Goal: Task Accomplishment & Management: Manage account settings

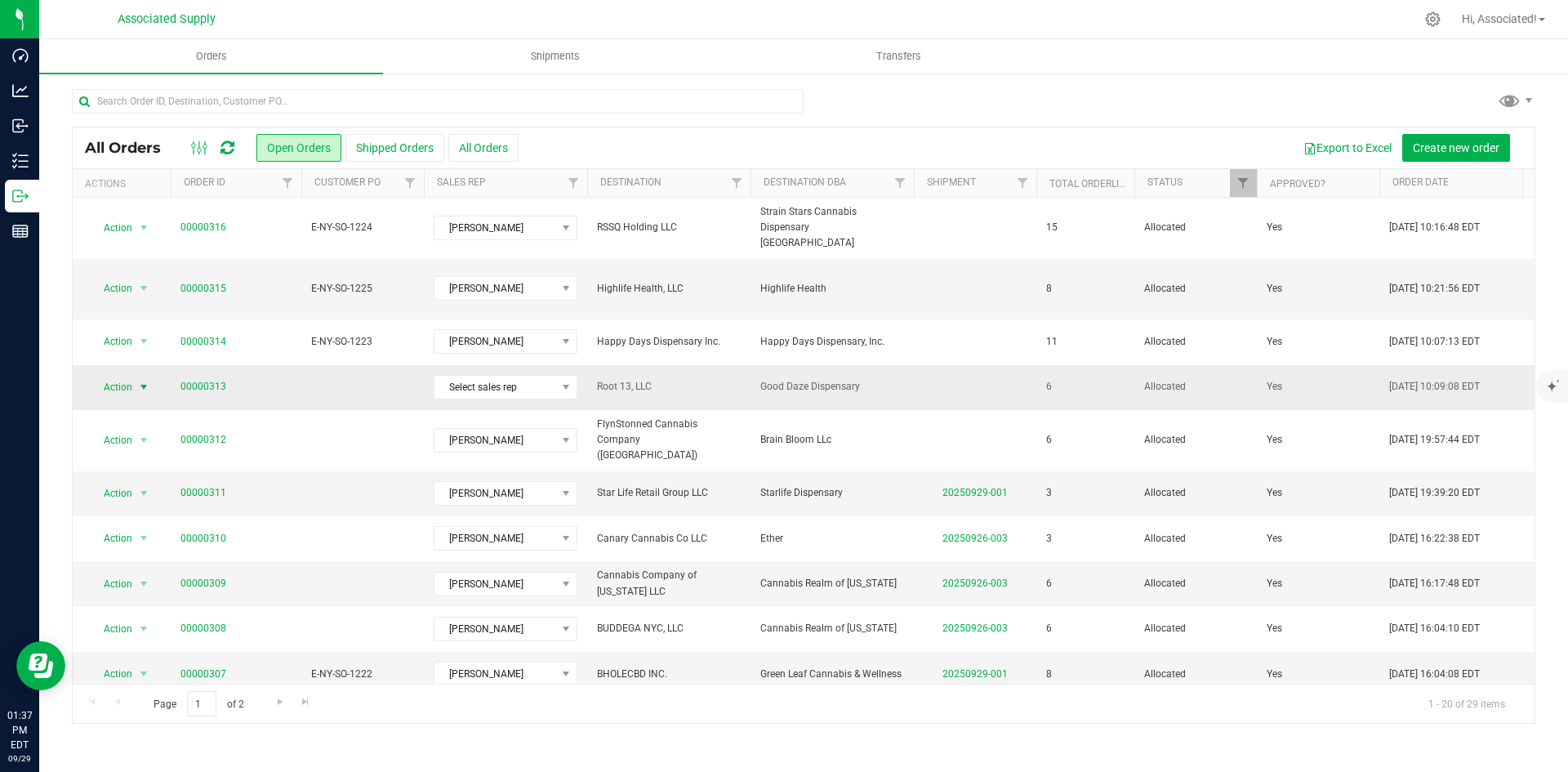
click at [145, 381] on span "select" at bounding box center [144, 386] width 13 height 13
click at [131, 579] on li "Print invoice" at bounding box center [151, 573] width 123 height 25
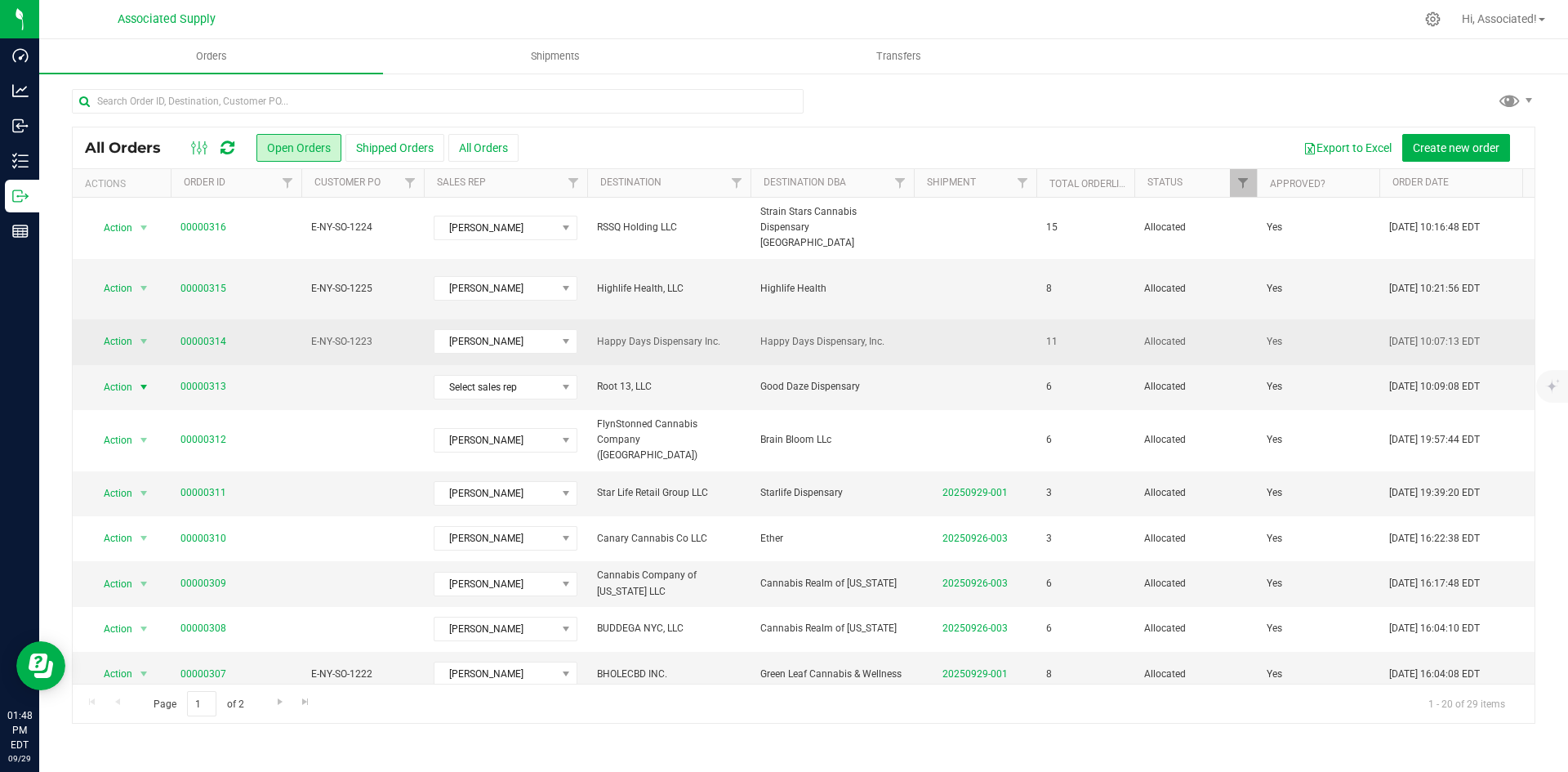
click at [325, 334] on span "E-NY-SO-1223" at bounding box center [362, 342] width 103 height 16
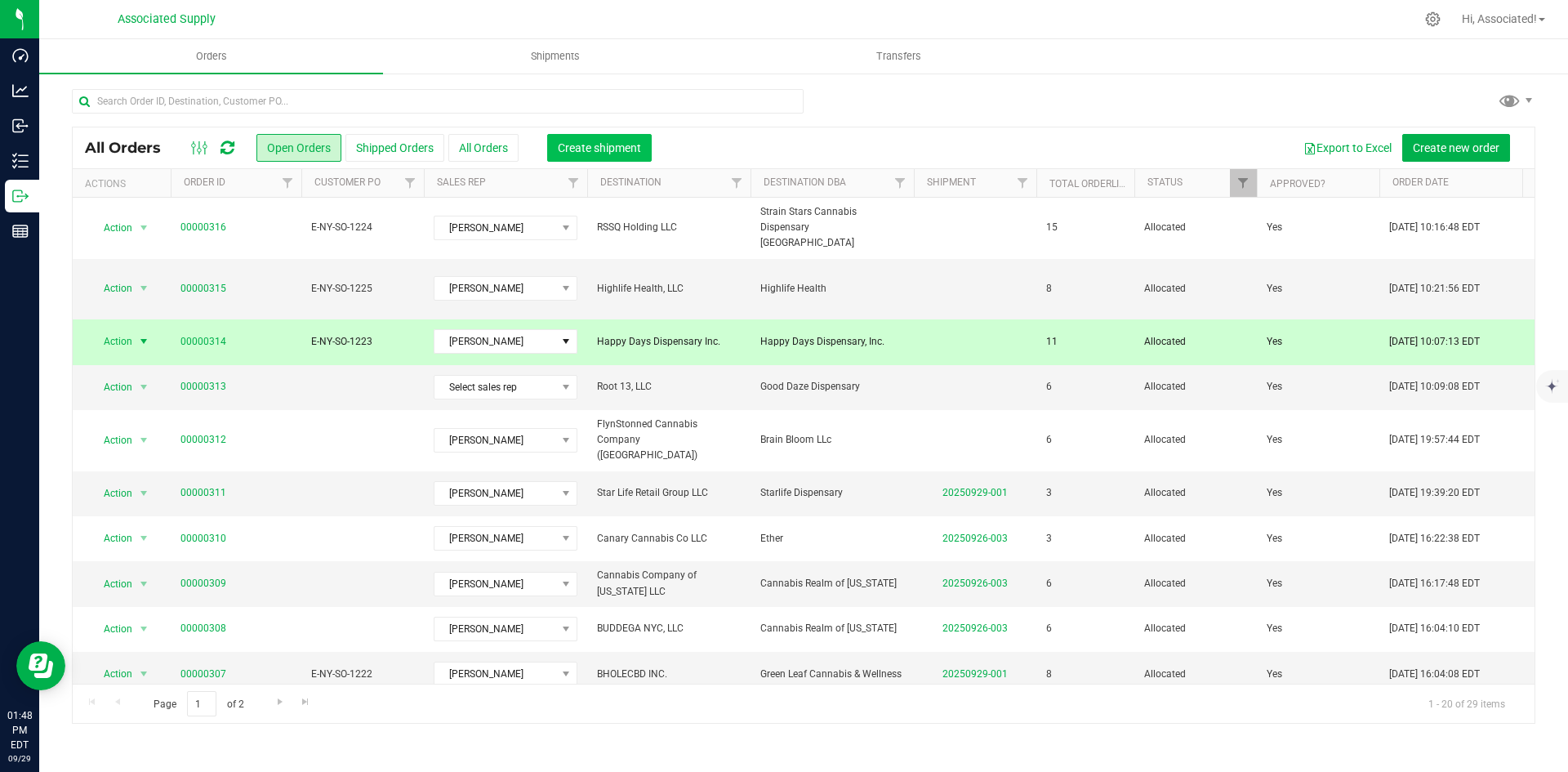
click at [611, 157] on button "Create shipment" at bounding box center [599, 148] width 104 height 28
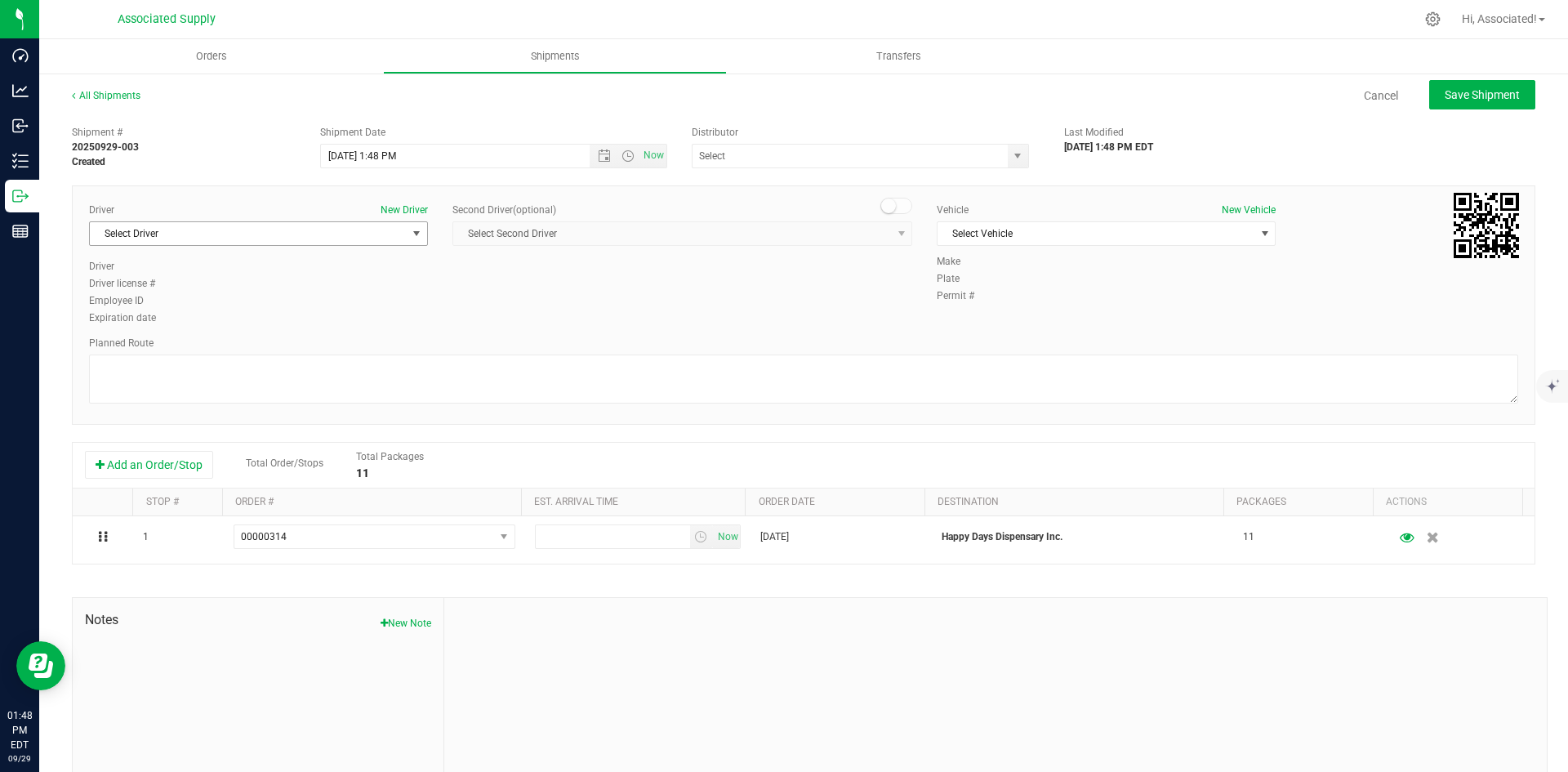
click at [390, 224] on span "Select Driver" at bounding box center [248, 233] width 317 height 23
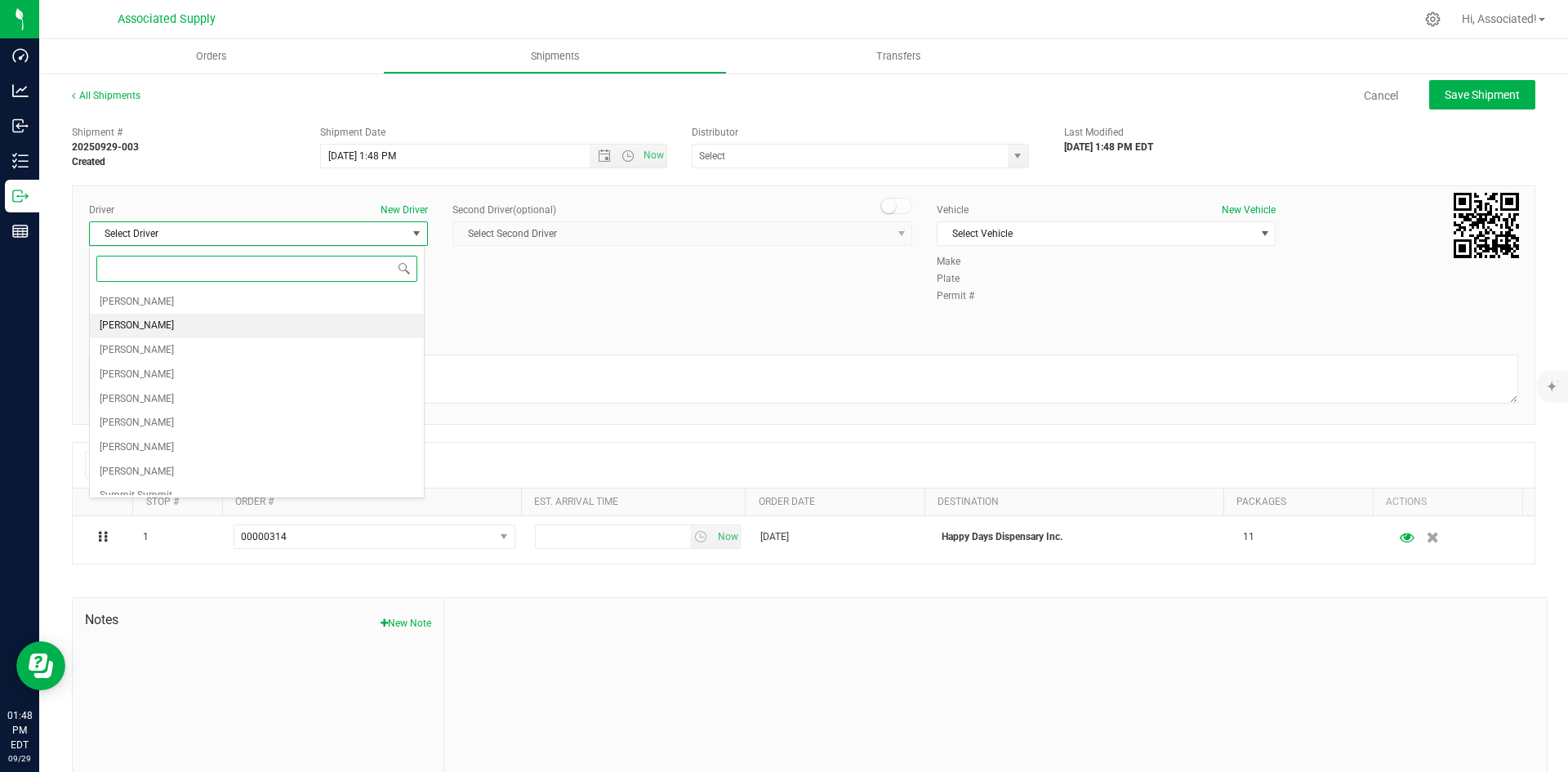
scroll to position [135, 0]
click at [333, 402] on li "[PERSON_NAME]" at bounding box center [257, 409] width 334 height 25
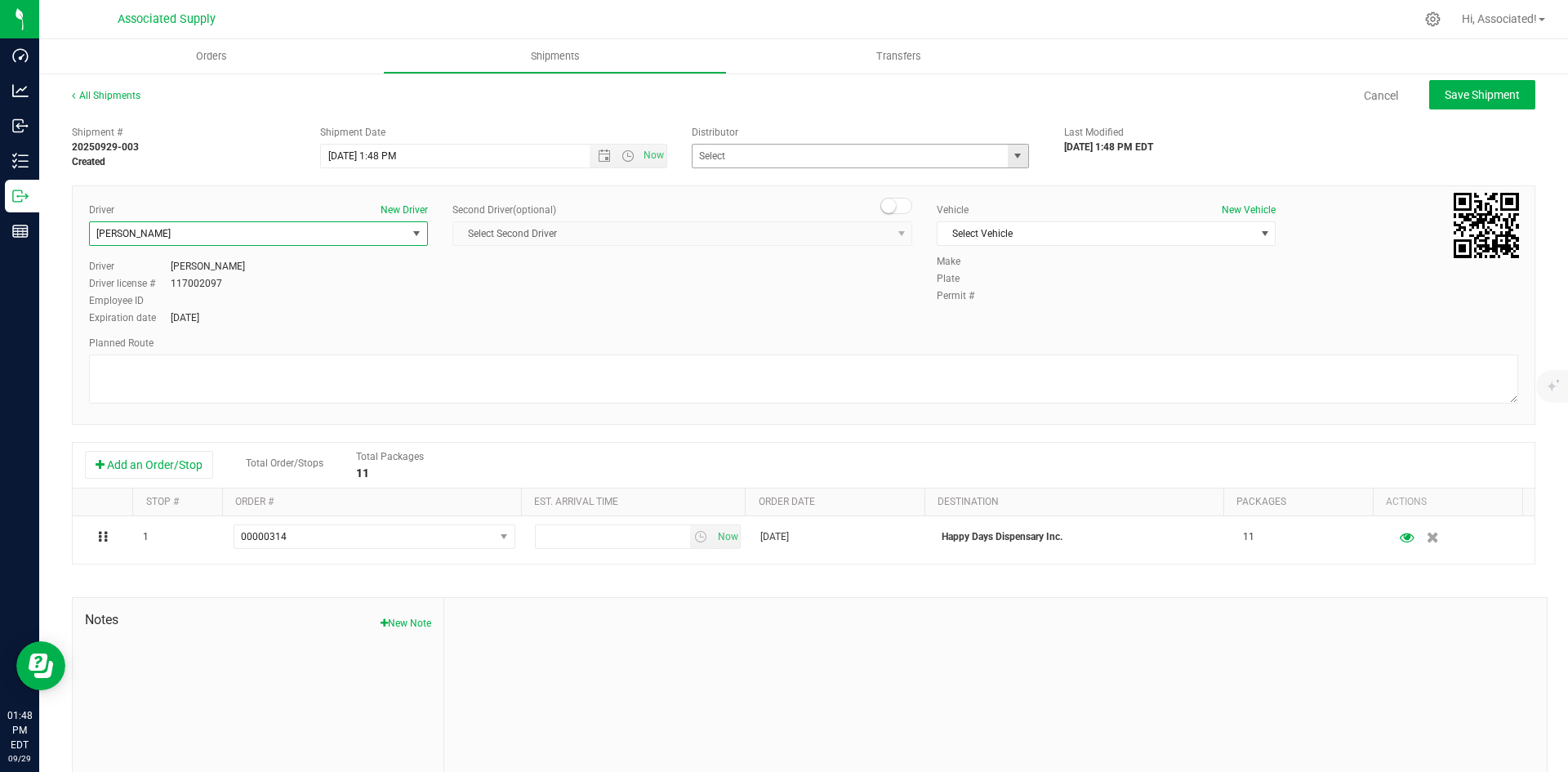
click at [1011, 155] on span "select" at bounding box center [1017, 155] width 13 height 13
click at [750, 182] on li "Associated Supply" at bounding box center [854, 183] width 332 height 25
type input "Associated Supply"
click at [1004, 240] on span "Select Vehicle" at bounding box center [1096, 233] width 317 height 23
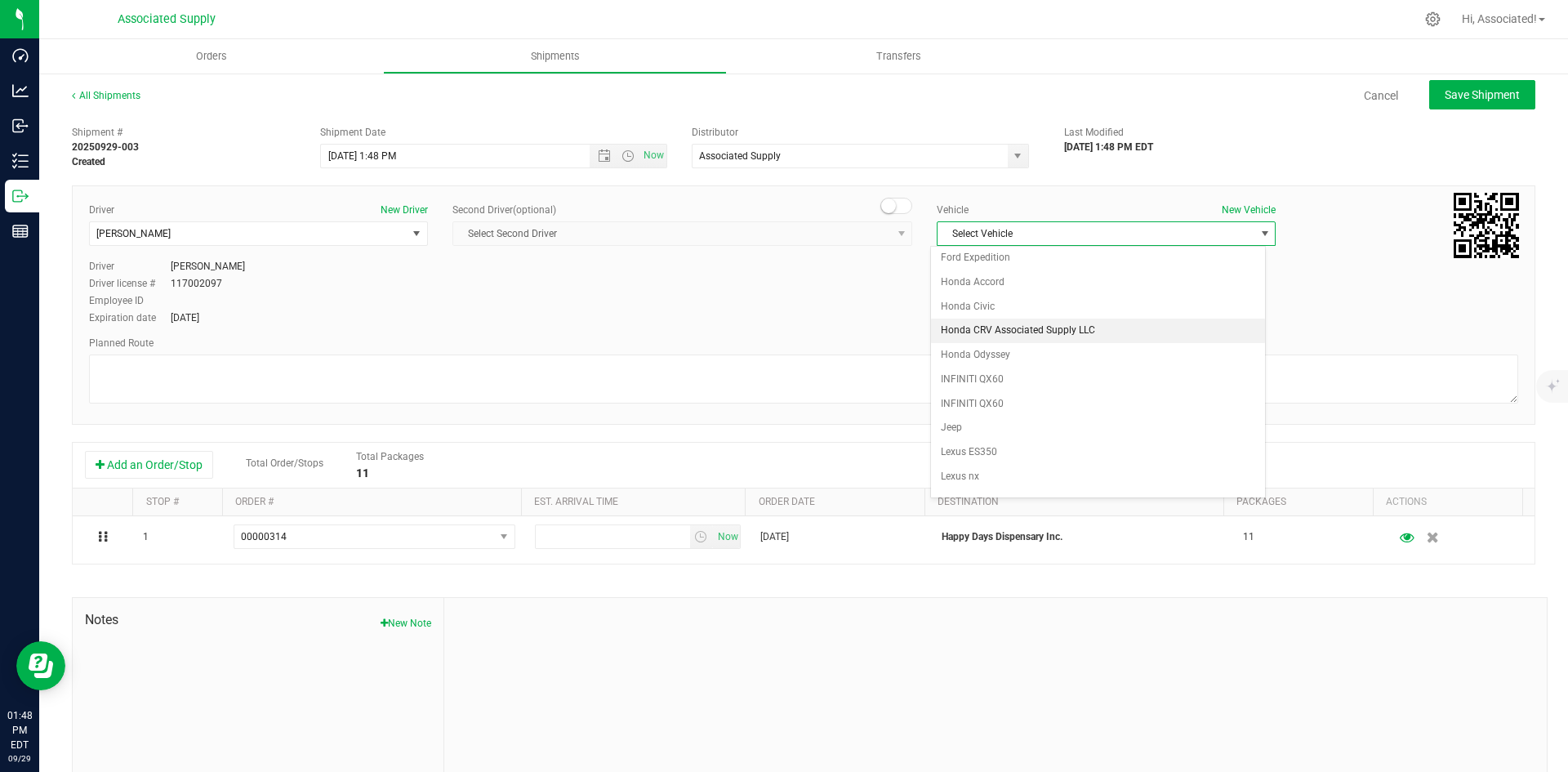
scroll to position [167, 0]
click at [1001, 310] on li "INFINITI QX60" at bounding box center [1099, 313] width 334 height 25
click at [1035, 232] on span "INFINITI QX60" at bounding box center [1096, 233] width 317 height 23
click at [987, 338] on li "INFINITI QX60" at bounding box center [1099, 336] width 334 height 25
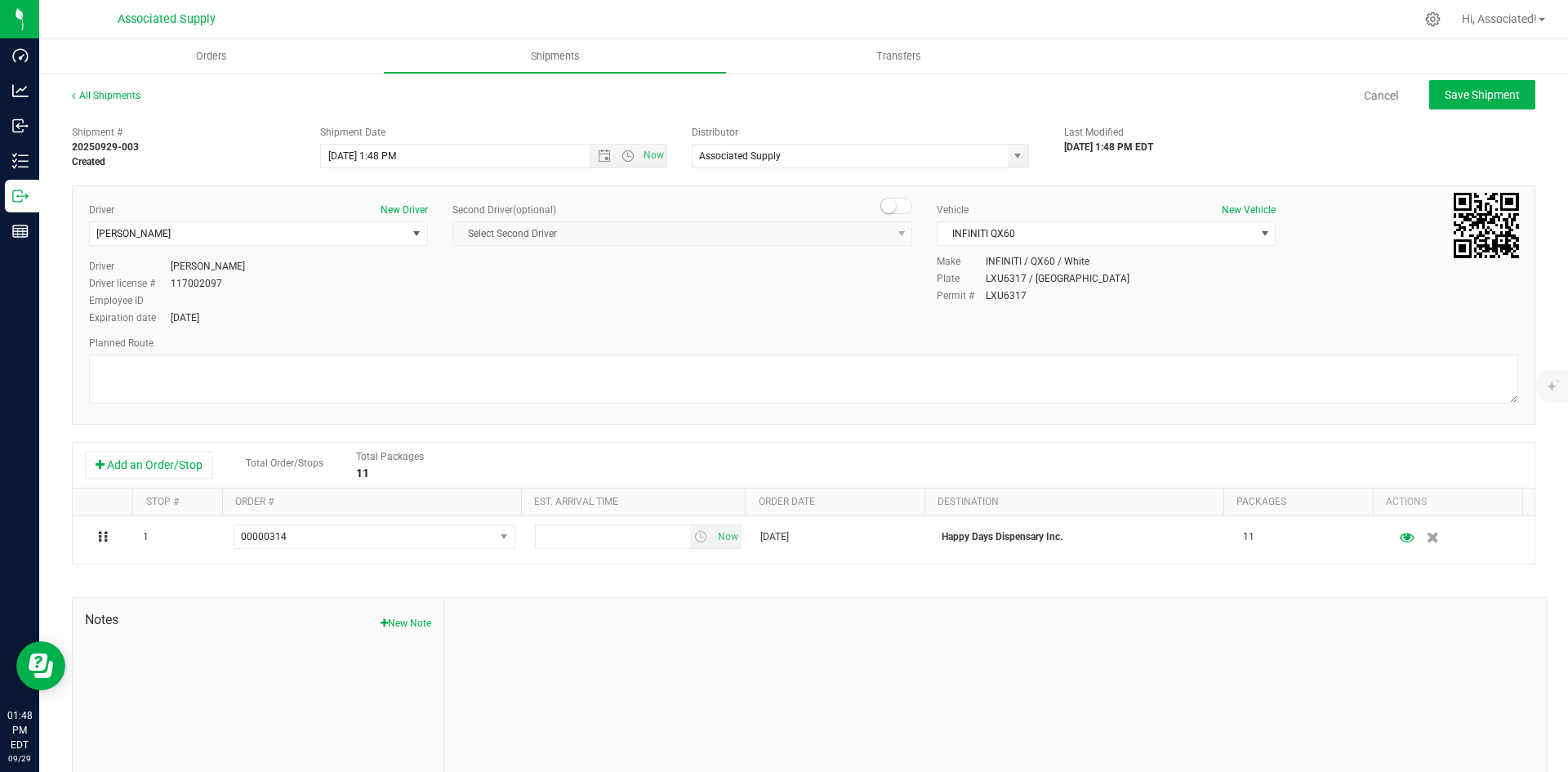
click at [831, 306] on div "Driver New Driver [PERSON_NAME] Select Driver [PERSON_NAME] [PERSON_NAME] [PERS…" at bounding box center [804, 265] width 1454 height 125
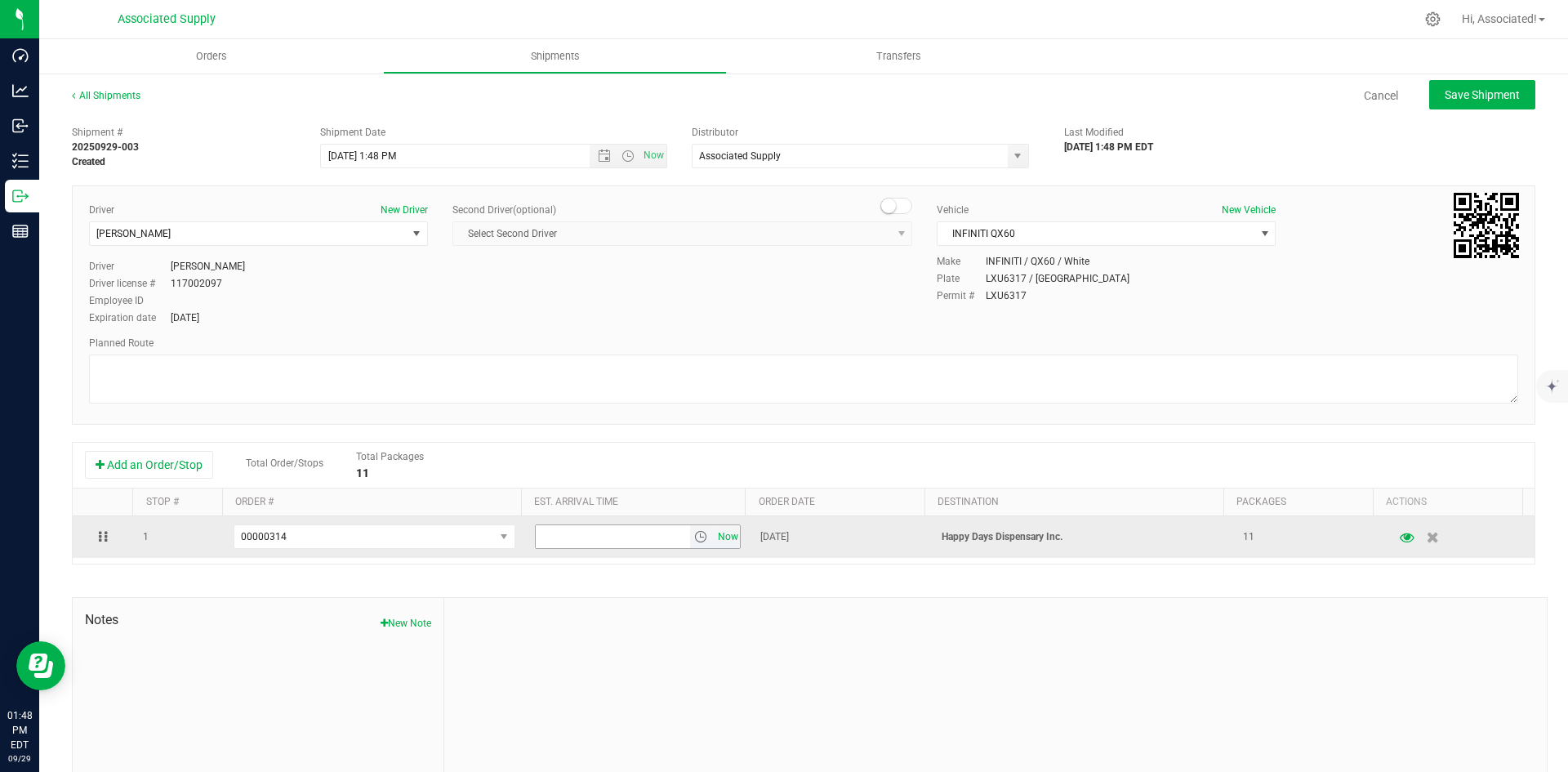
click at [717, 545] on span "Now" at bounding box center [728, 537] width 28 height 24
drag, startPoint x: 541, startPoint y: 537, endPoint x: 514, endPoint y: 537, distance: 27.0
click at [514, 537] on tr "1 00000314 00000313 00000315 00000316 00000314 00000312 00000266 1:48 PM Now Se…" at bounding box center [804, 537] width 1462 height 41
type input "2:48 PM"
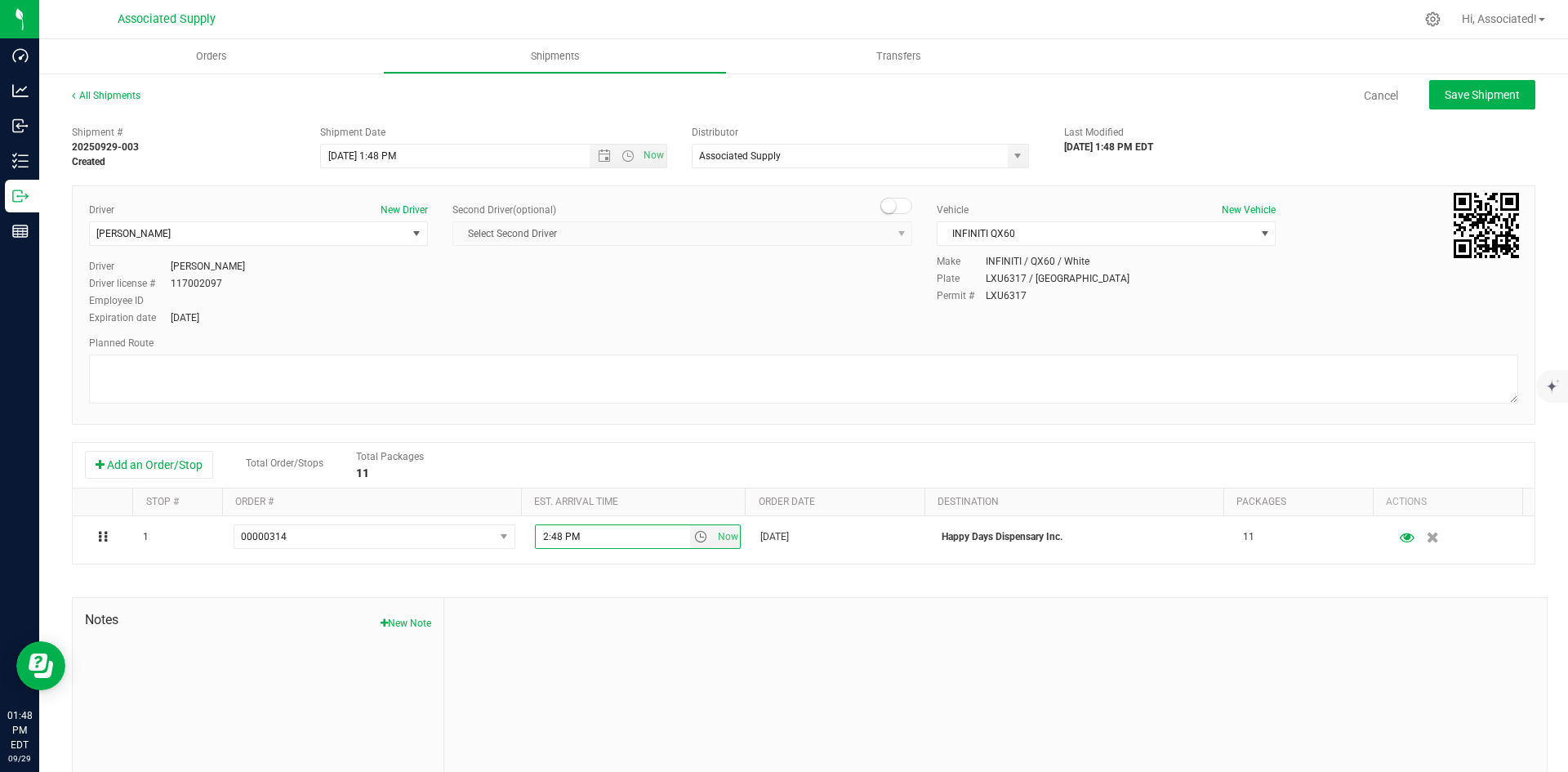
click at [691, 641] on div at bounding box center [995, 707] width 1103 height 219
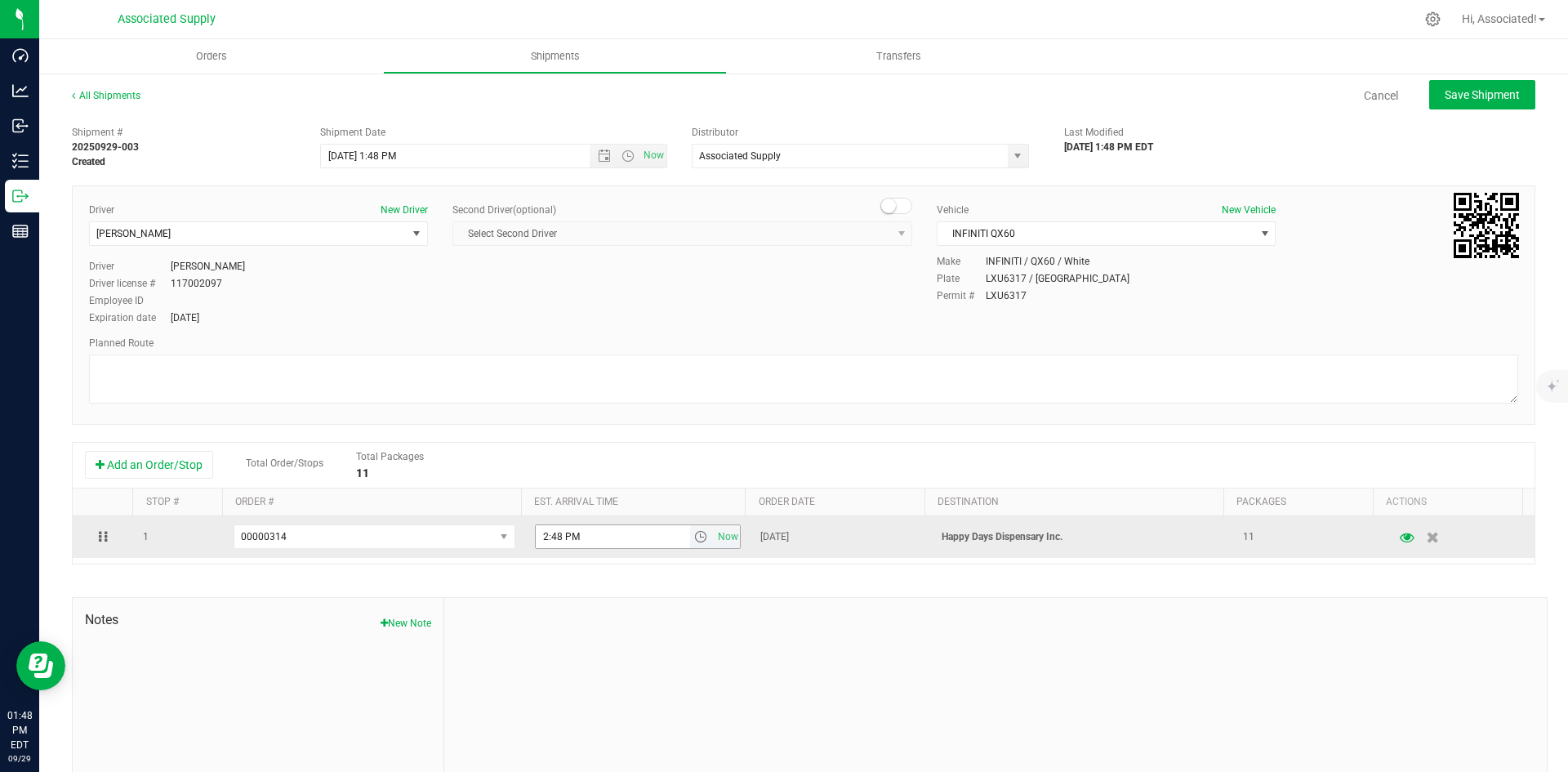
click at [546, 534] on input "2:48 PM" at bounding box center [613, 536] width 154 height 23
click at [546, 533] on input "2:48 PM" at bounding box center [613, 536] width 154 height 23
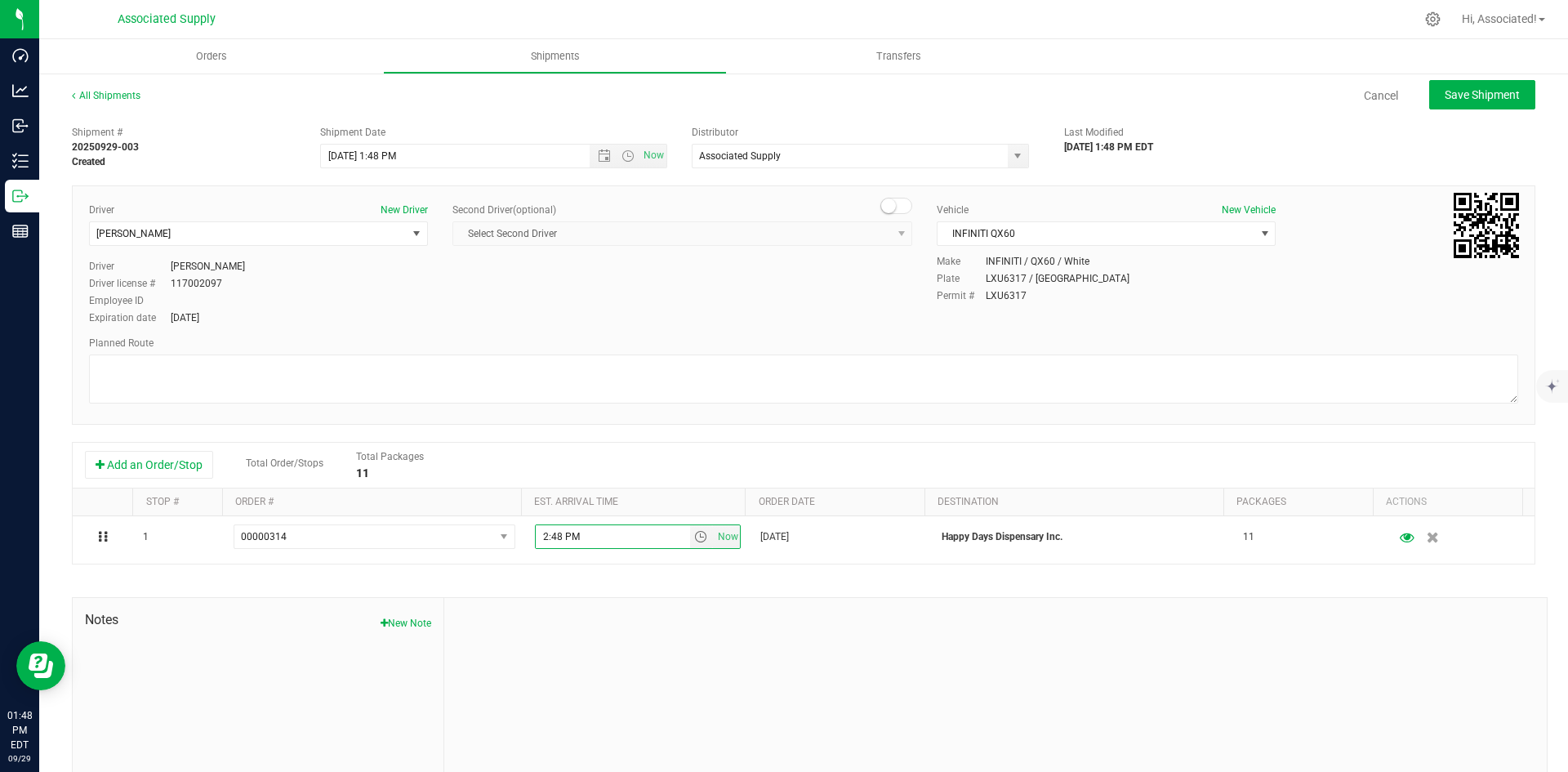
click at [710, 655] on div at bounding box center [995, 707] width 1103 height 219
click at [1445, 101] on span "Save Shipment" at bounding box center [1482, 94] width 75 height 13
type input "9/29/2025 5:48 PM"
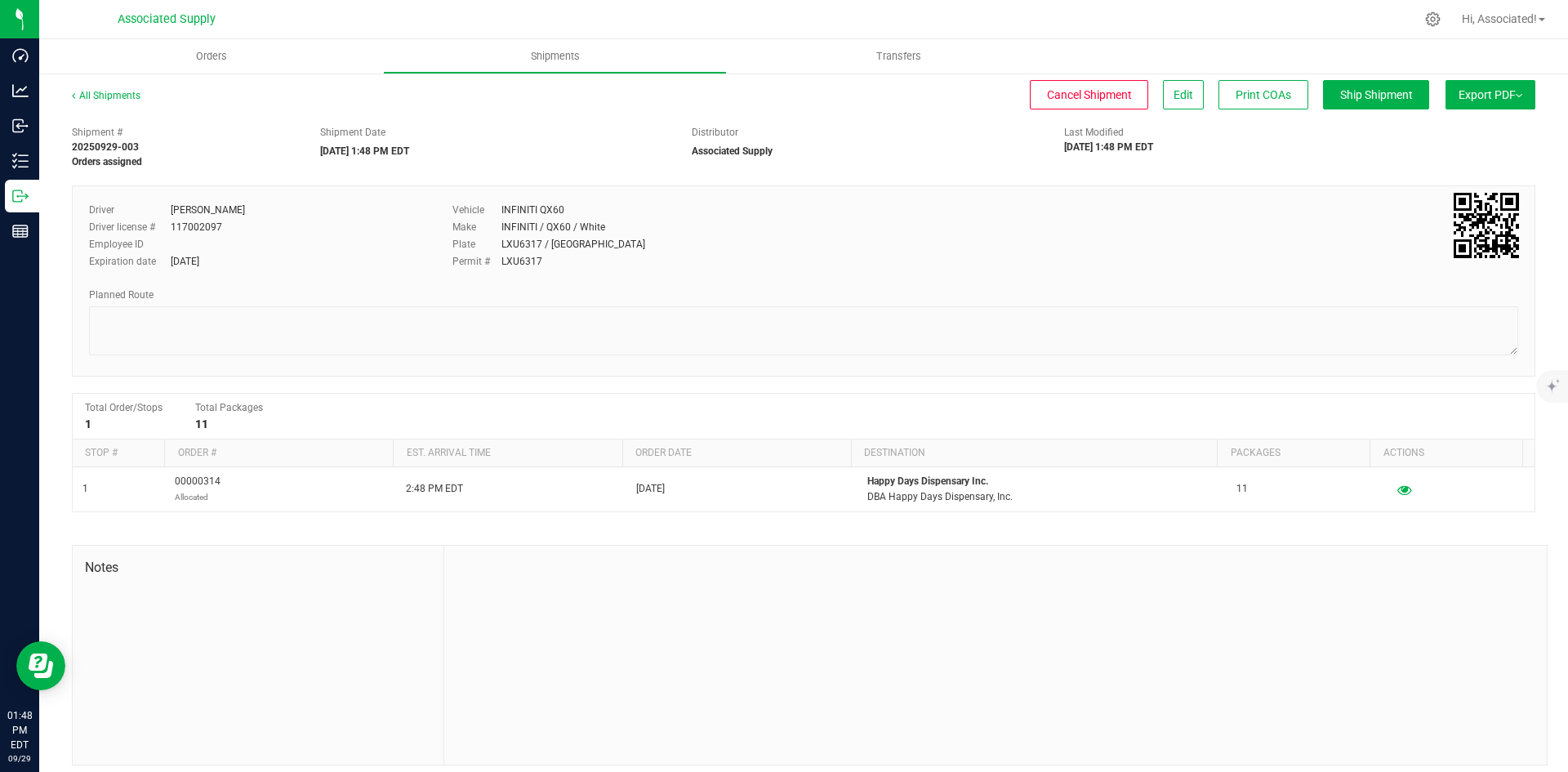
click at [1472, 95] on span "Export PDF" at bounding box center [1490, 94] width 64 height 13
click at [1440, 158] on span "Manifest by Lot" at bounding box center [1448, 155] width 68 height 12
click at [99, 98] on link "All Shipments" at bounding box center [106, 95] width 69 height 12
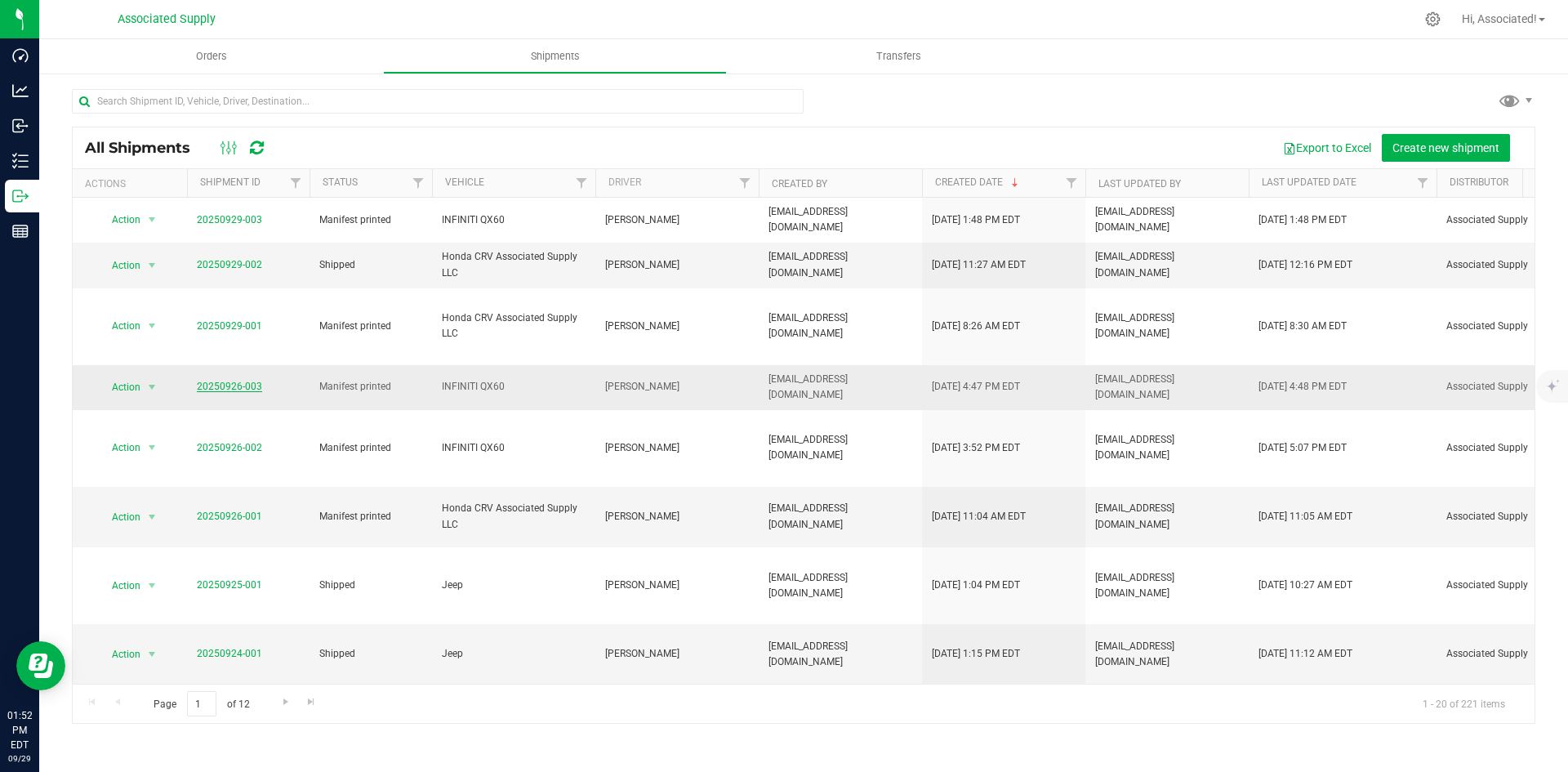
click at [250, 381] on link "20250926-003" at bounding box center [229, 386] width 65 height 12
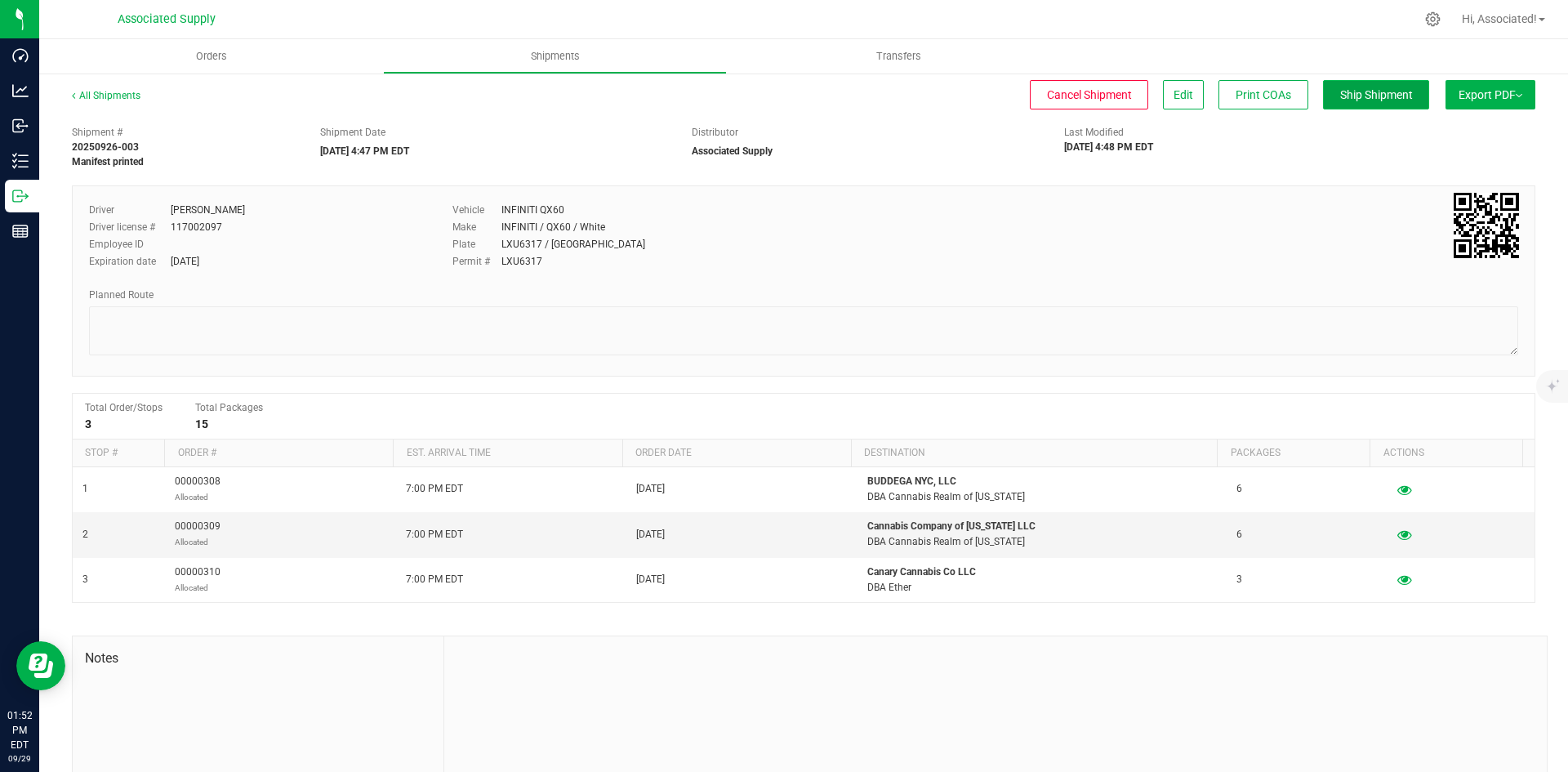
click at [1360, 99] on span "Ship Shipment" at bounding box center [1377, 94] width 73 height 13
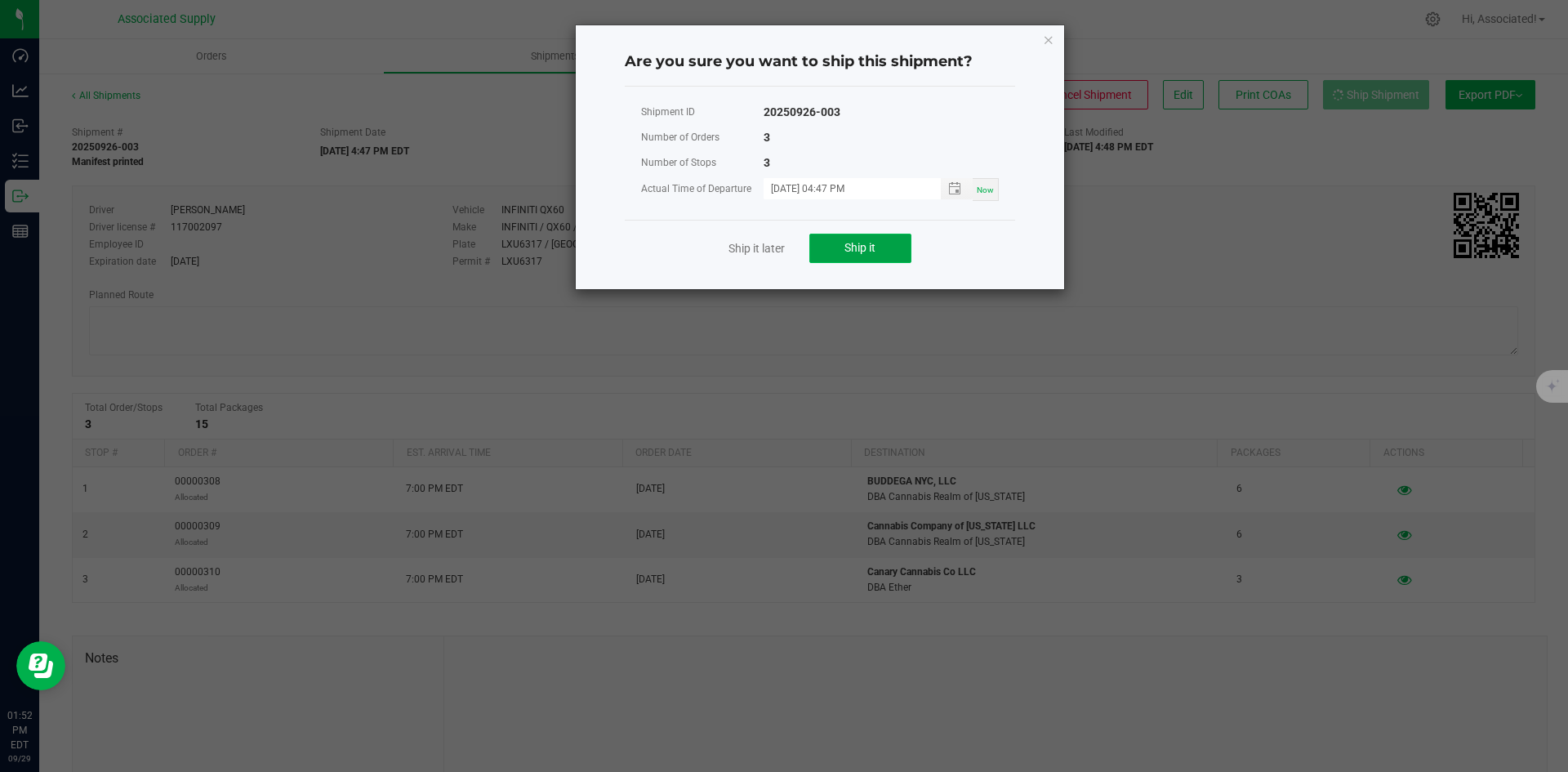
click at [879, 253] on button "Ship it" at bounding box center [861, 248] width 102 height 30
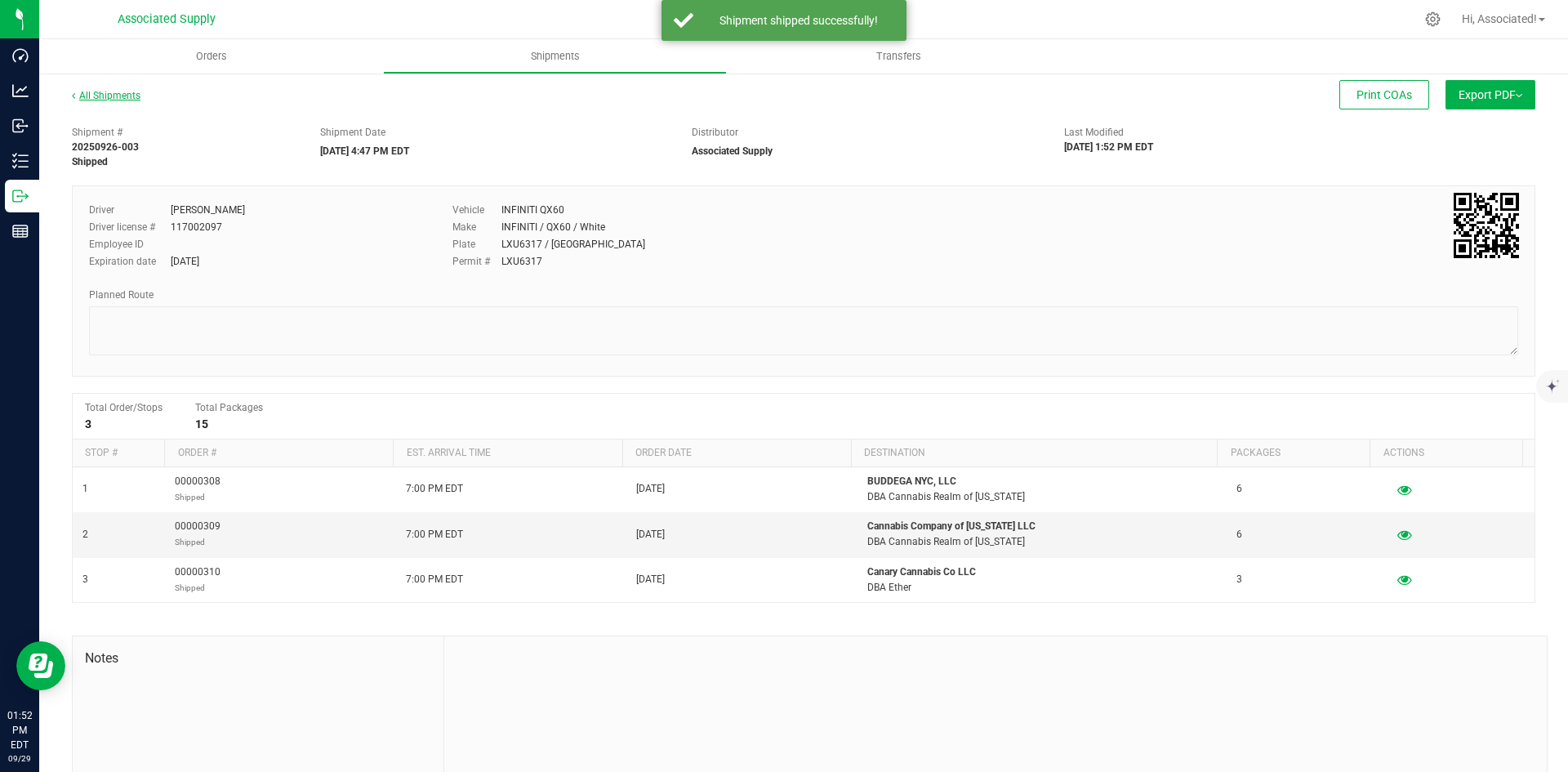
click at [103, 96] on link "All Shipments" at bounding box center [106, 95] width 69 height 12
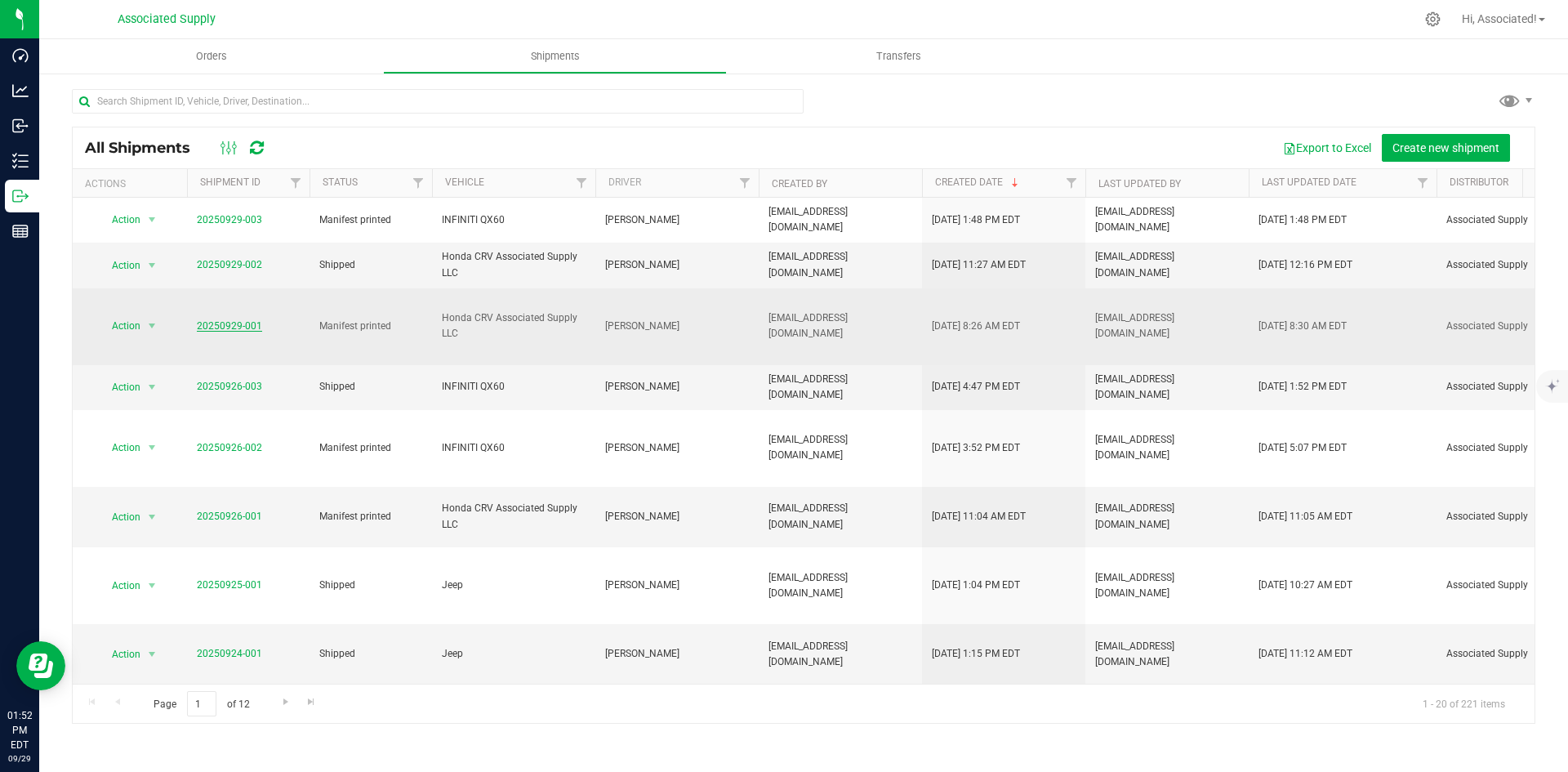
click at [214, 321] on link "20250929-001" at bounding box center [229, 327] width 65 height 12
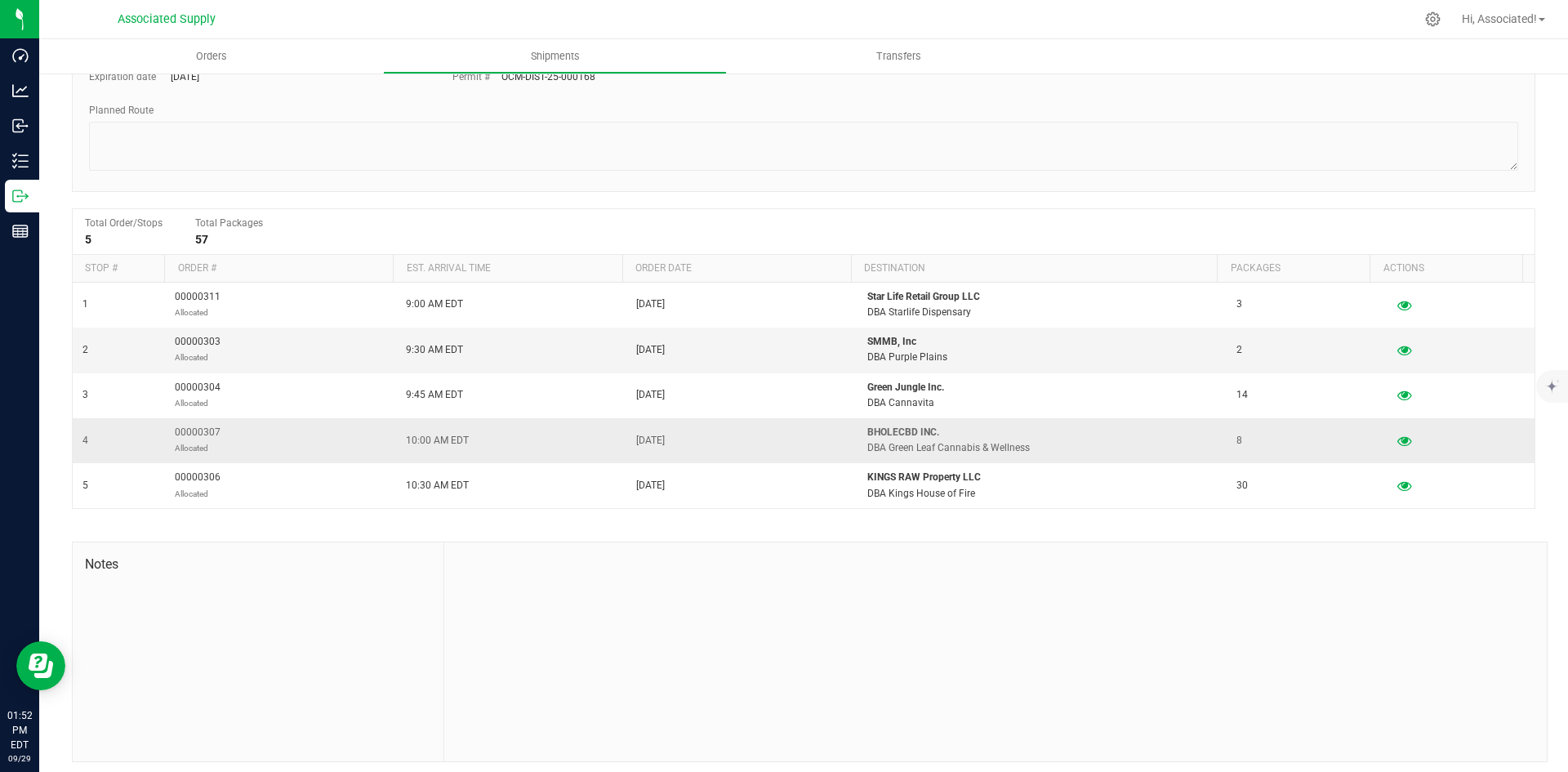
scroll to position [192, 0]
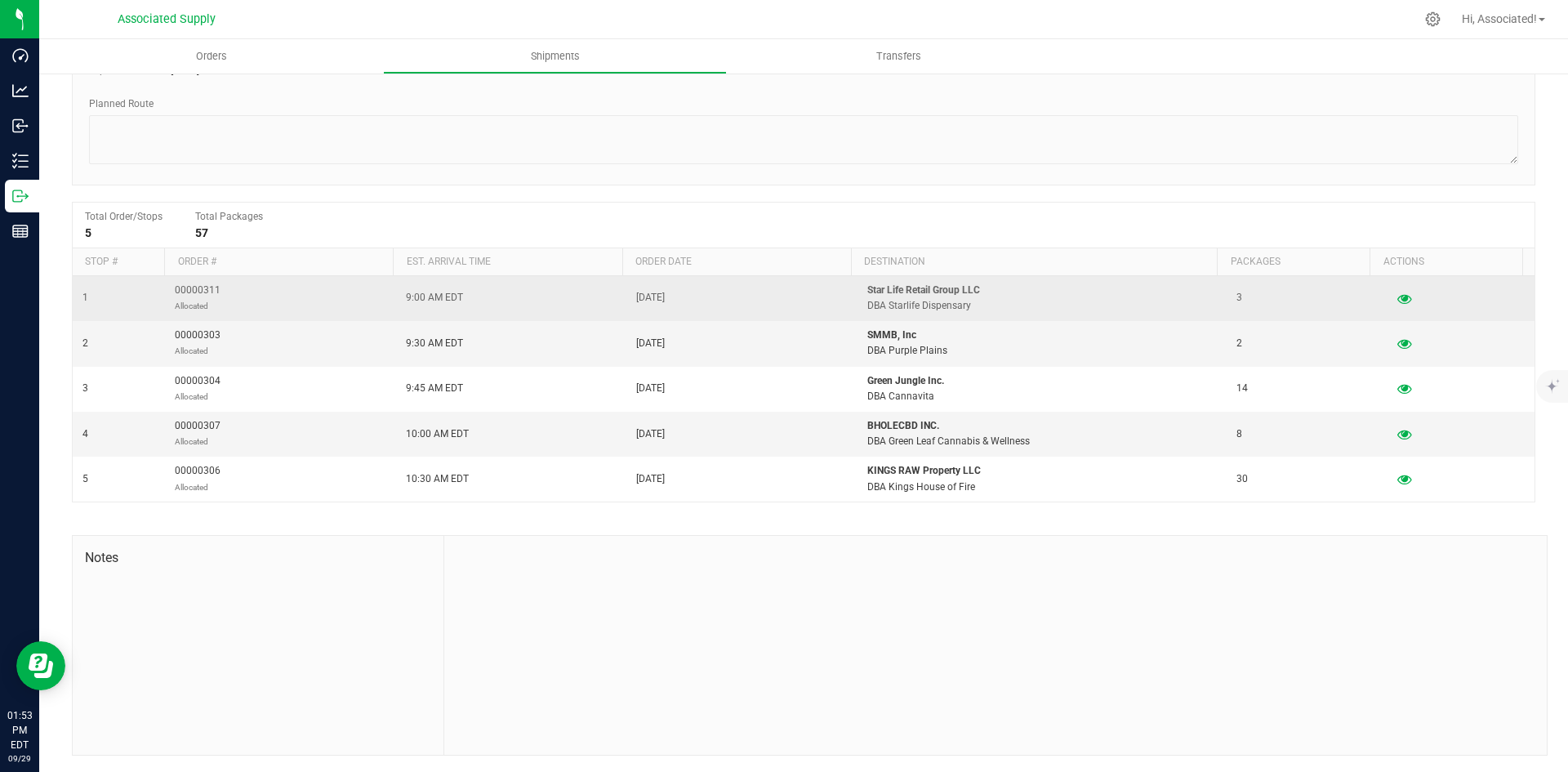
click at [731, 289] on td "[DATE]" at bounding box center [742, 299] width 231 height 45
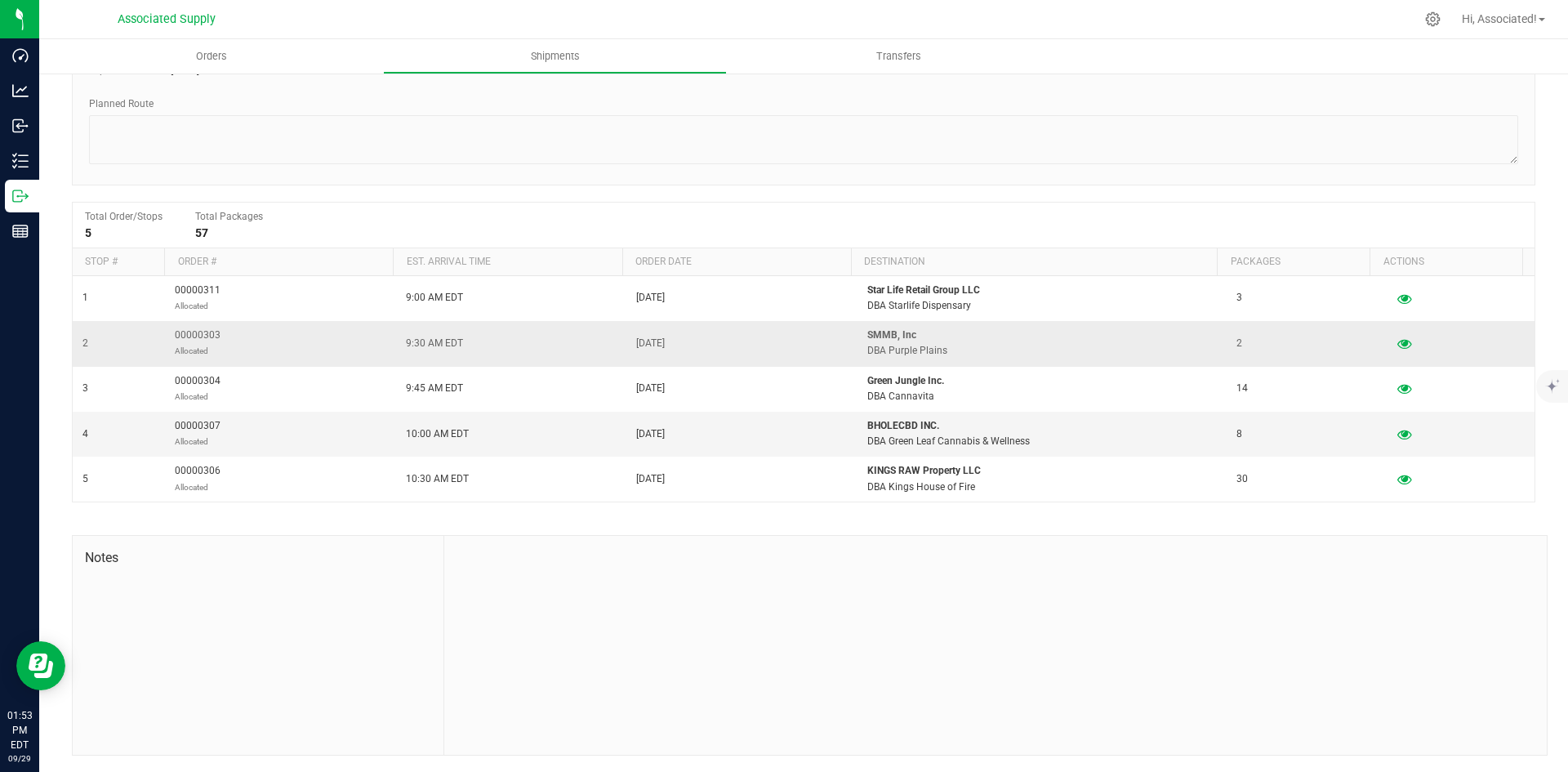
click at [723, 346] on td "[DATE]" at bounding box center [742, 343] width 231 height 45
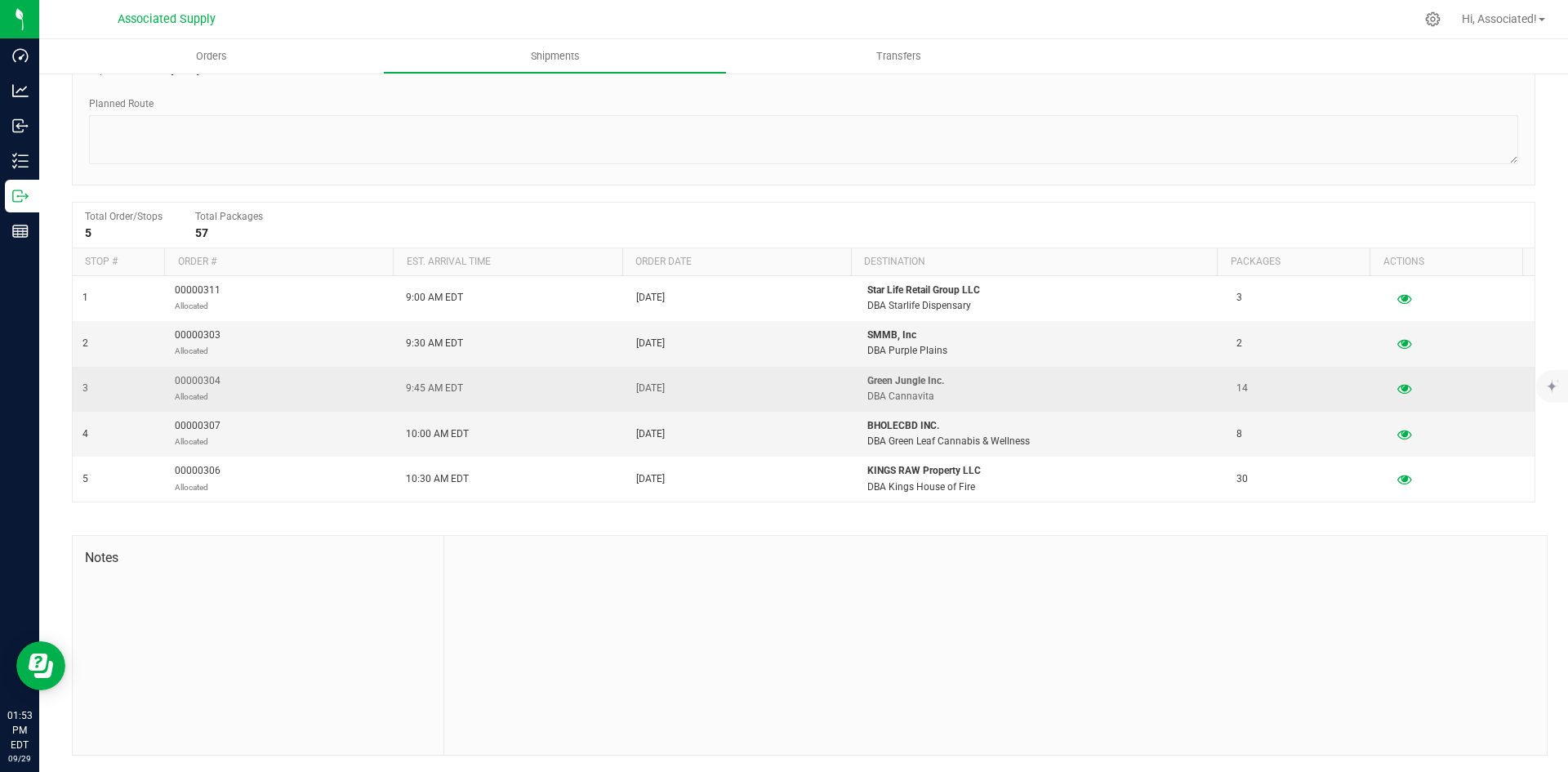
click at [725, 377] on td "[DATE]" at bounding box center [742, 389] width 231 height 45
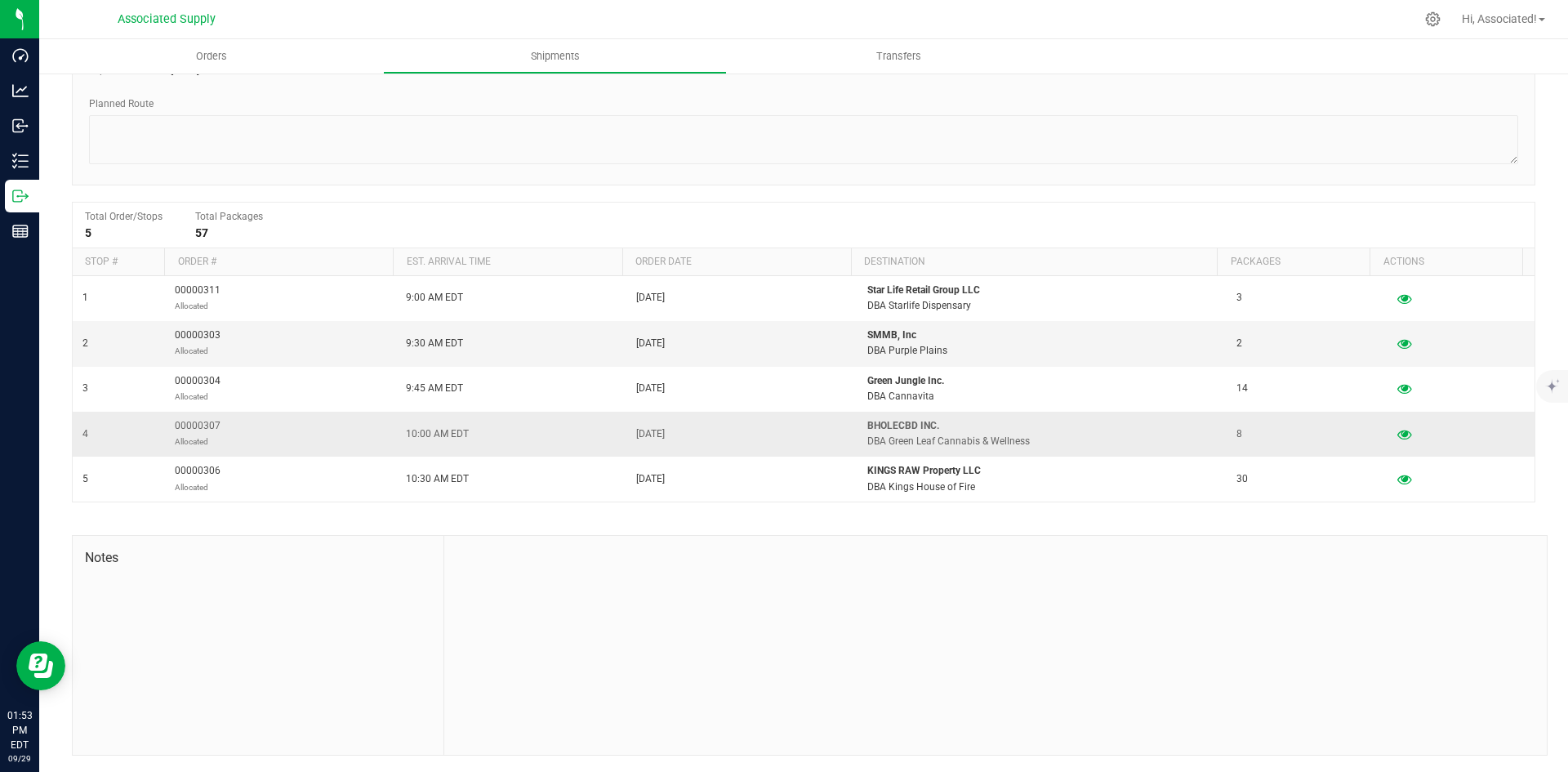
click at [721, 430] on td "[DATE]" at bounding box center [742, 435] width 231 height 45
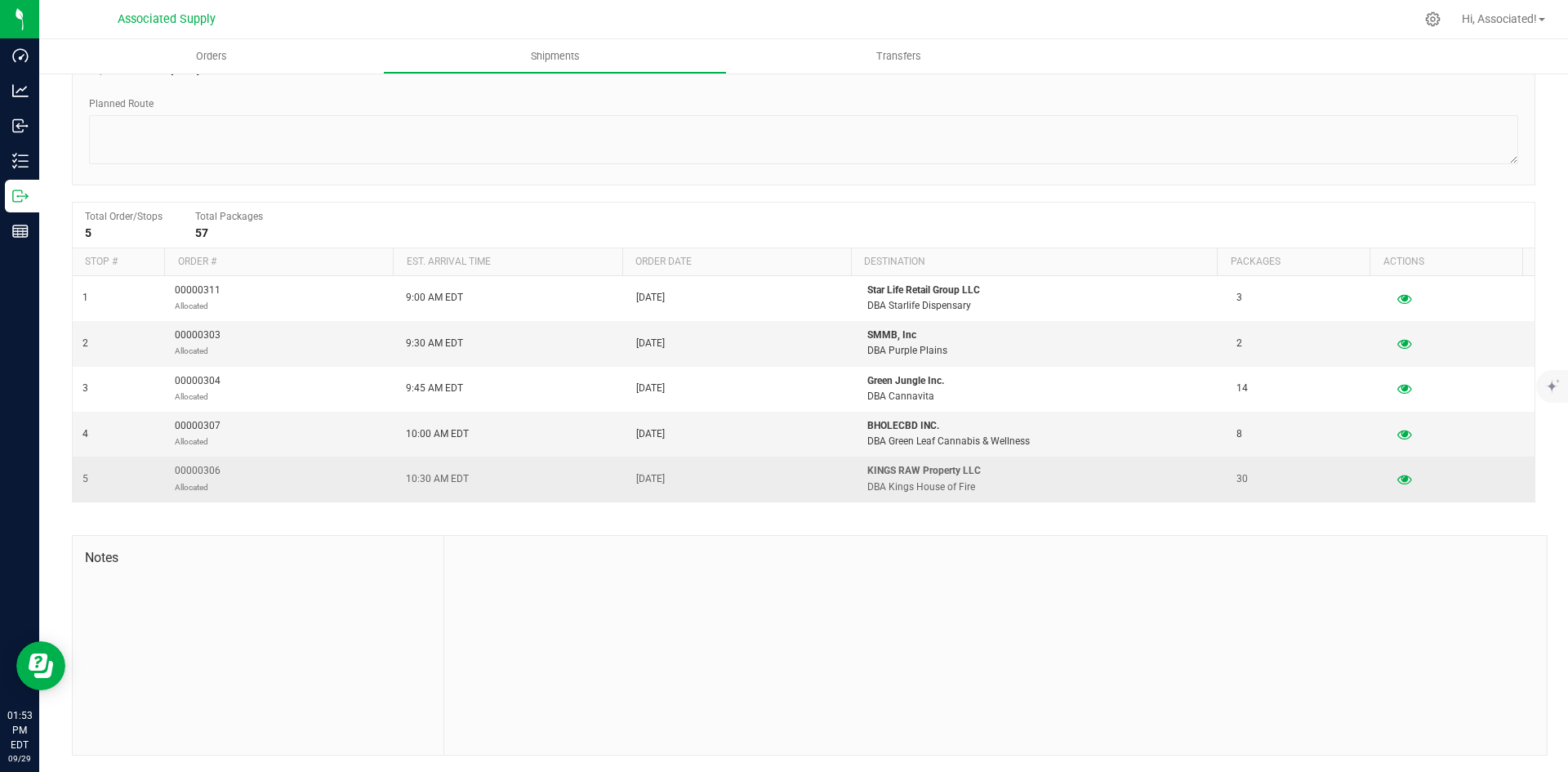
click at [739, 458] on td "[DATE]" at bounding box center [742, 478] width 231 height 44
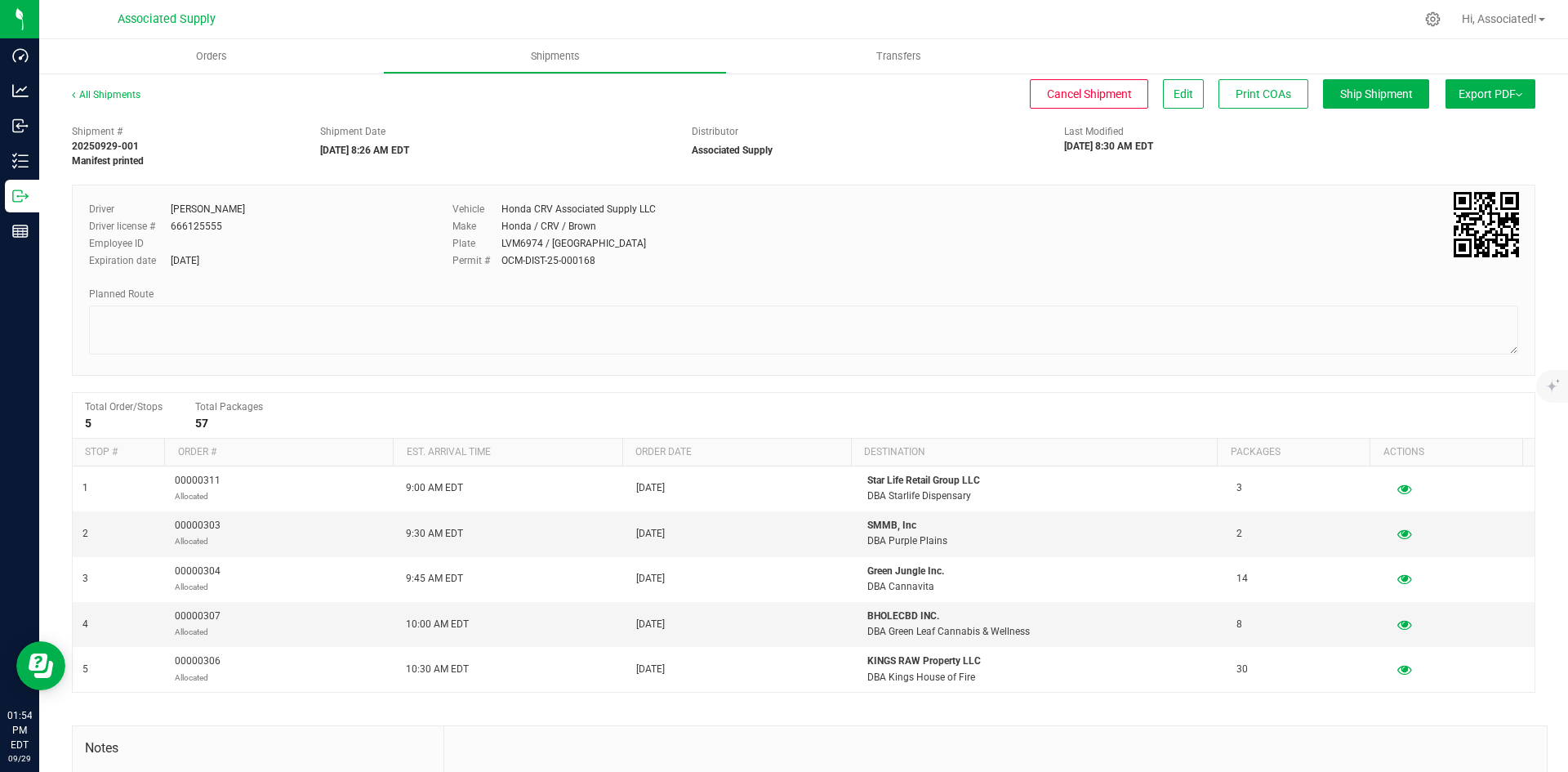
scroll to position [0, 0]
click at [113, 97] on link "All Shipments" at bounding box center [106, 95] width 69 height 12
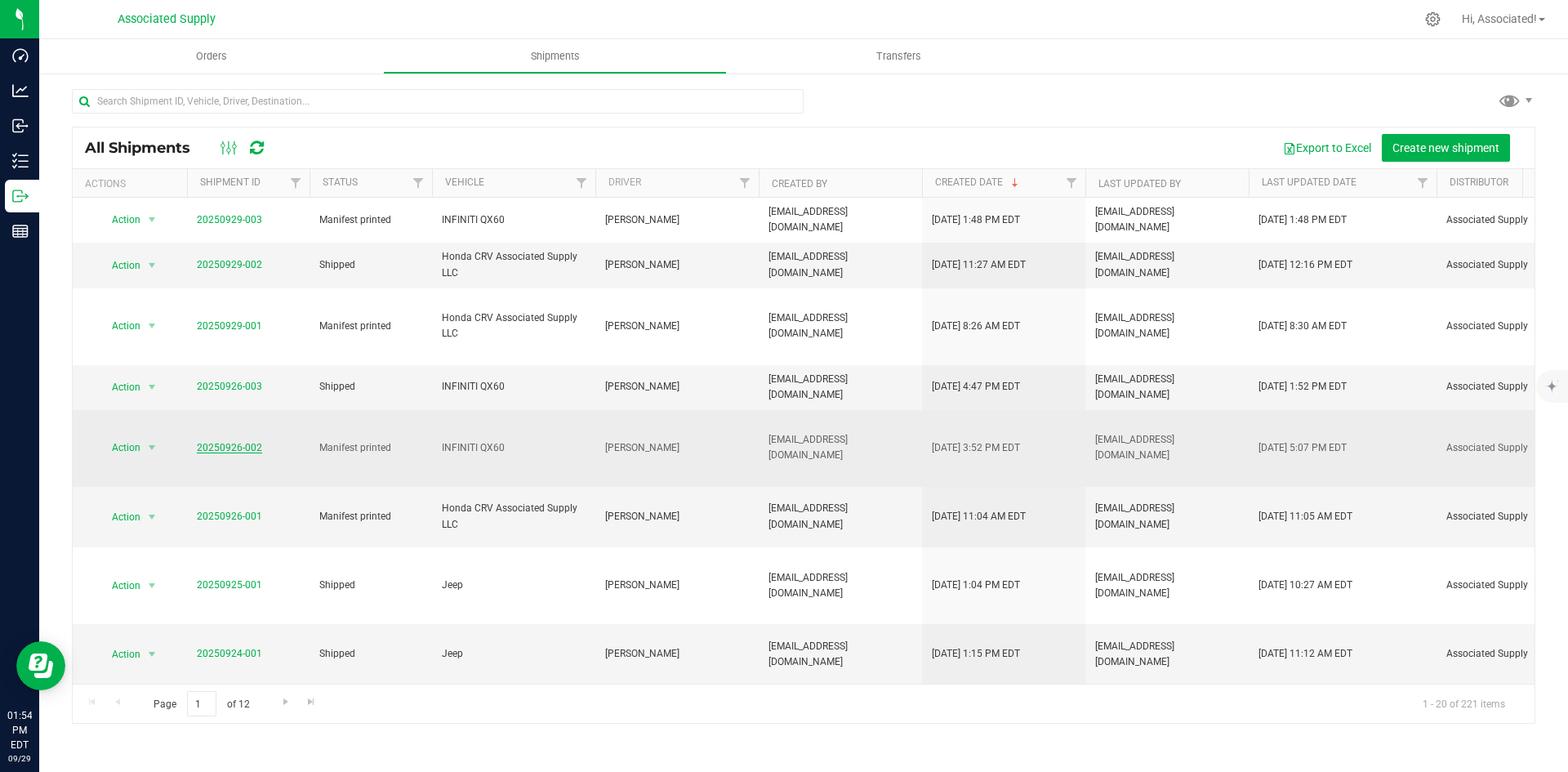
click at [230, 442] on link "20250926-002" at bounding box center [229, 447] width 65 height 12
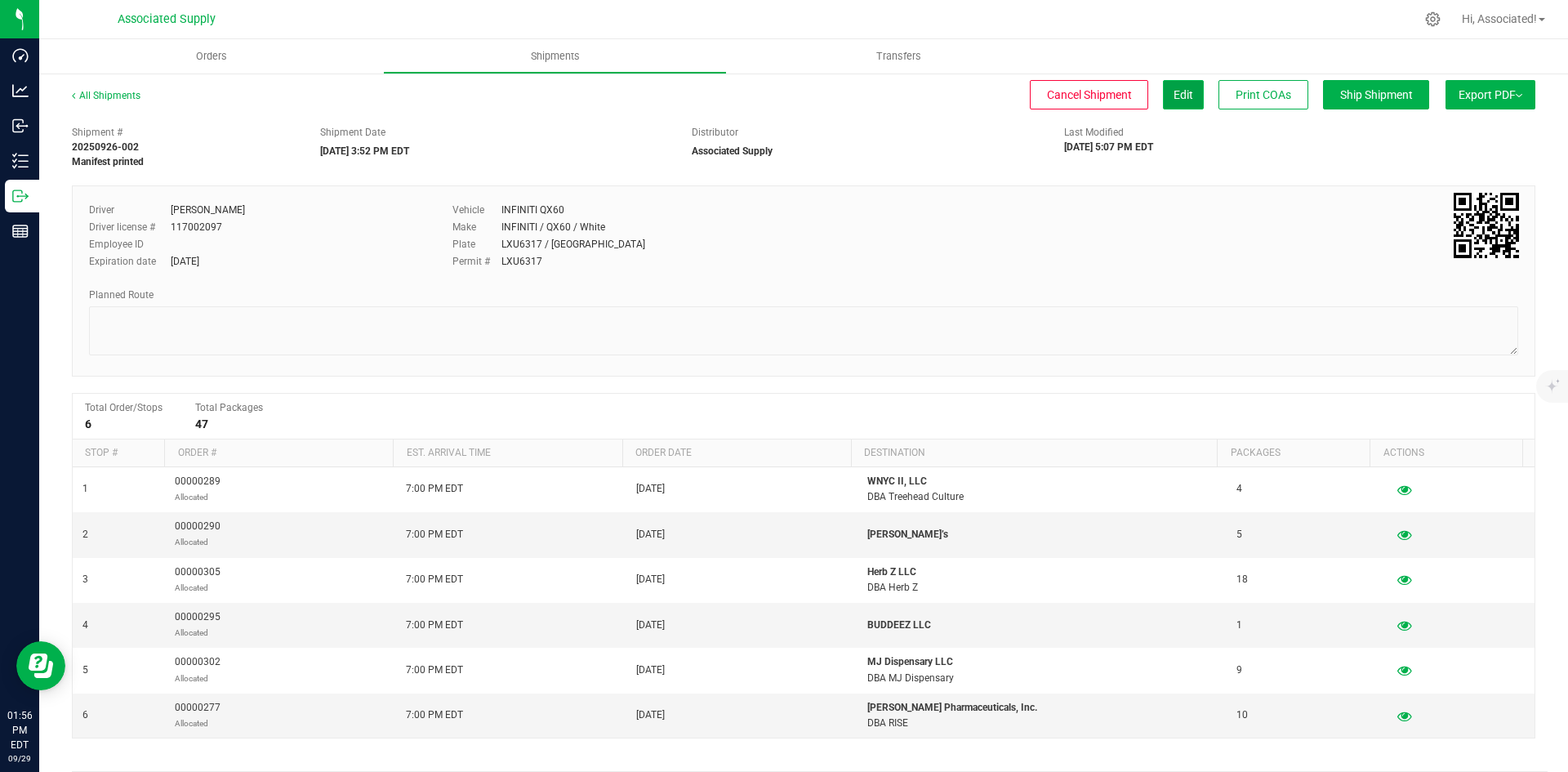
click at [1174, 105] on button "Edit" at bounding box center [1183, 94] width 41 height 30
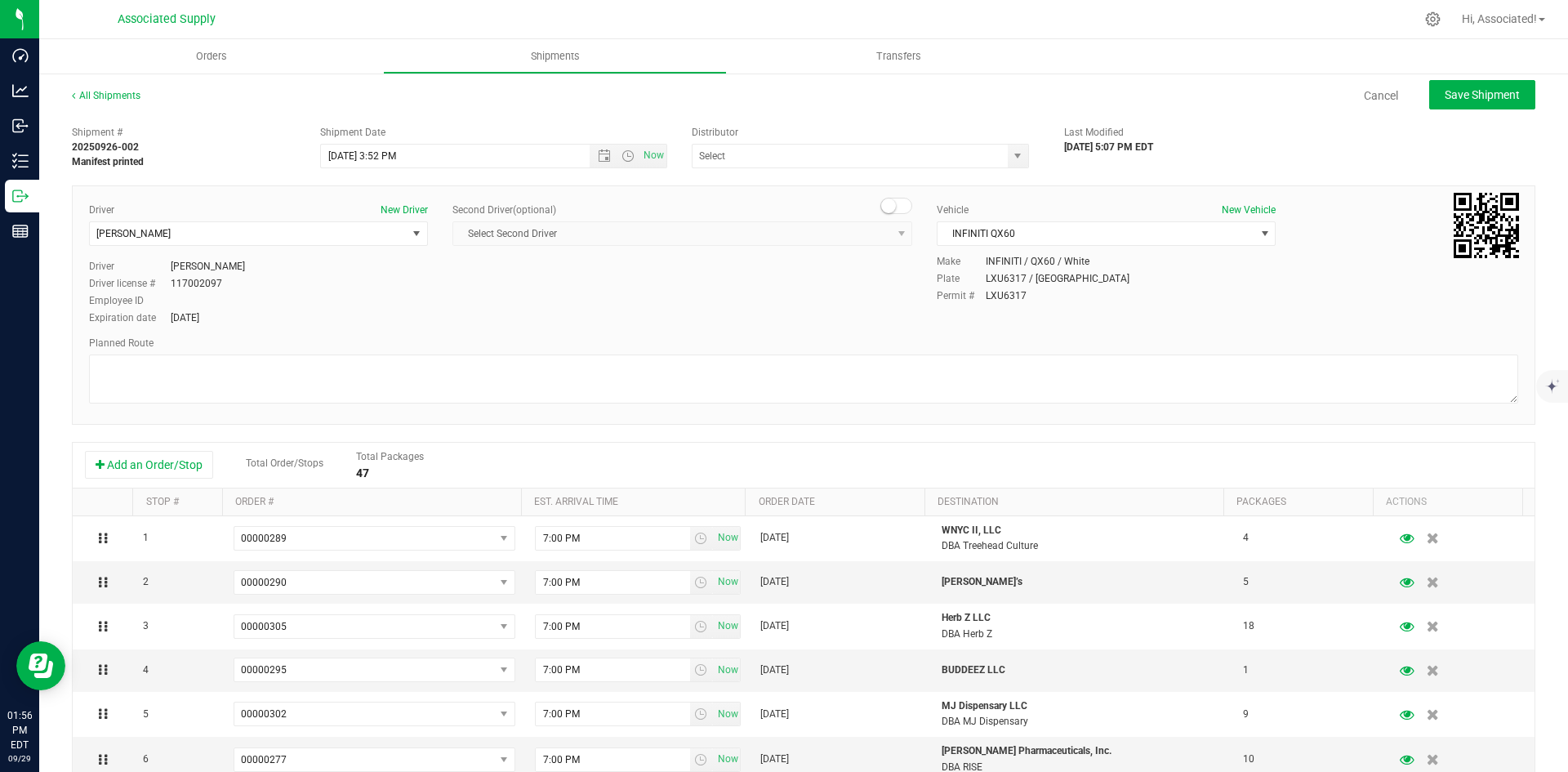
type input "Associated Supply"
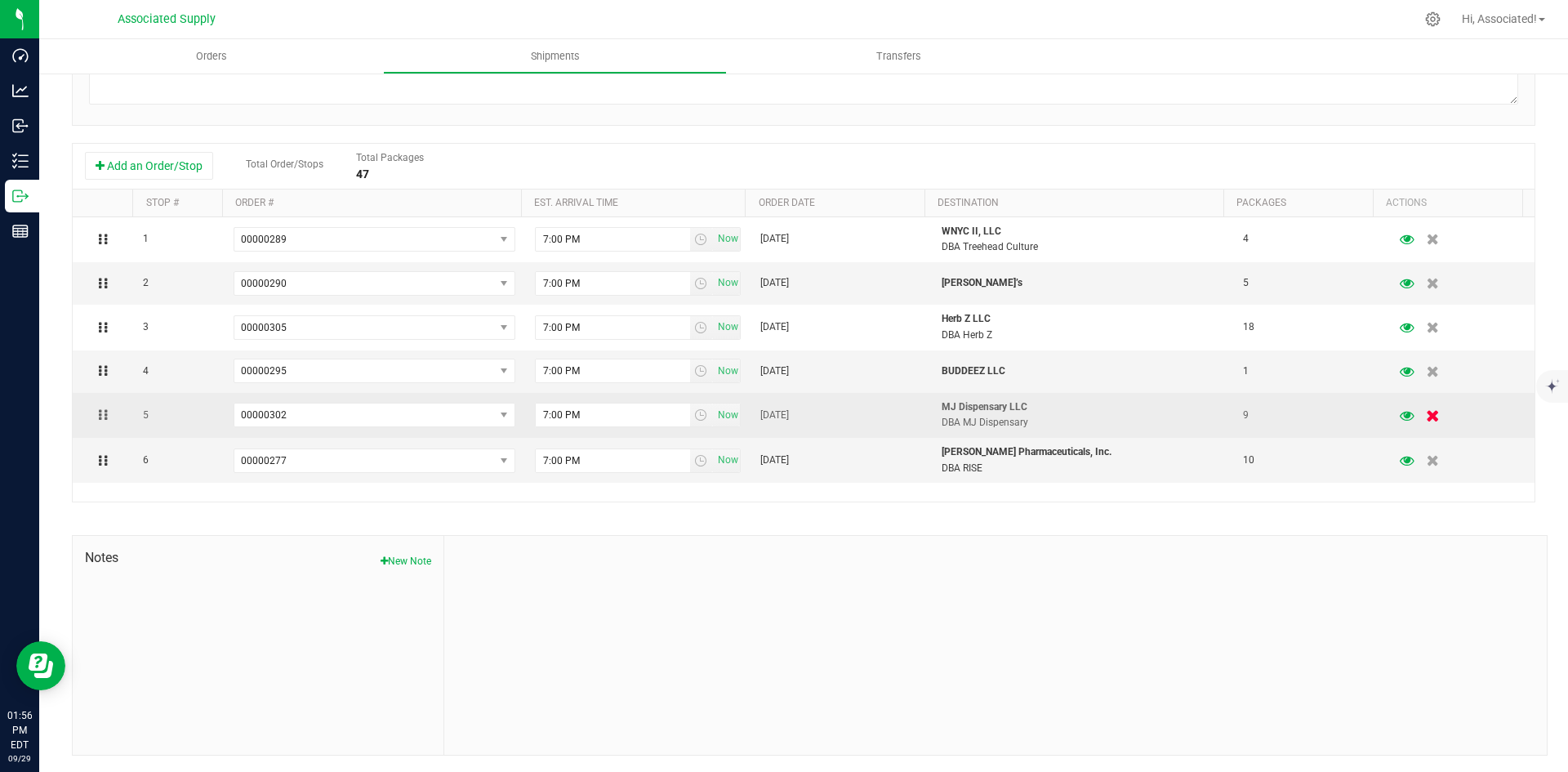
click at [1427, 415] on icon "button" at bounding box center [1434, 415] width 14 height 12
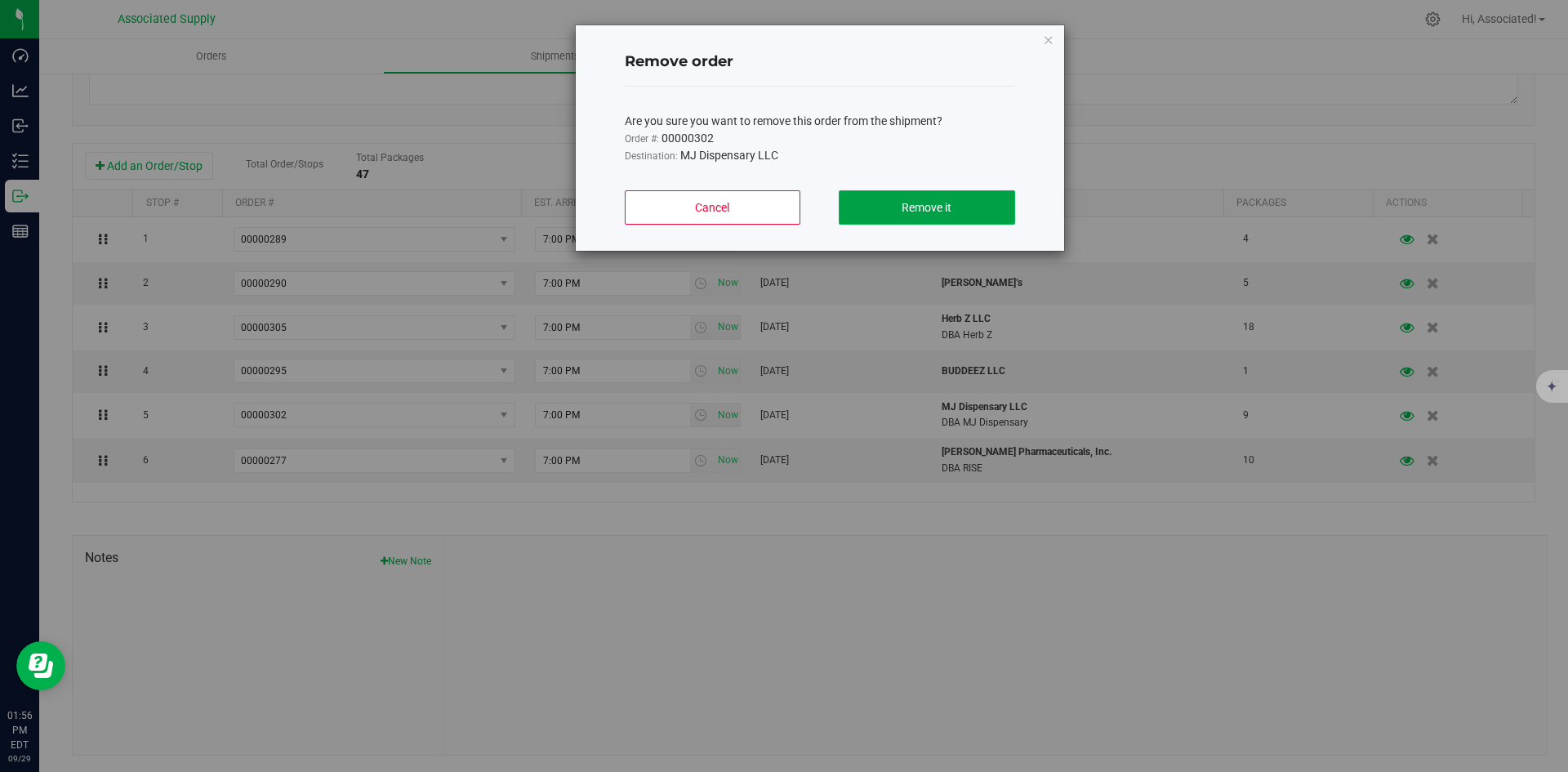
click at [935, 209] on span "Remove it" at bounding box center [927, 207] width 50 height 13
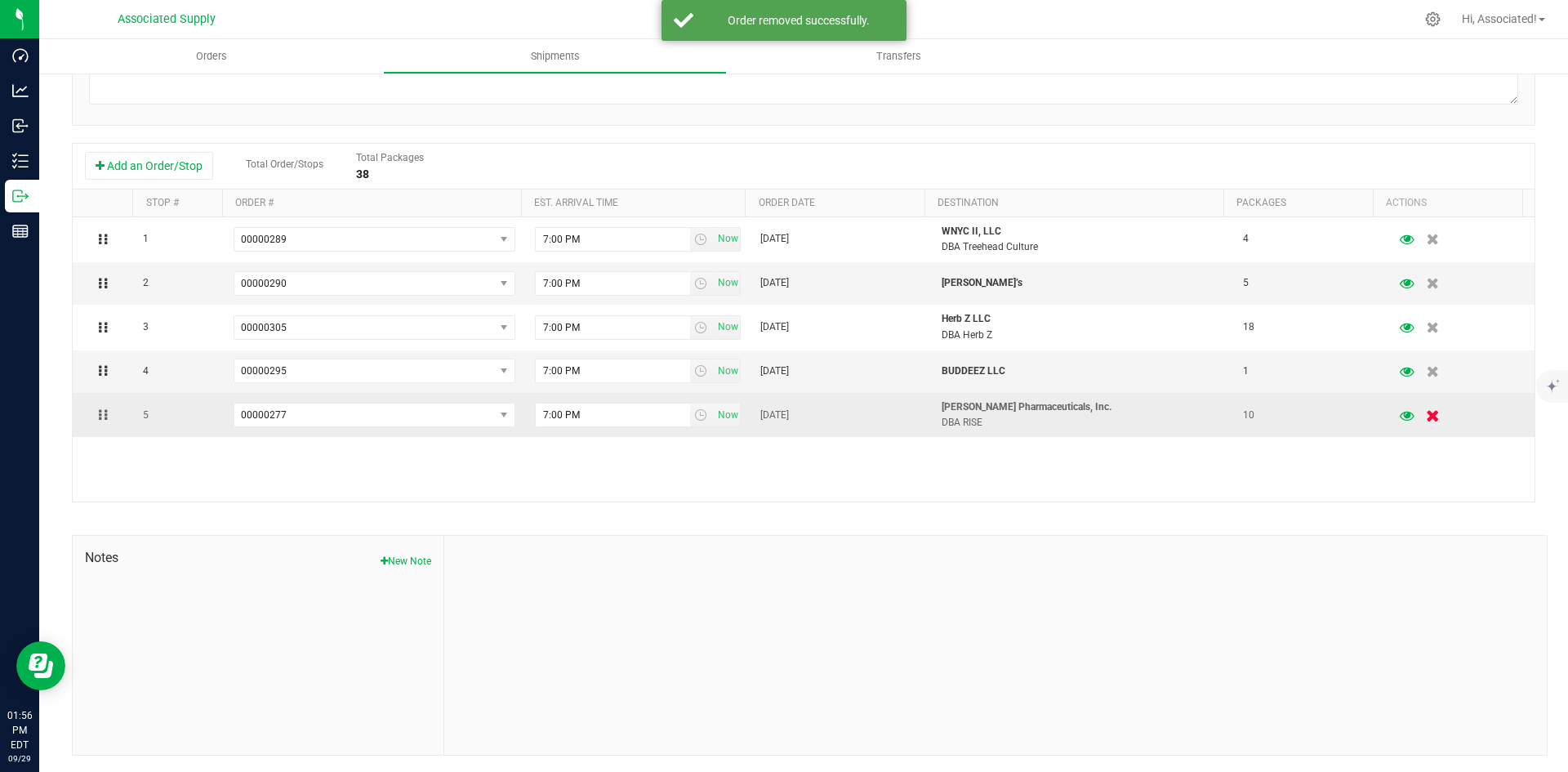
click at [1427, 417] on icon "button" at bounding box center [1434, 415] width 14 height 12
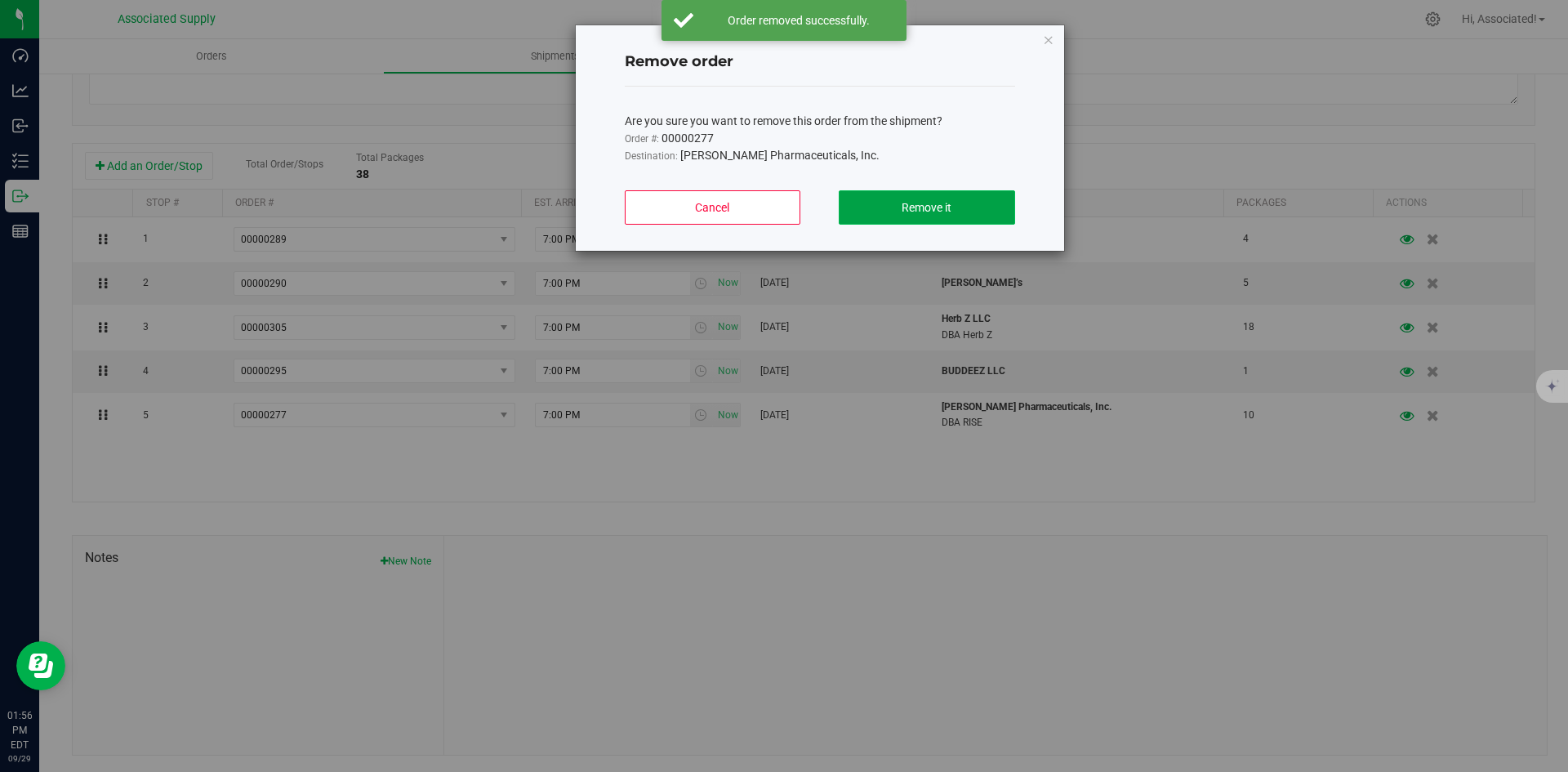
click at [903, 208] on span "Remove it" at bounding box center [927, 207] width 50 height 13
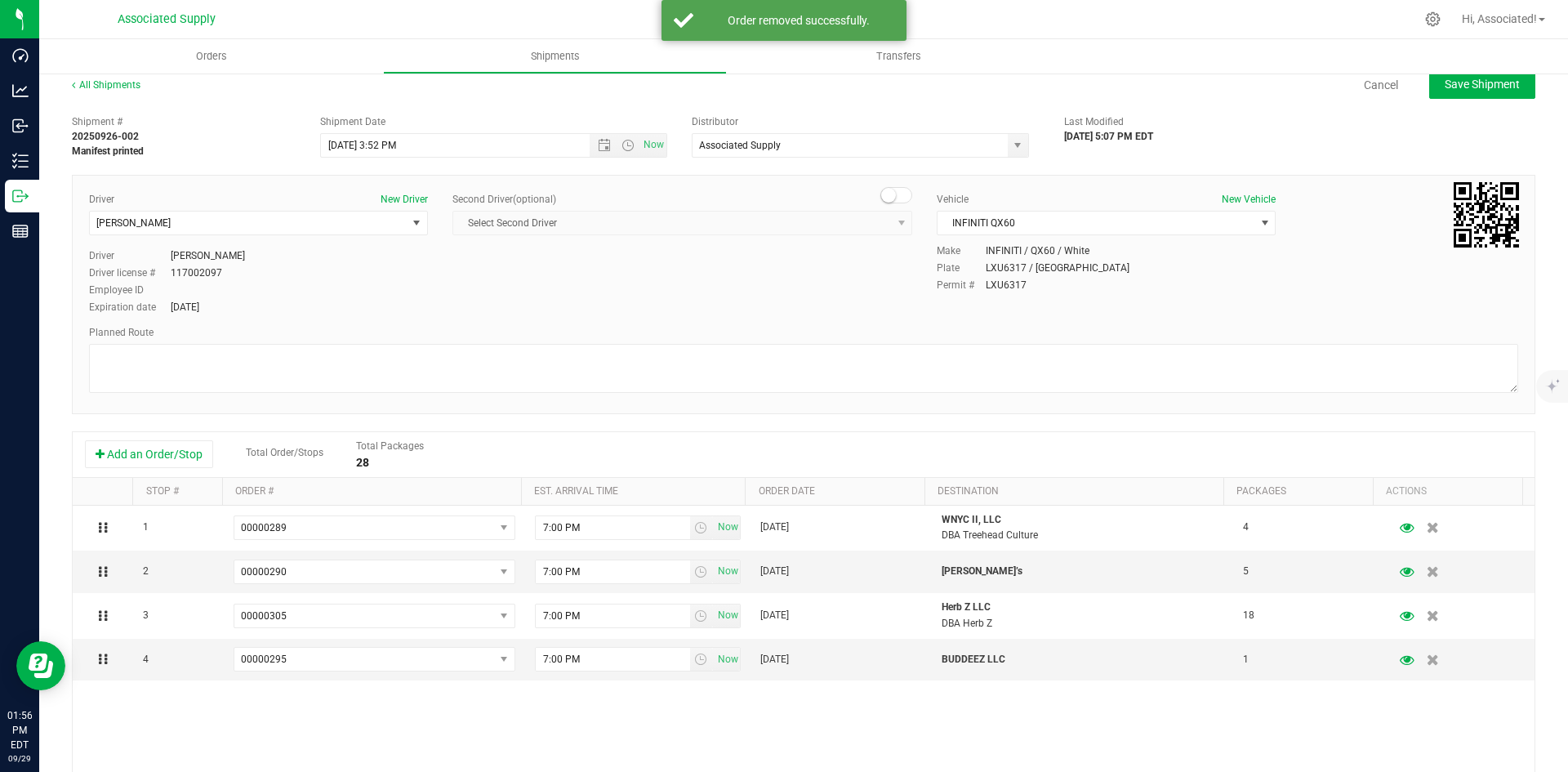
scroll to position [0, 0]
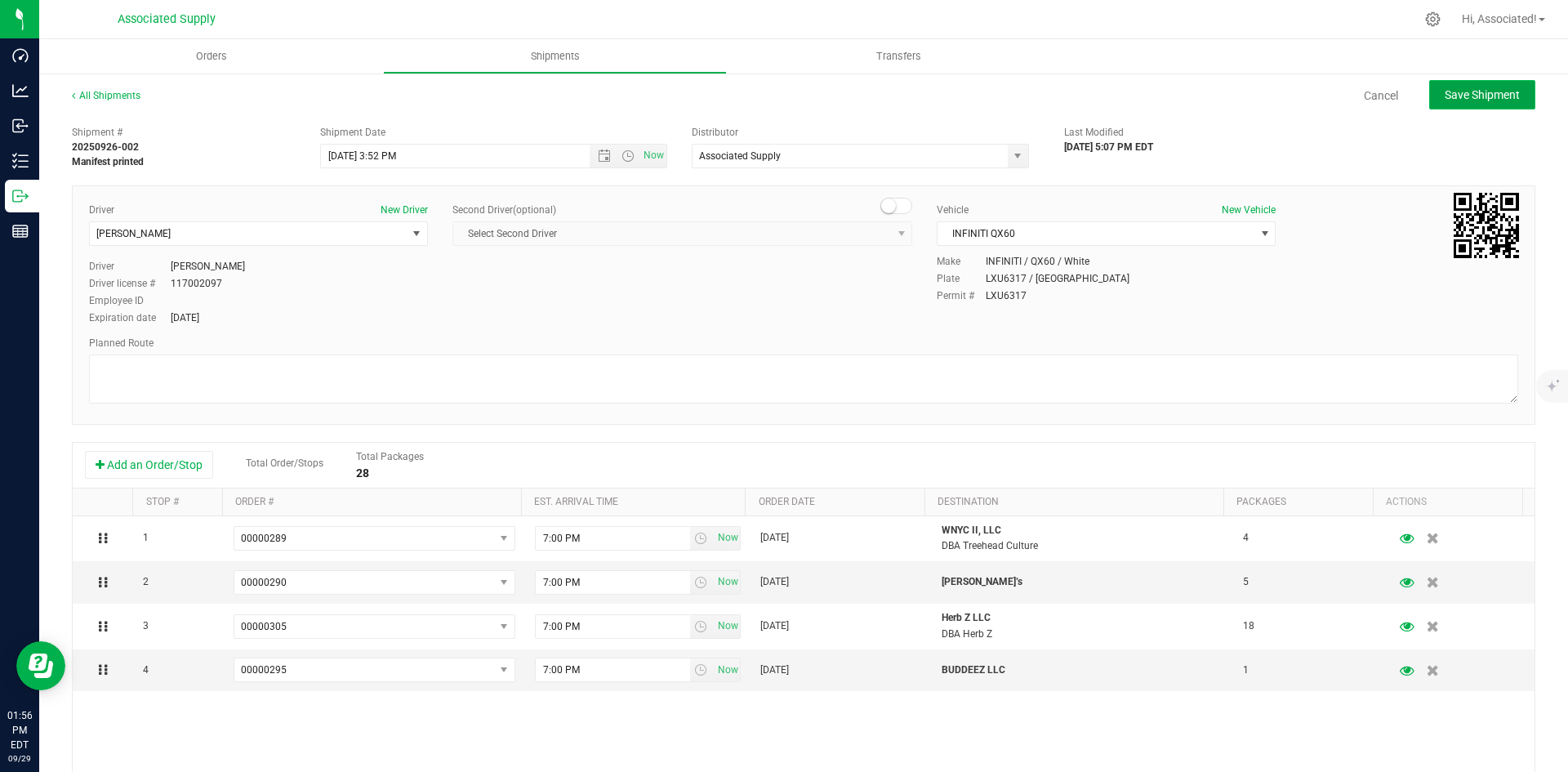
click at [1479, 97] on span "Save Shipment" at bounding box center [1482, 94] width 75 height 13
type input "[DATE] 7:52 PM"
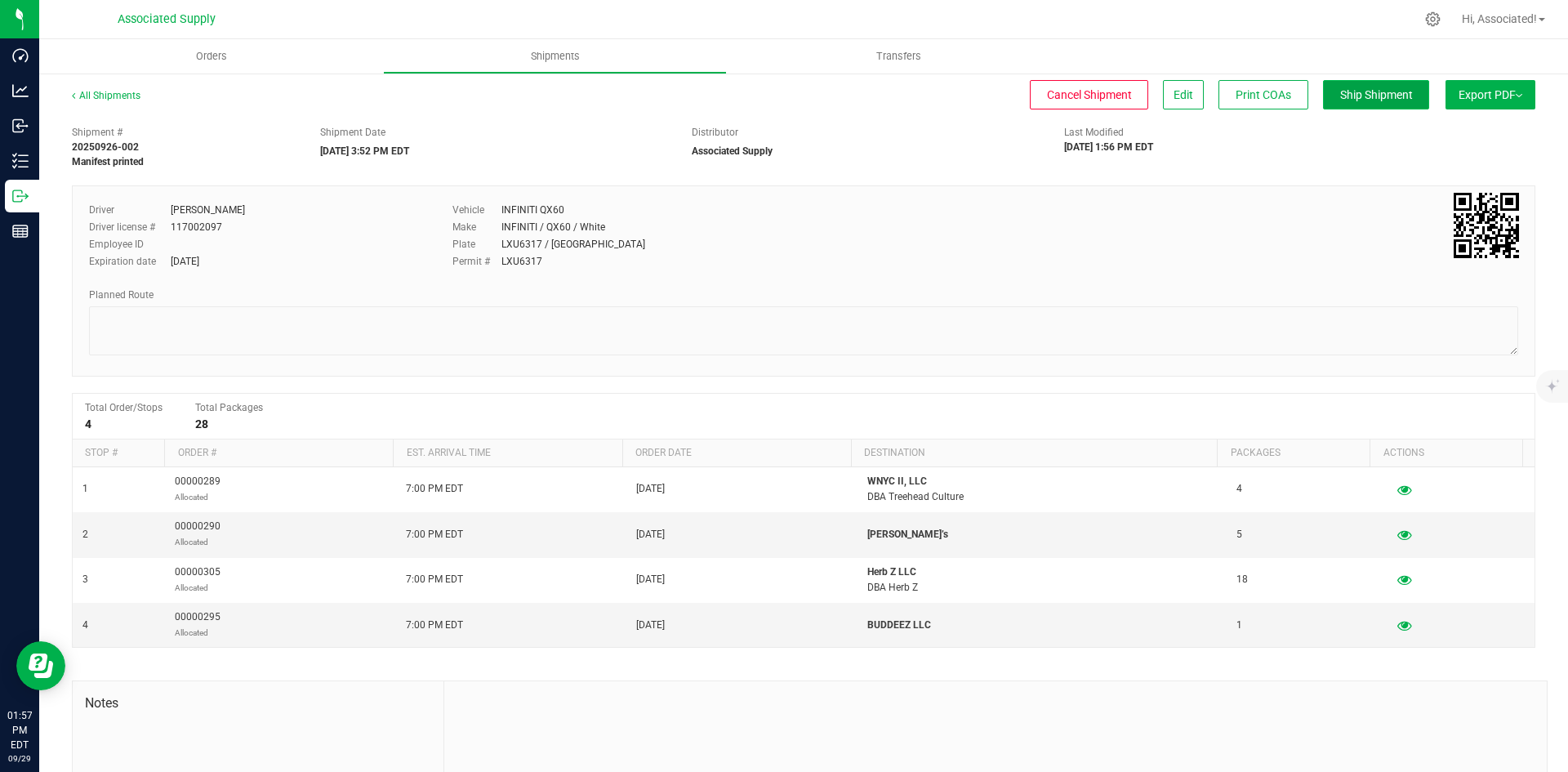
click at [1376, 93] on span "Ship Shipment" at bounding box center [1377, 94] width 73 height 13
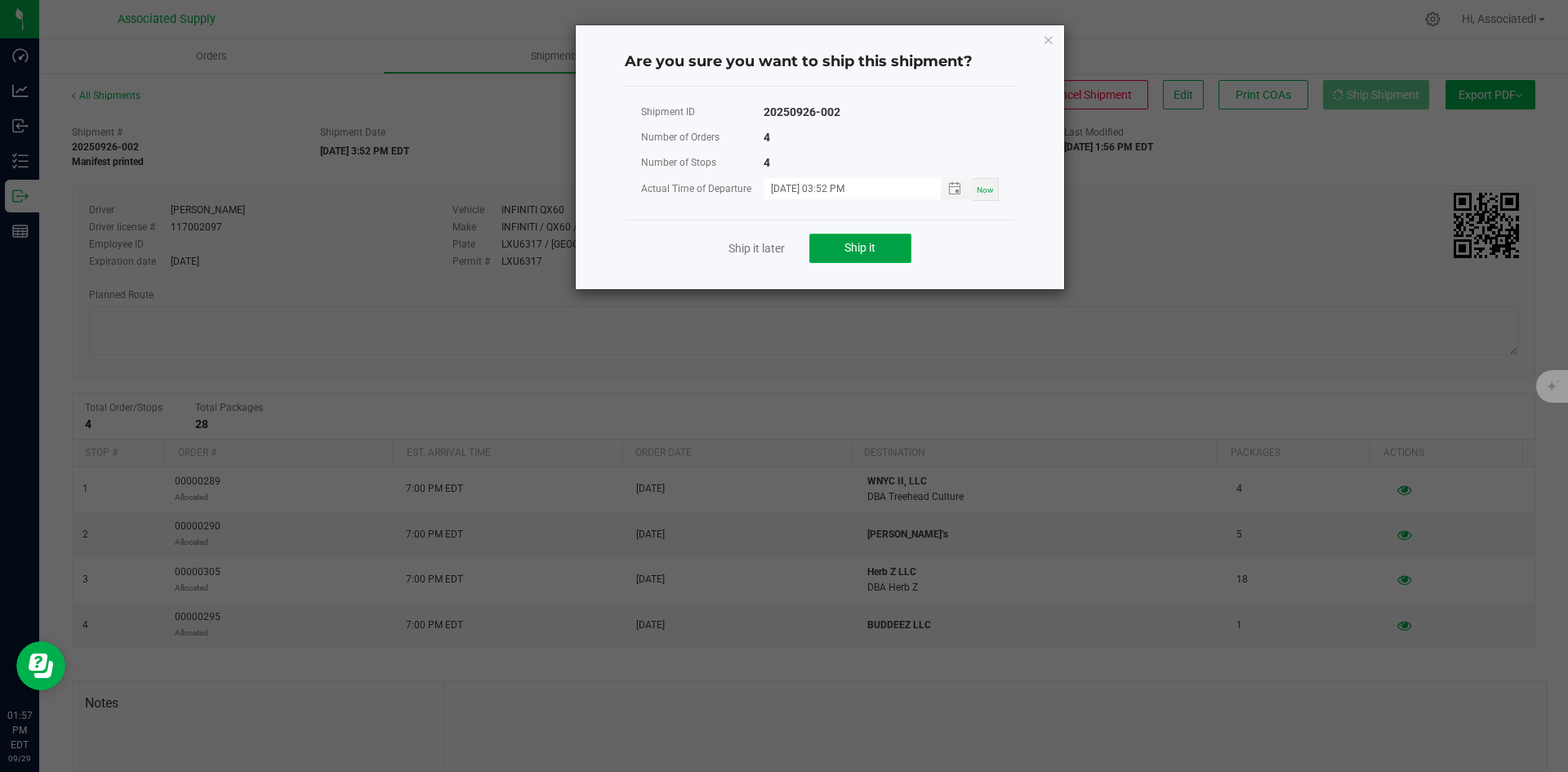
click at [839, 257] on button "Ship it" at bounding box center [861, 248] width 102 height 30
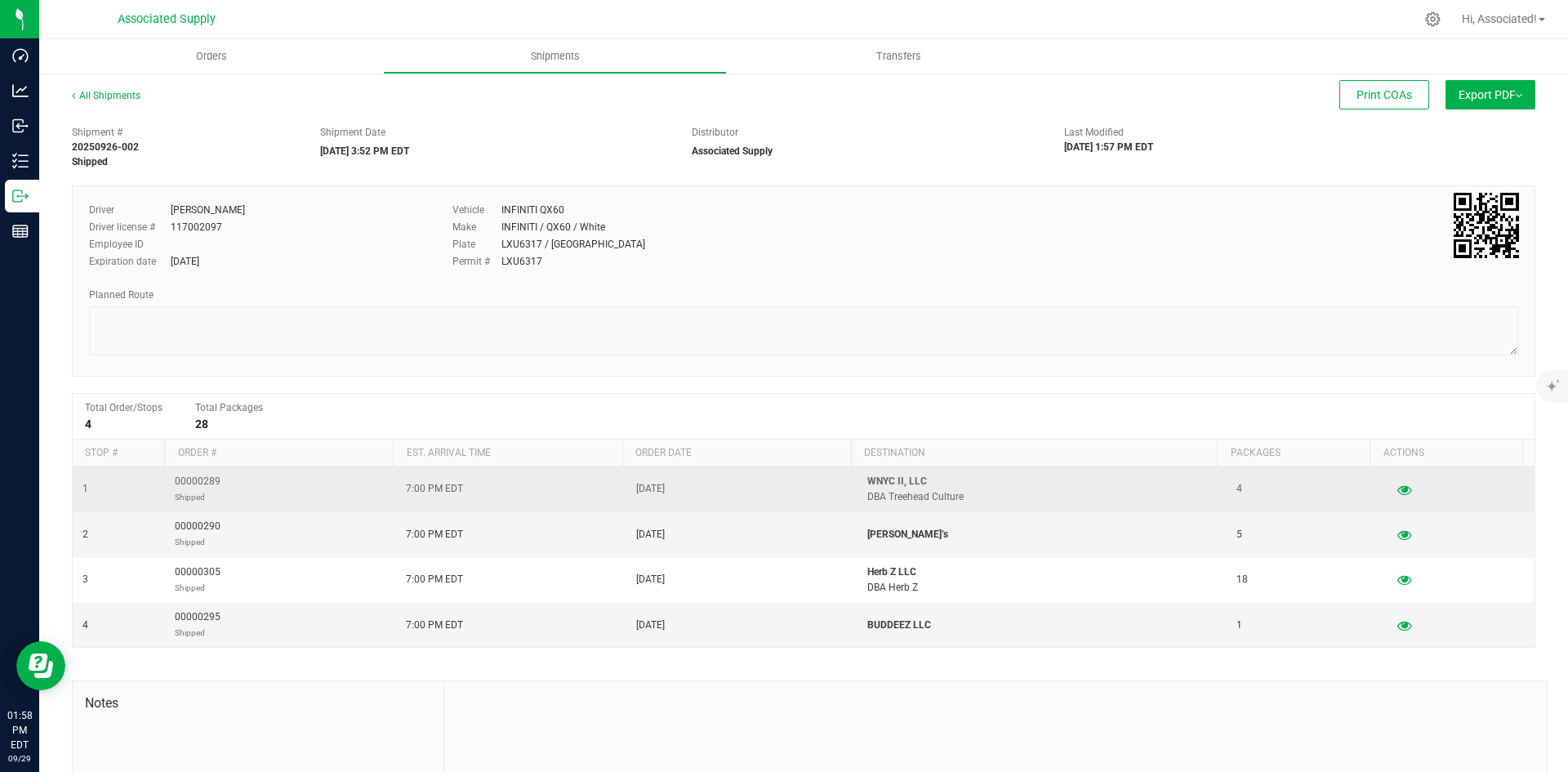
drag, startPoint x: 438, startPoint y: 488, endPoint x: 375, endPoint y: 488, distance: 63.0
click at [375, 488] on tr "1 00000289 Shipped 7:00 PM EDT Sep 24, 2025 WNYC II, LLC DBA Treehead Culture 4" at bounding box center [804, 490] width 1462 height 45
copy tr "7:00 PM"
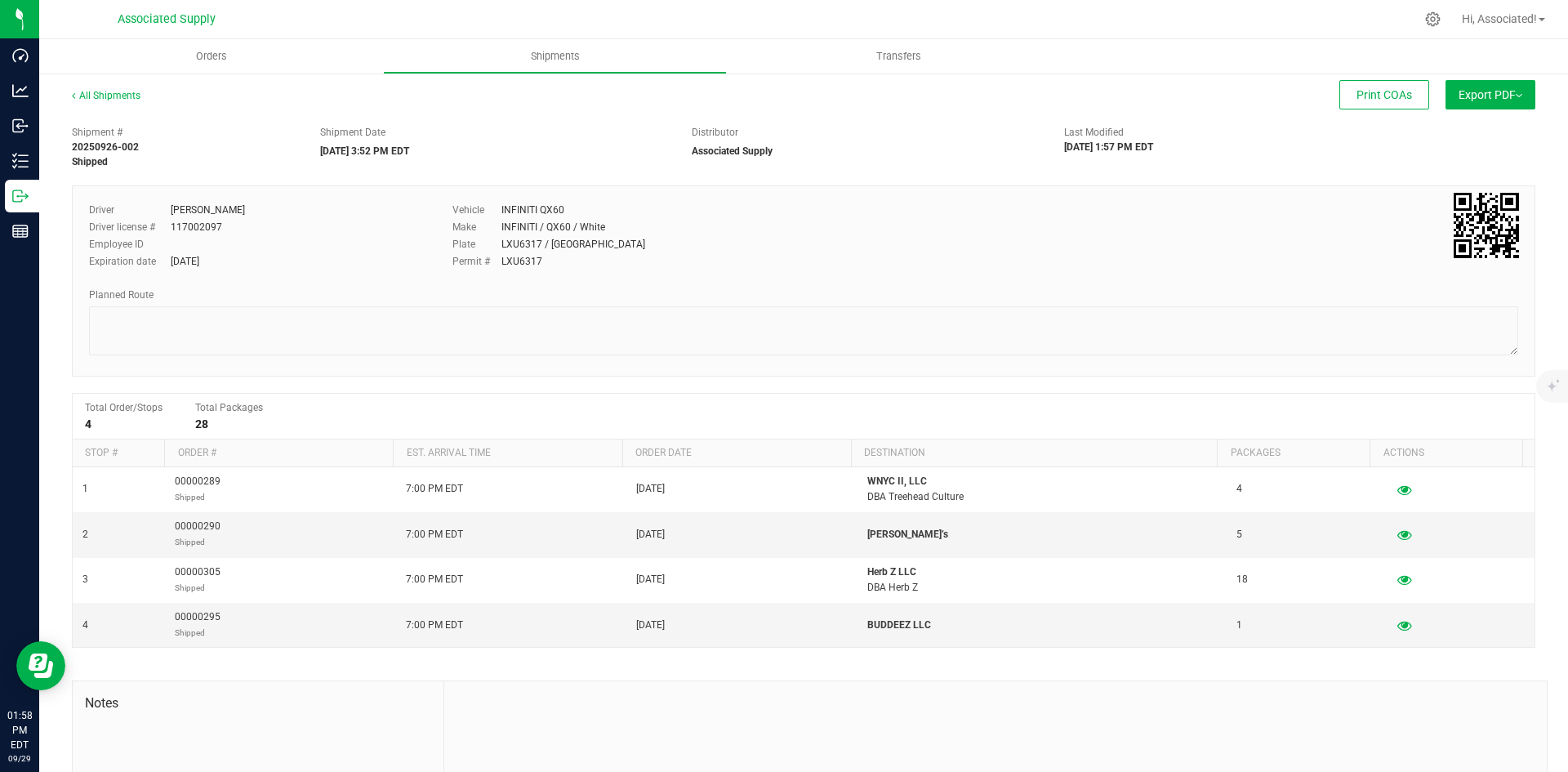
drag, startPoint x: 436, startPoint y: 150, endPoint x: 317, endPoint y: 148, distance: 119.0
click at [317, 148] on div "Shipment Date 09/28/2025 3:52 PM EDT" at bounding box center [494, 142] width 373 height 33
copy strong "[DATE] 3:52 PM EDT"
click at [113, 91] on link "All Shipments" at bounding box center [106, 95] width 69 height 12
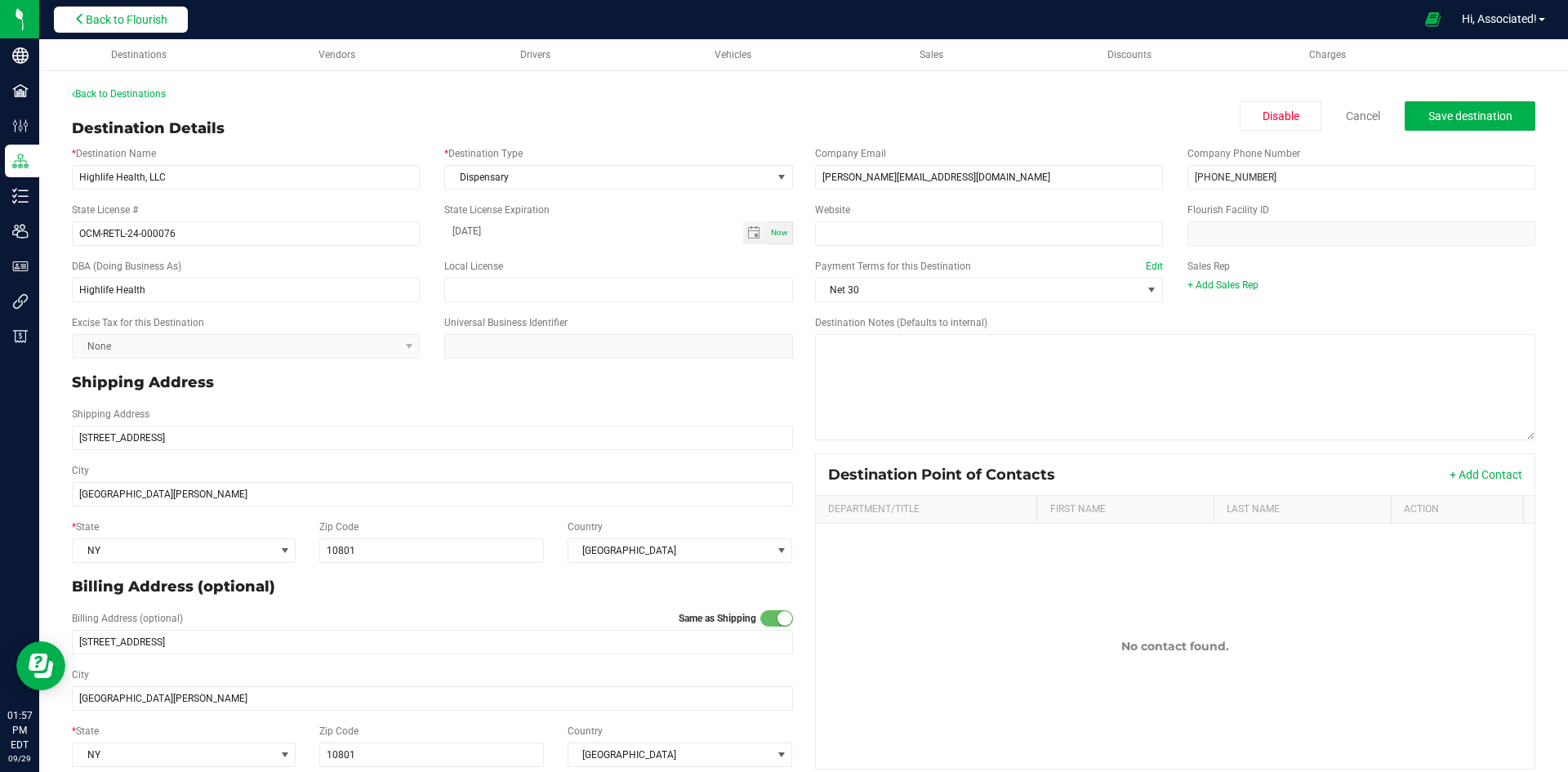
click at [118, 17] on span "Back to Flourish" at bounding box center [126, 19] width 82 height 13
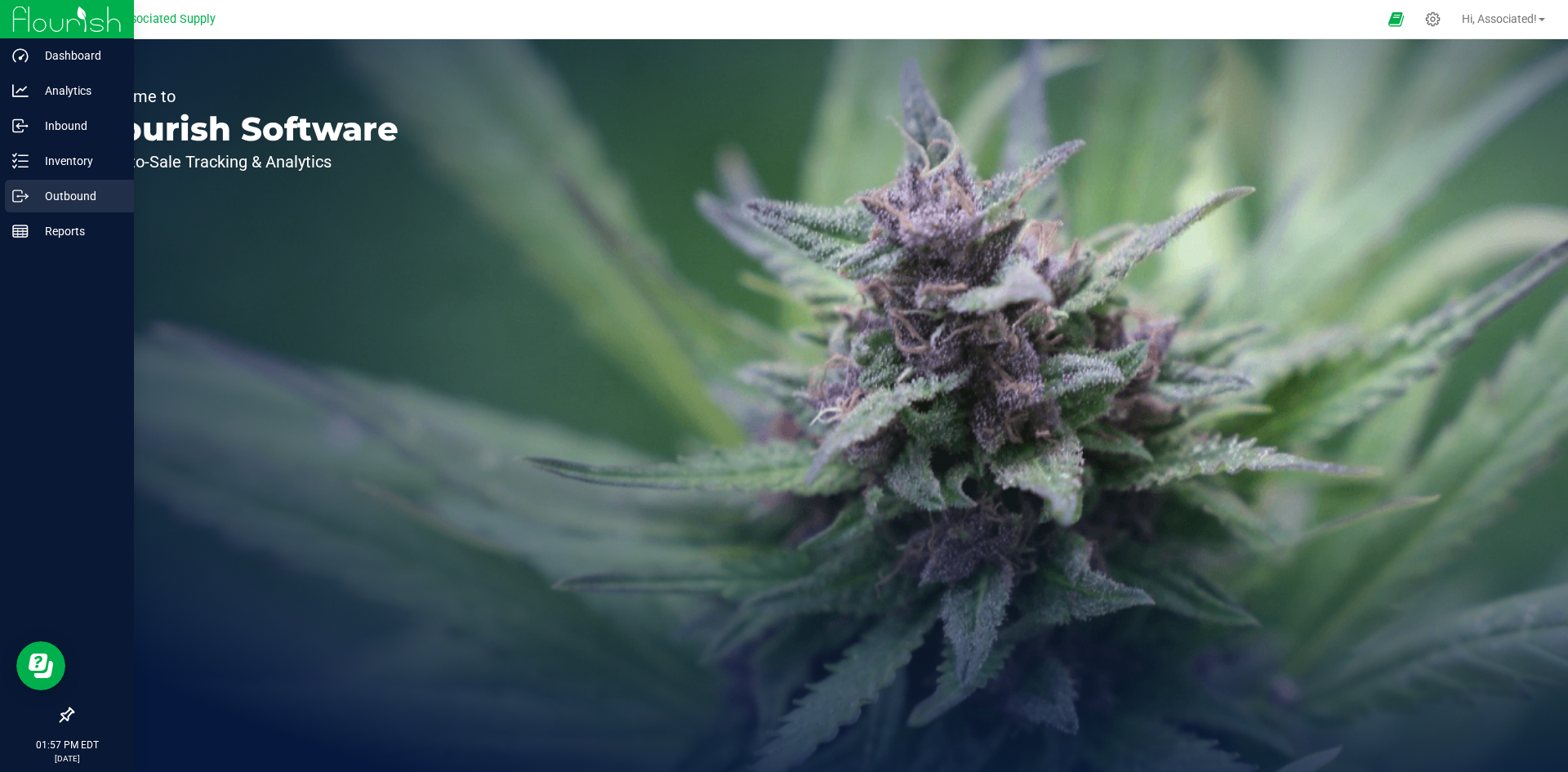
click at [45, 190] on p "Outbound" at bounding box center [78, 196] width 98 height 20
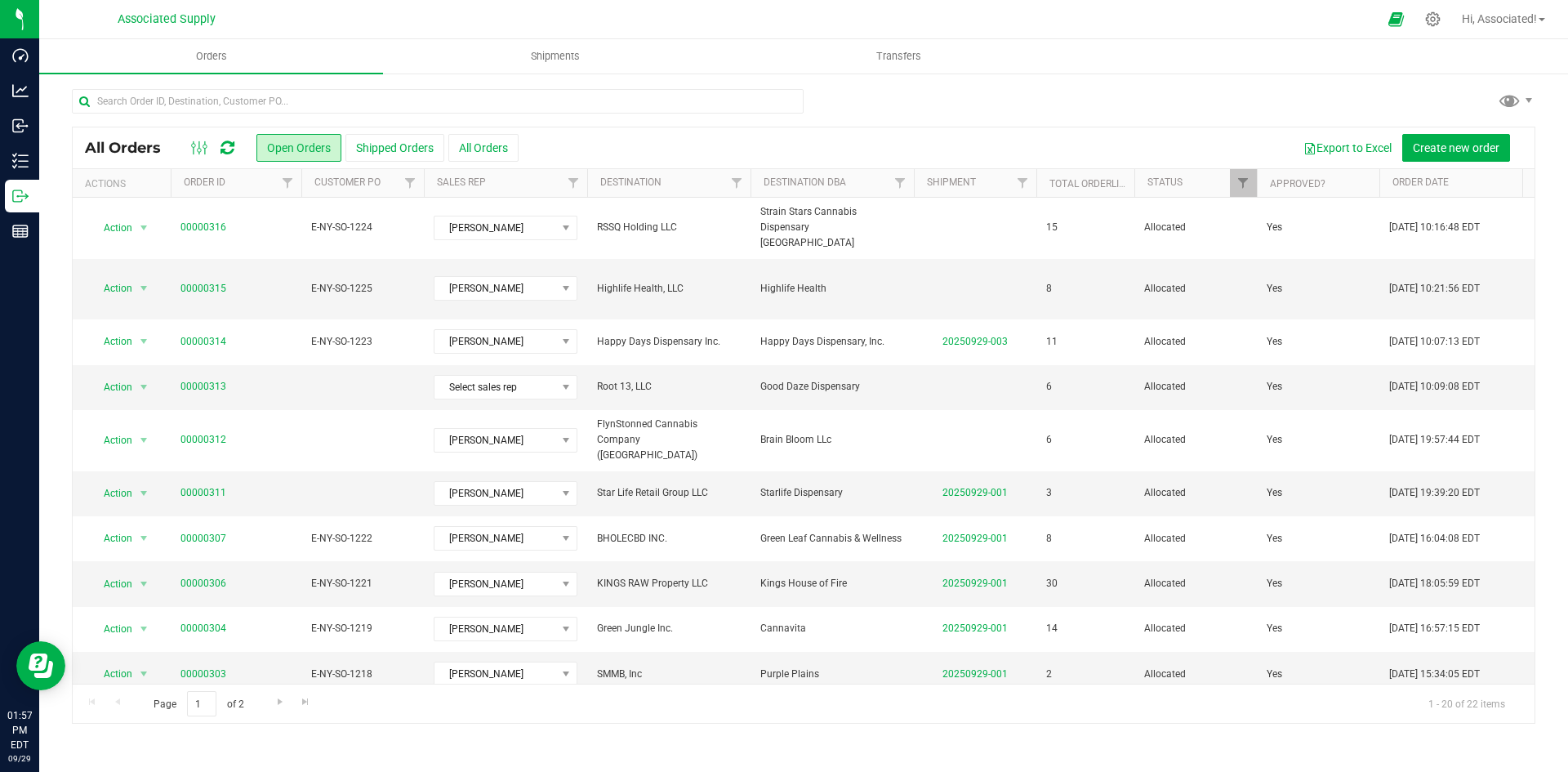
click at [646, 151] on div "Export to Excel Create new order" at bounding box center [1020, 148] width 1004 height 28
click at [491, 150] on button "All Orders" at bounding box center [483, 148] width 70 height 28
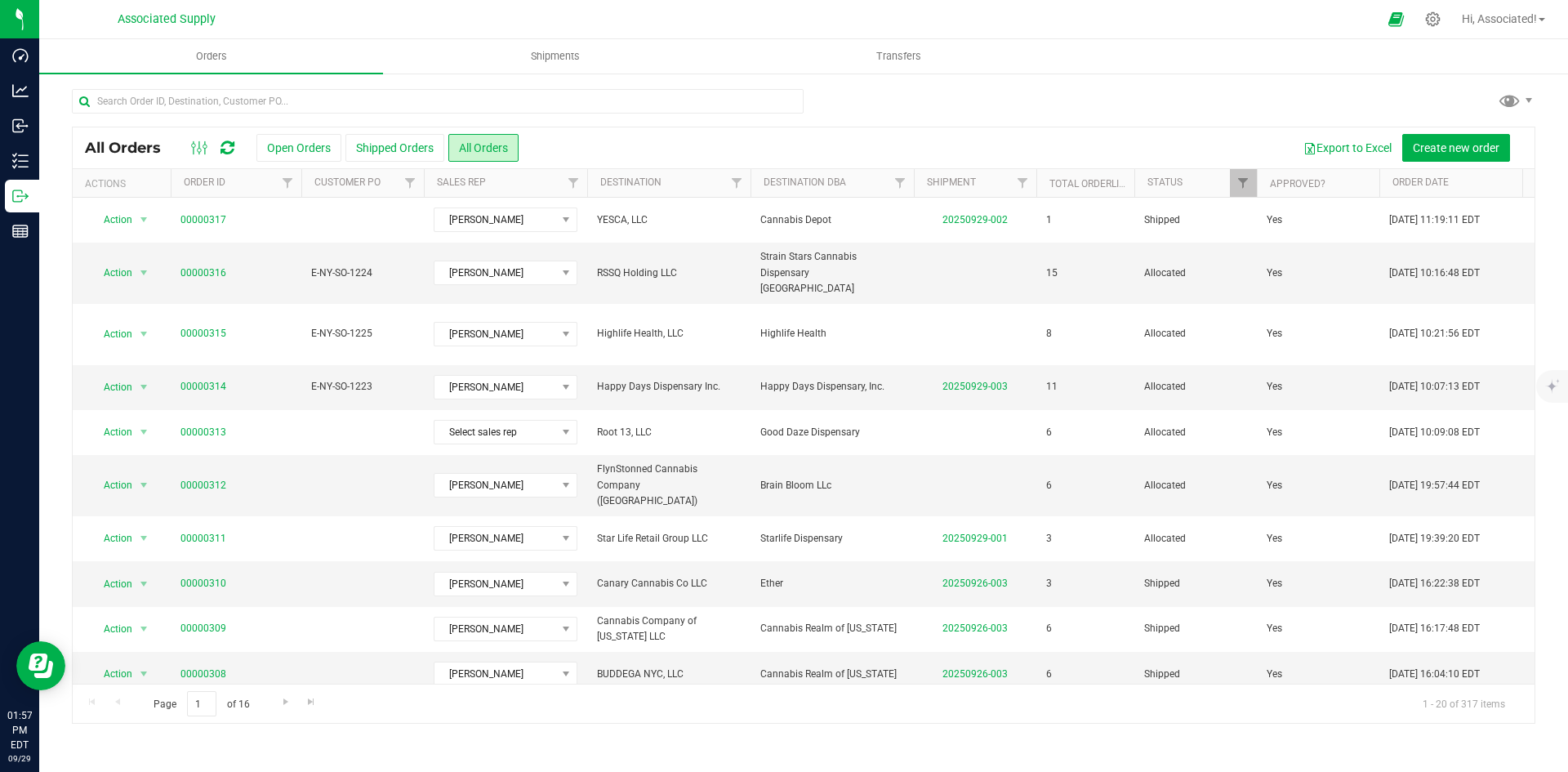
click at [296, 147] on button "Open Orders" at bounding box center [299, 148] width 85 height 28
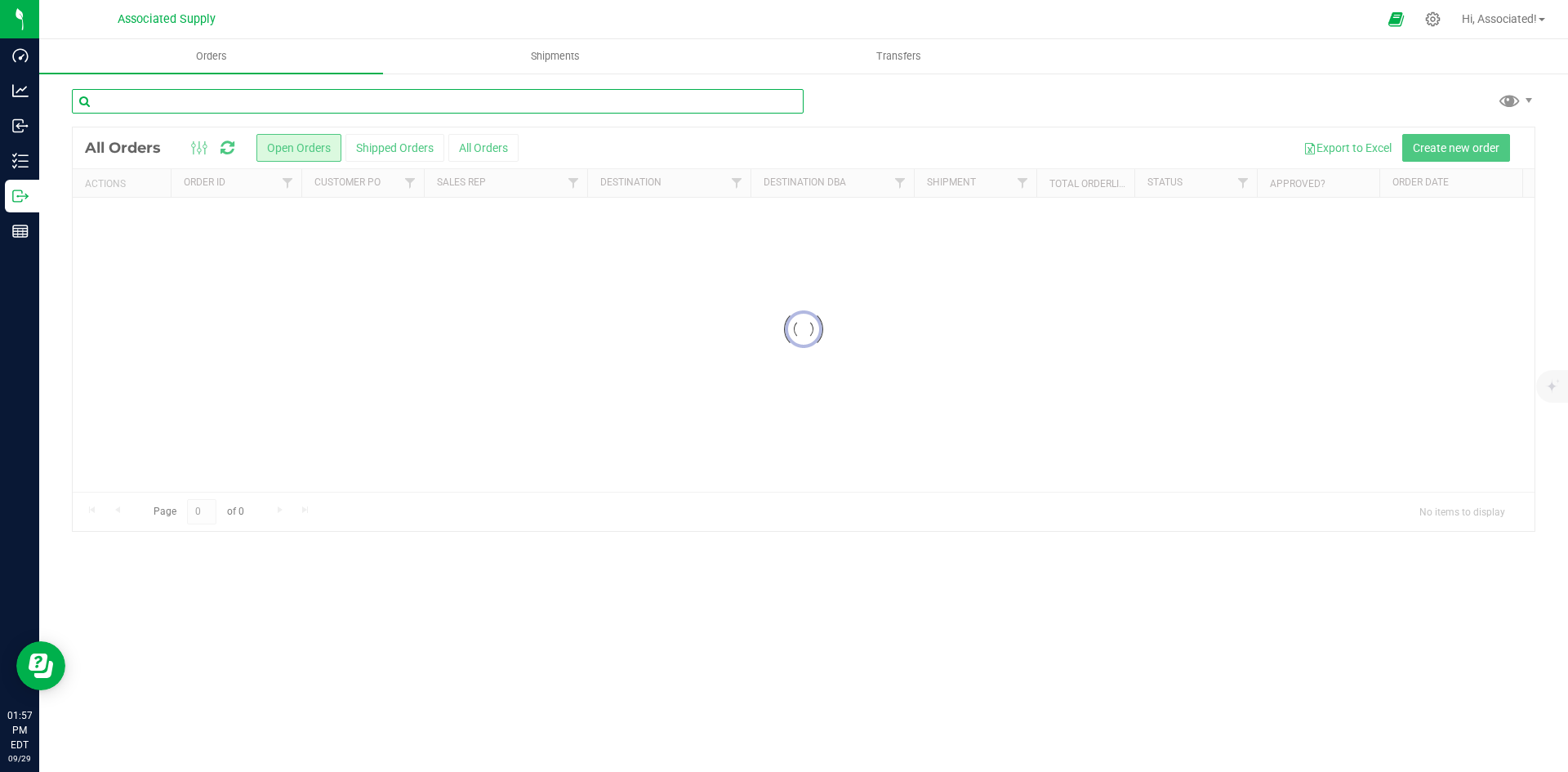
click at [319, 98] on input "text" at bounding box center [438, 101] width 732 height 25
type input "mj"
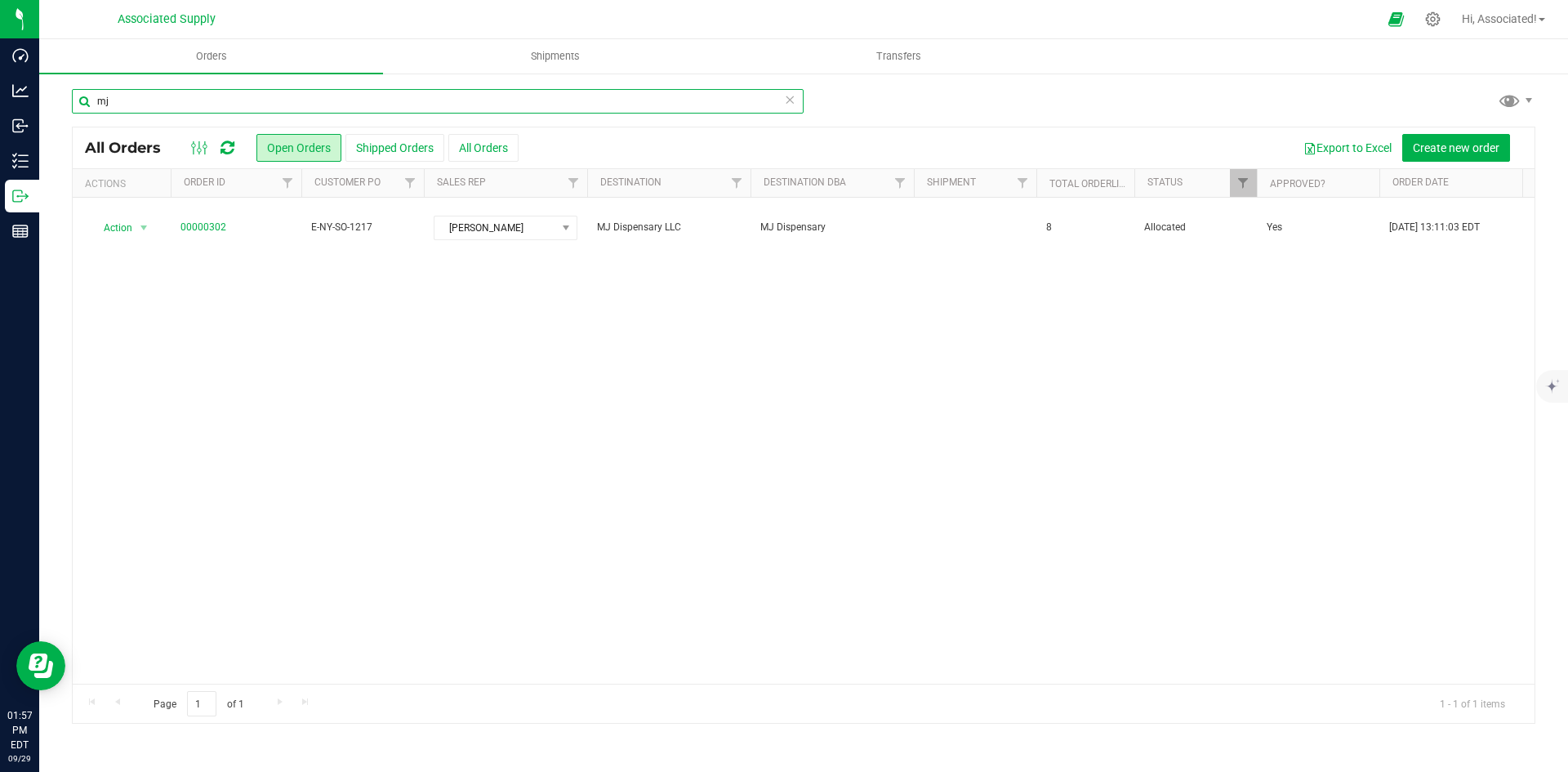
click at [142, 99] on input "mj" at bounding box center [438, 101] width 732 height 25
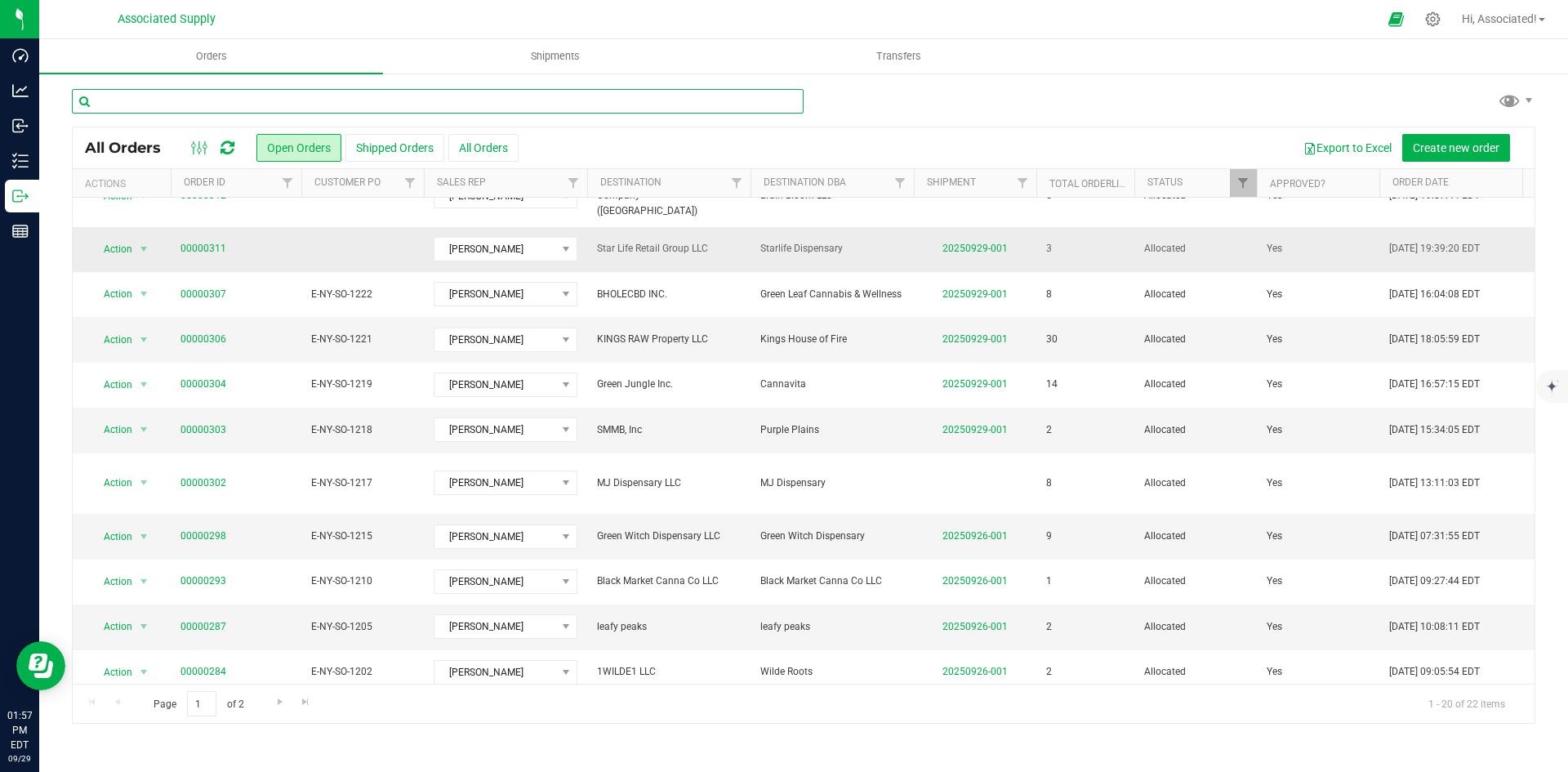
scroll to position [245, 0]
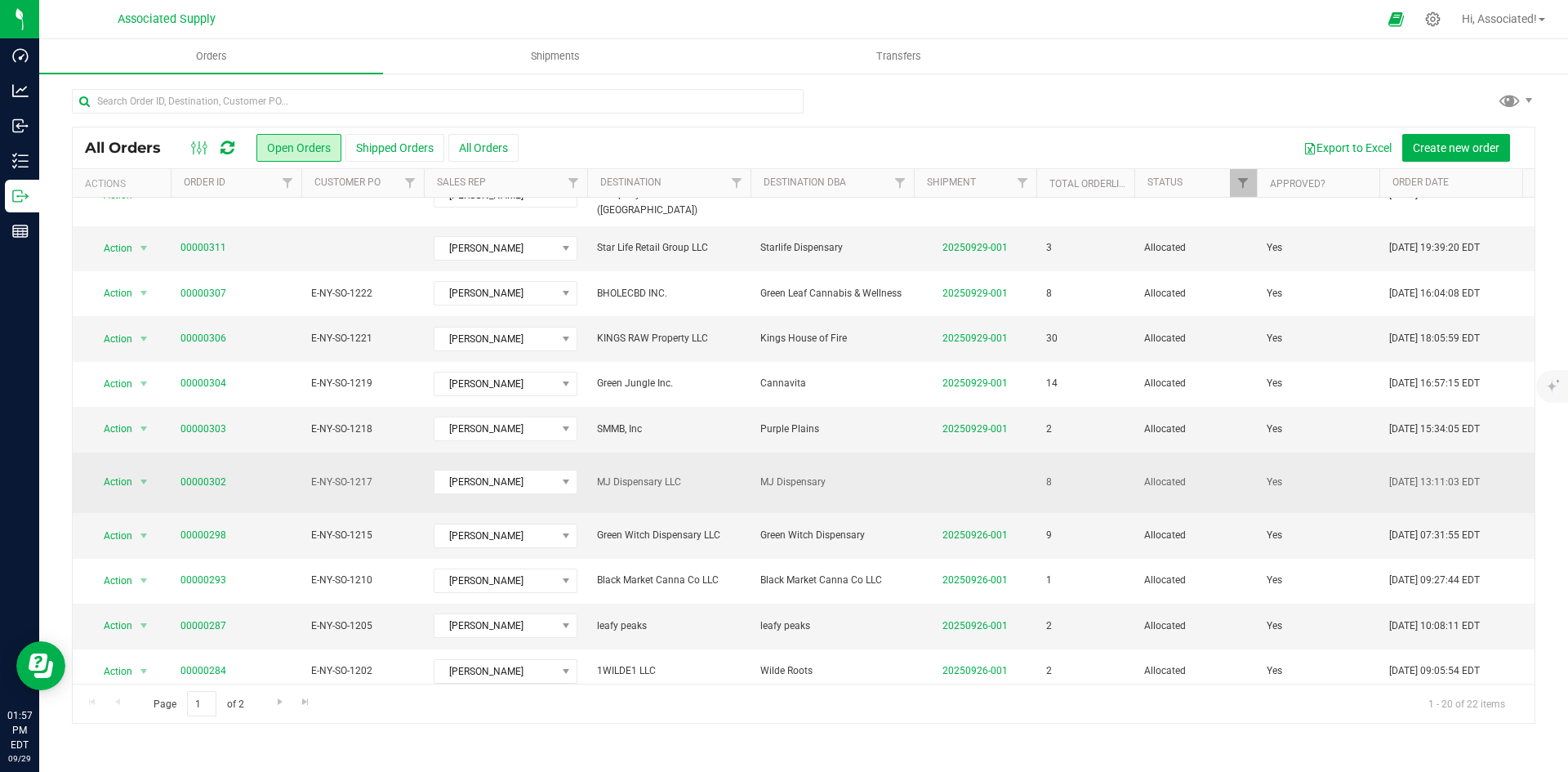
click at [363, 474] on span "E-NY-SO-1217" at bounding box center [362, 482] width 103 height 16
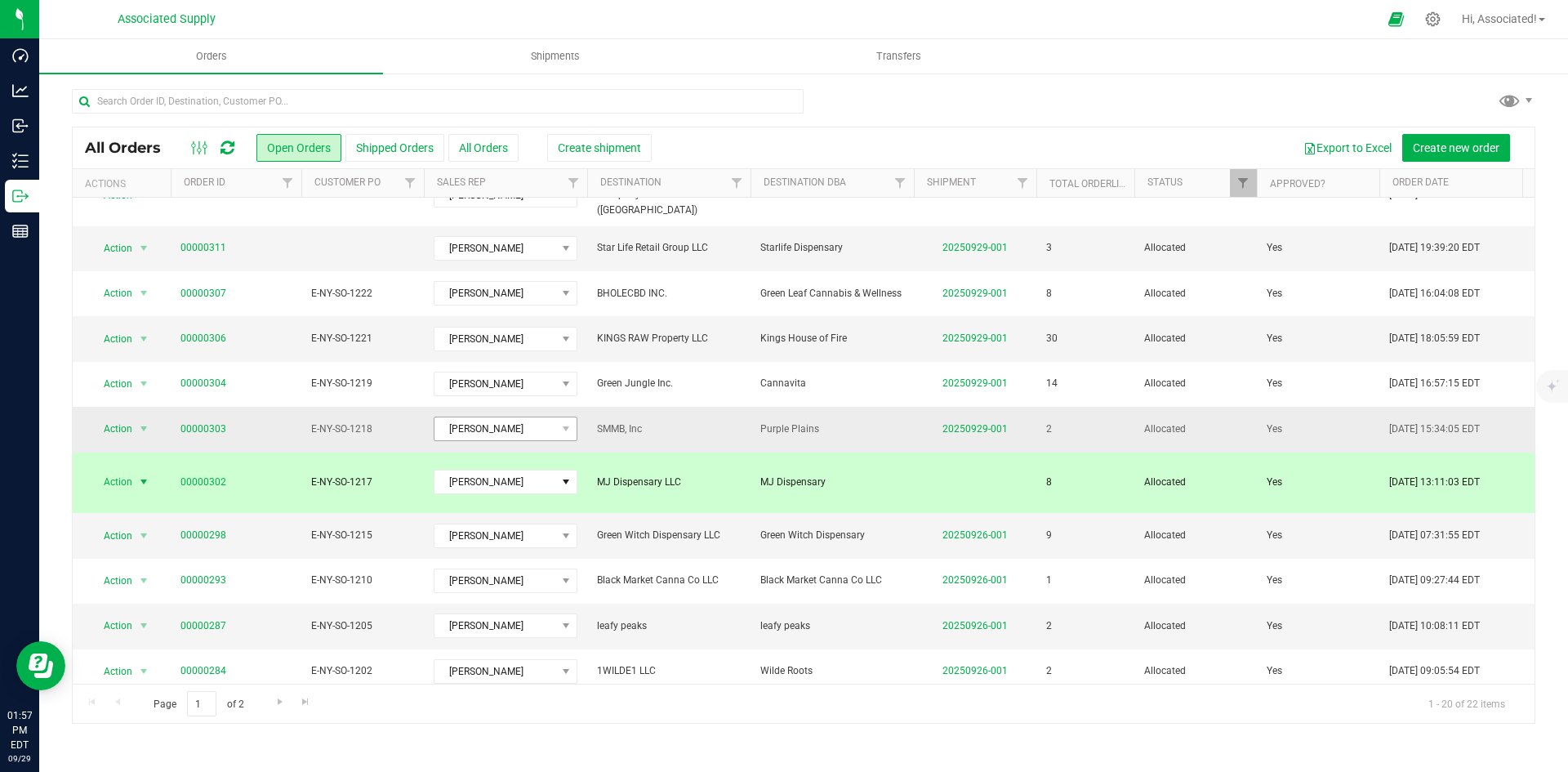
scroll to position [431, 0]
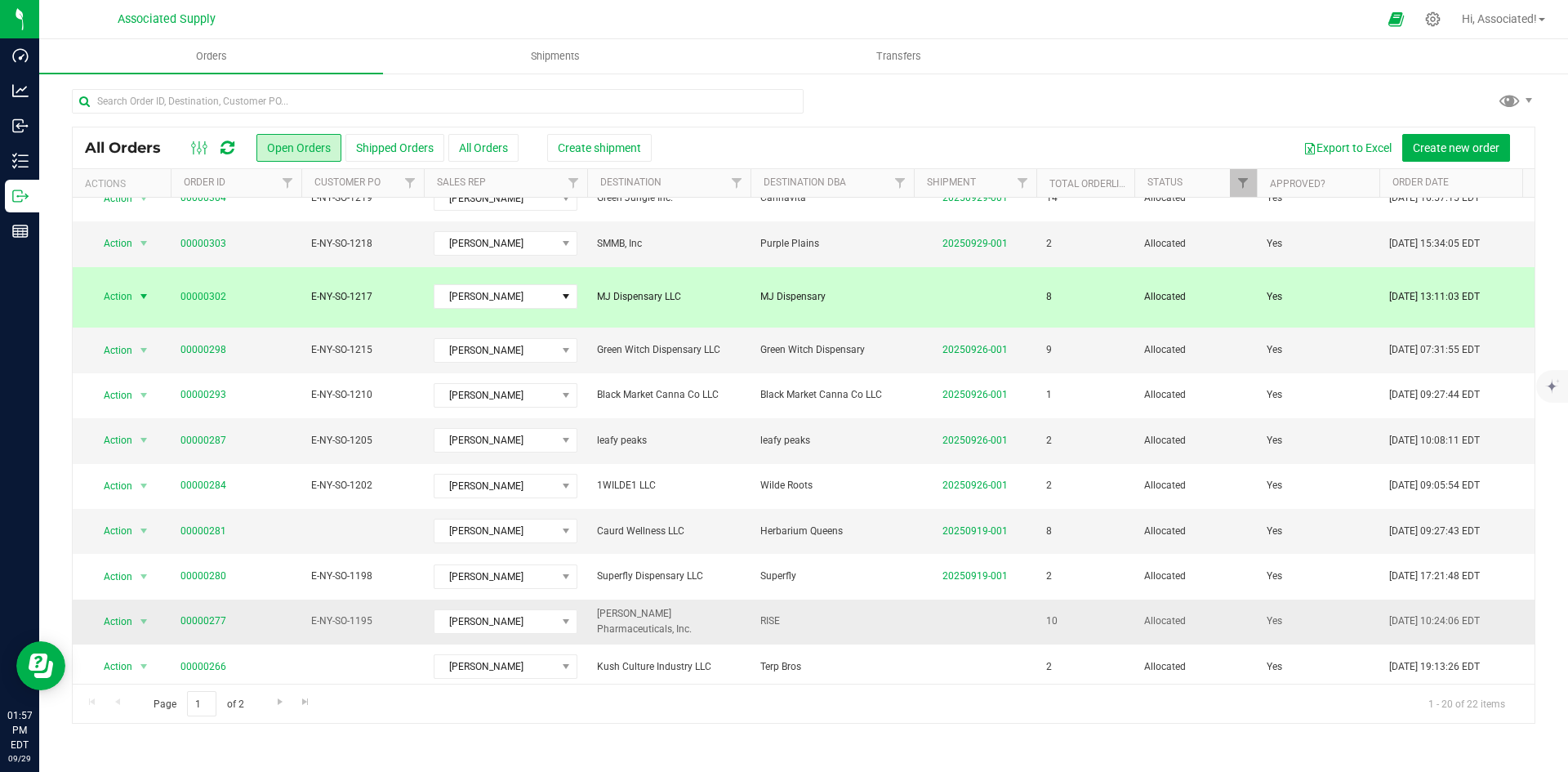
click at [281, 614] on span "00000277" at bounding box center [236, 622] width 111 height 16
click at [334, 614] on span "E-NY-SO-1195" at bounding box center [362, 622] width 103 height 16
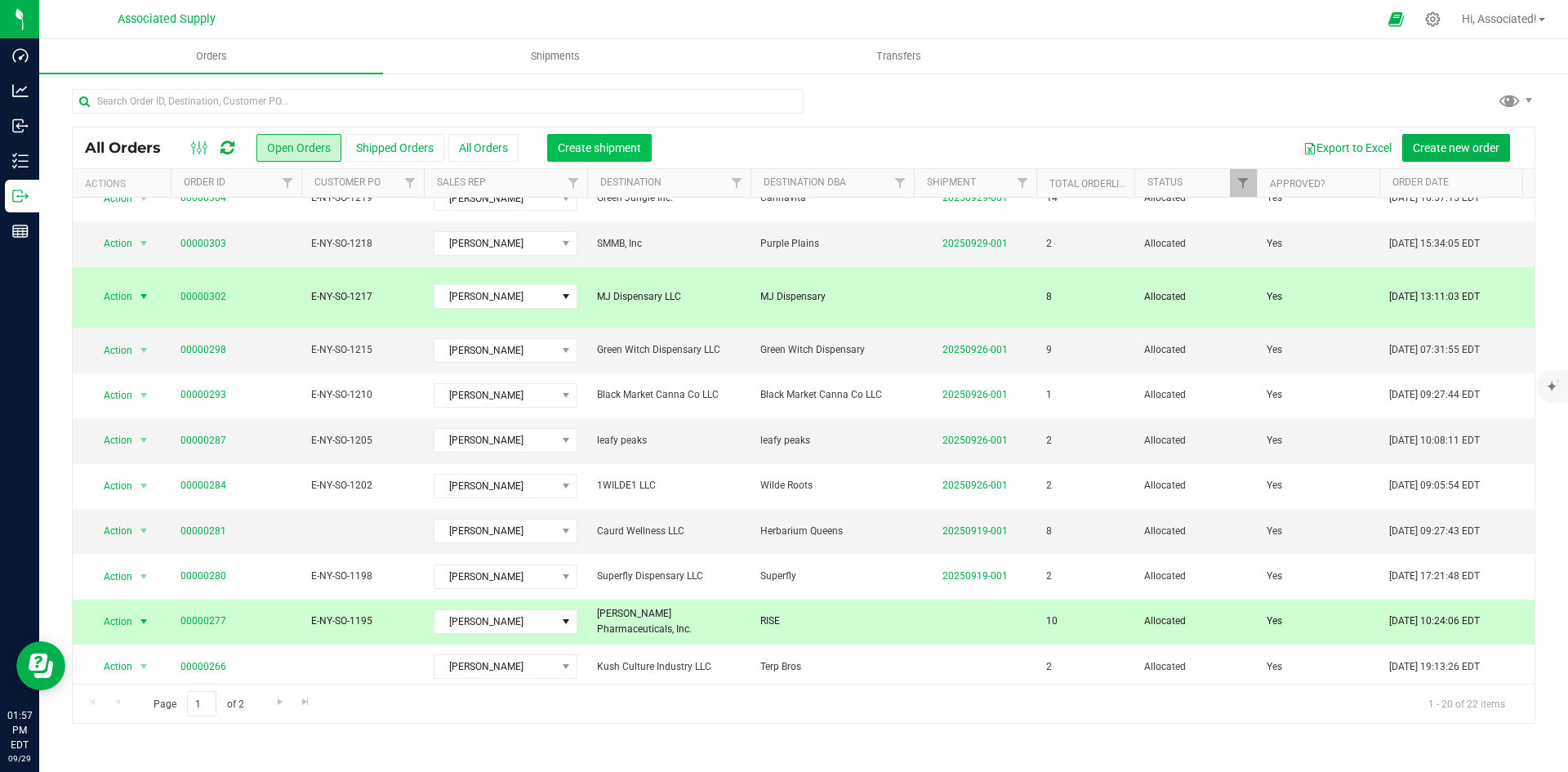
click at [633, 151] on span "Create shipment" at bounding box center [599, 148] width 84 height 13
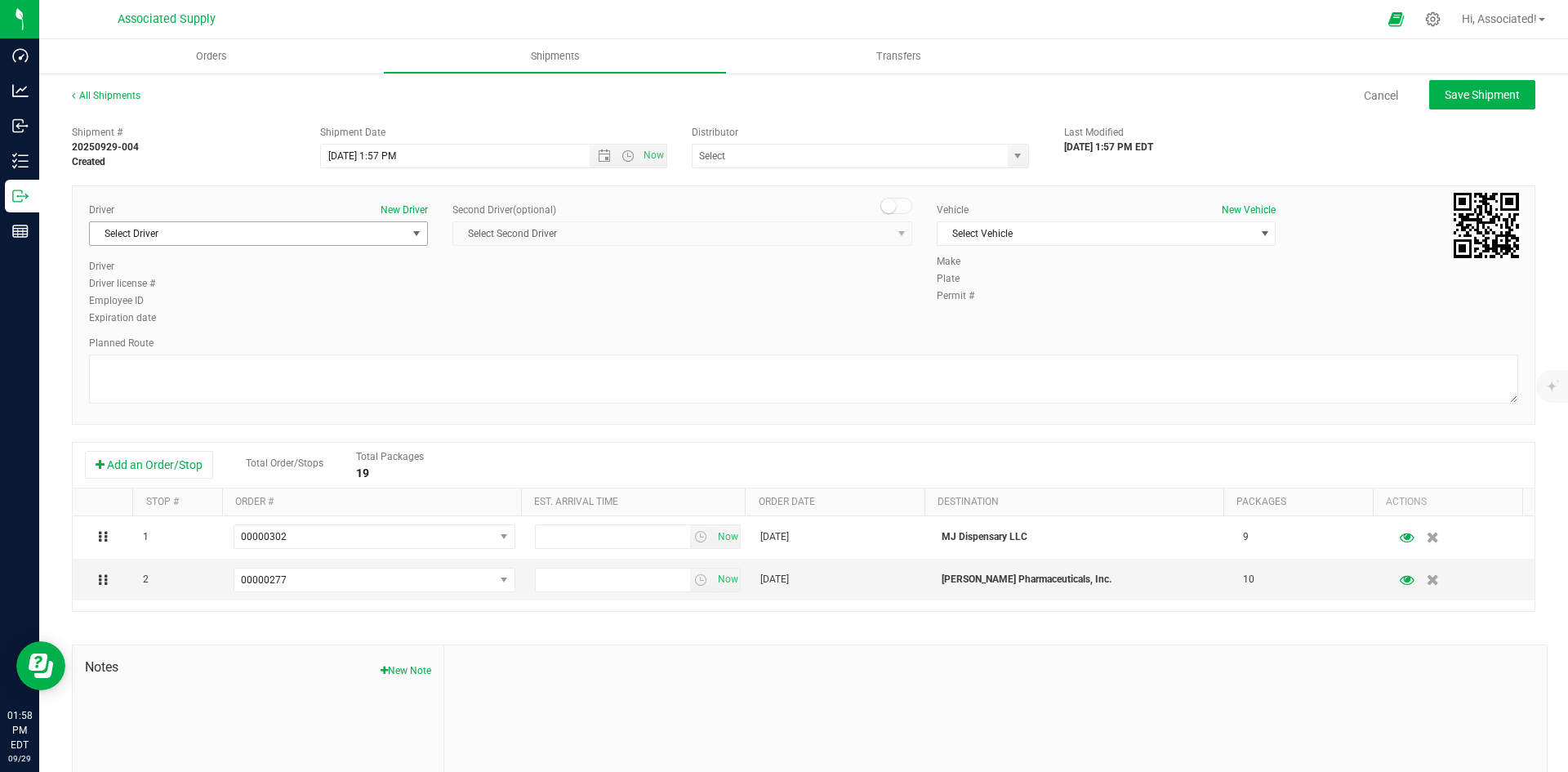
click at [336, 237] on span "Select Driver" at bounding box center [248, 233] width 317 height 23
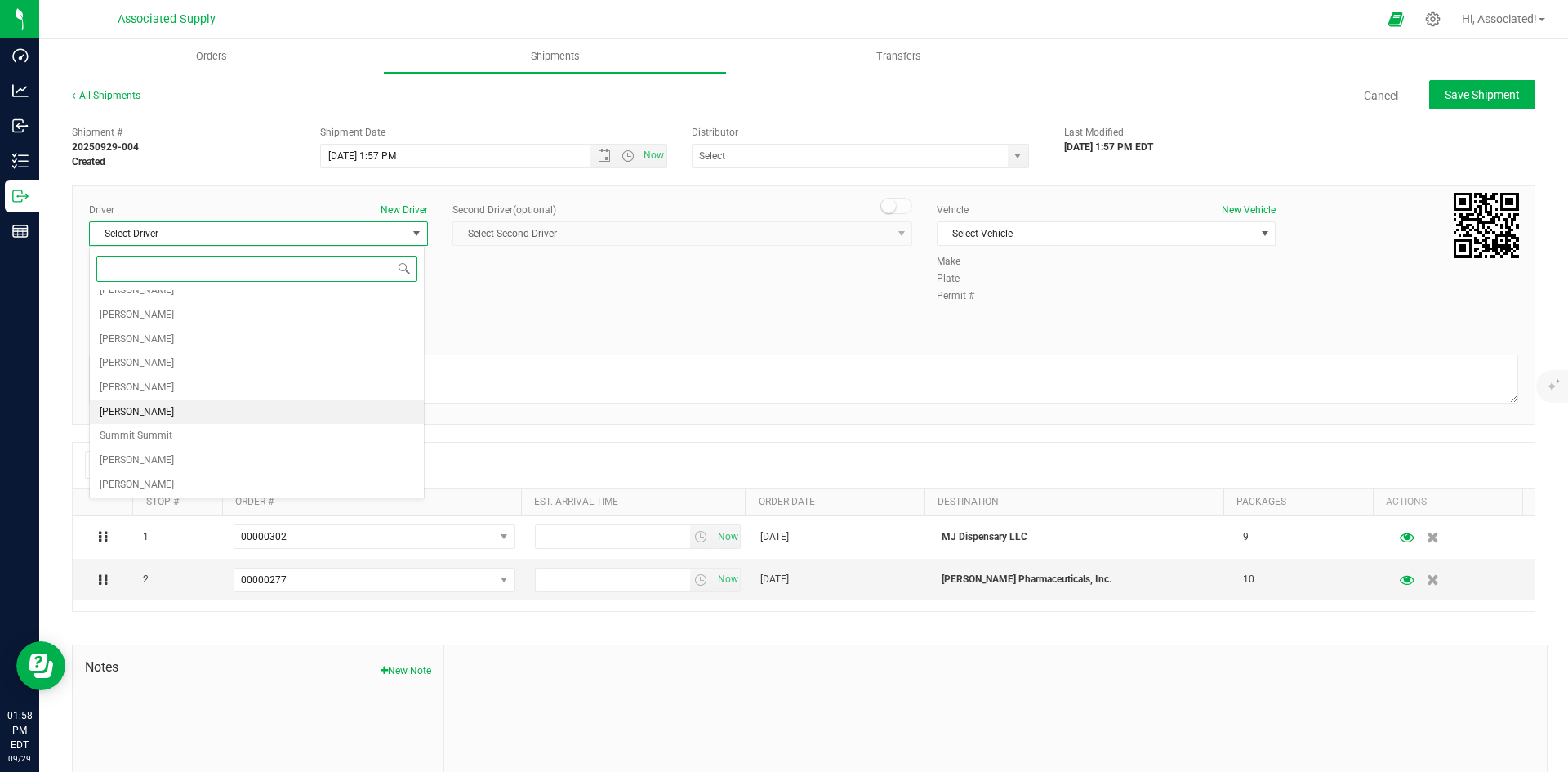
scroll to position [135, 0]
click at [175, 413] on li "[PERSON_NAME]" at bounding box center [257, 409] width 334 height 25
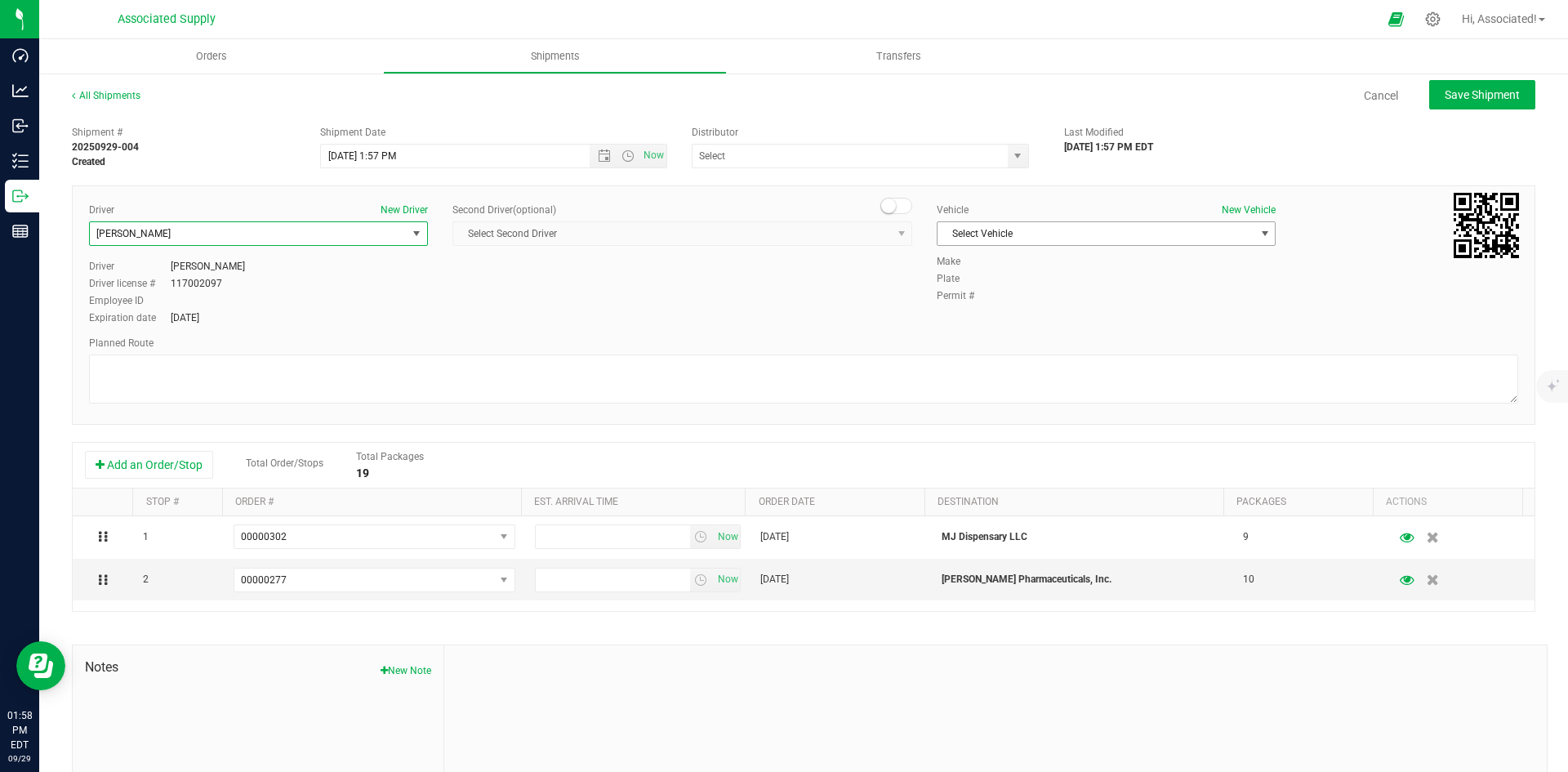
click at [1048, 230] on span "Select Vehicle" at bounding box center [1096, 233] width 317 height 23
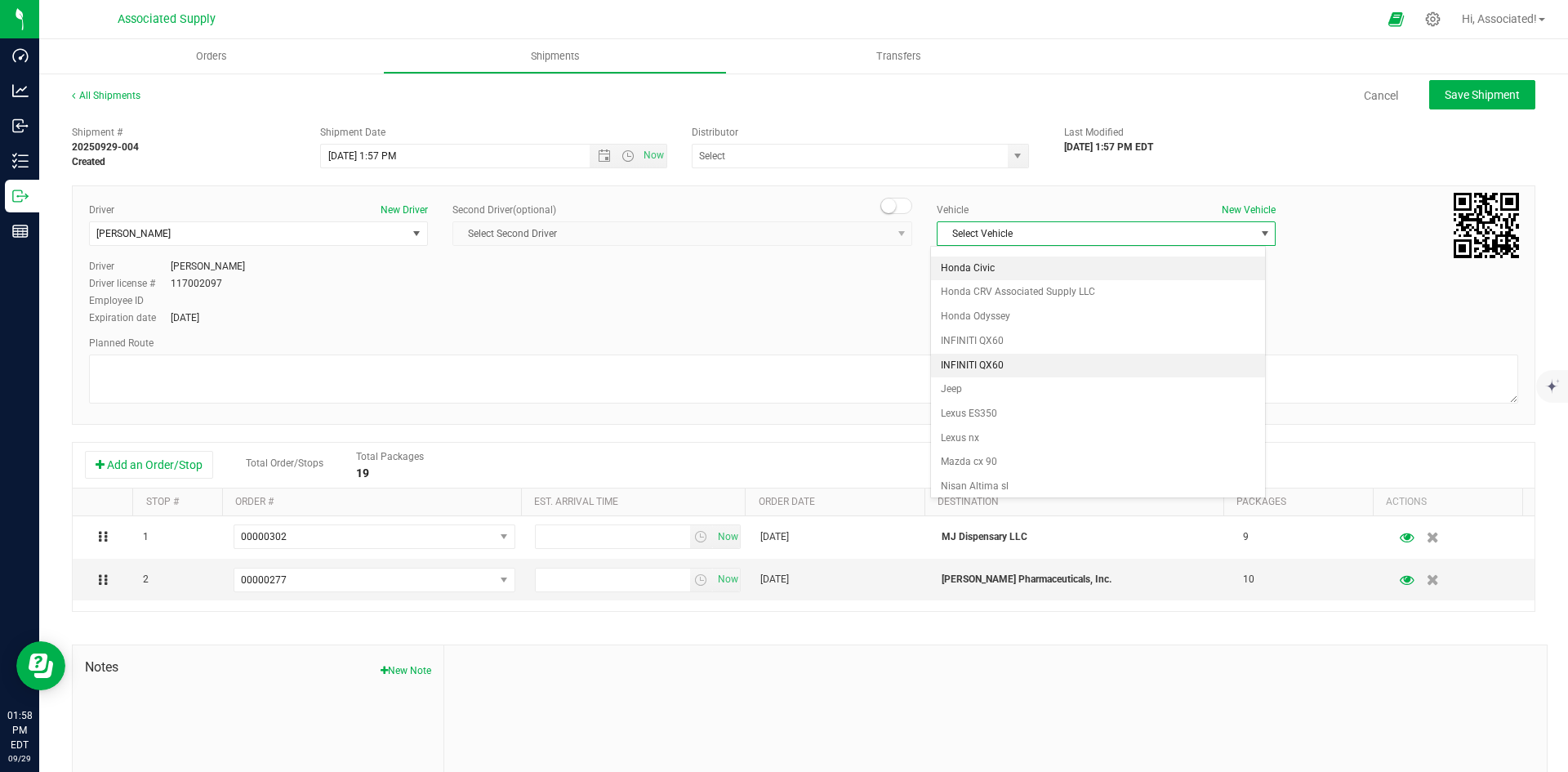
scroll to position [167, 0]
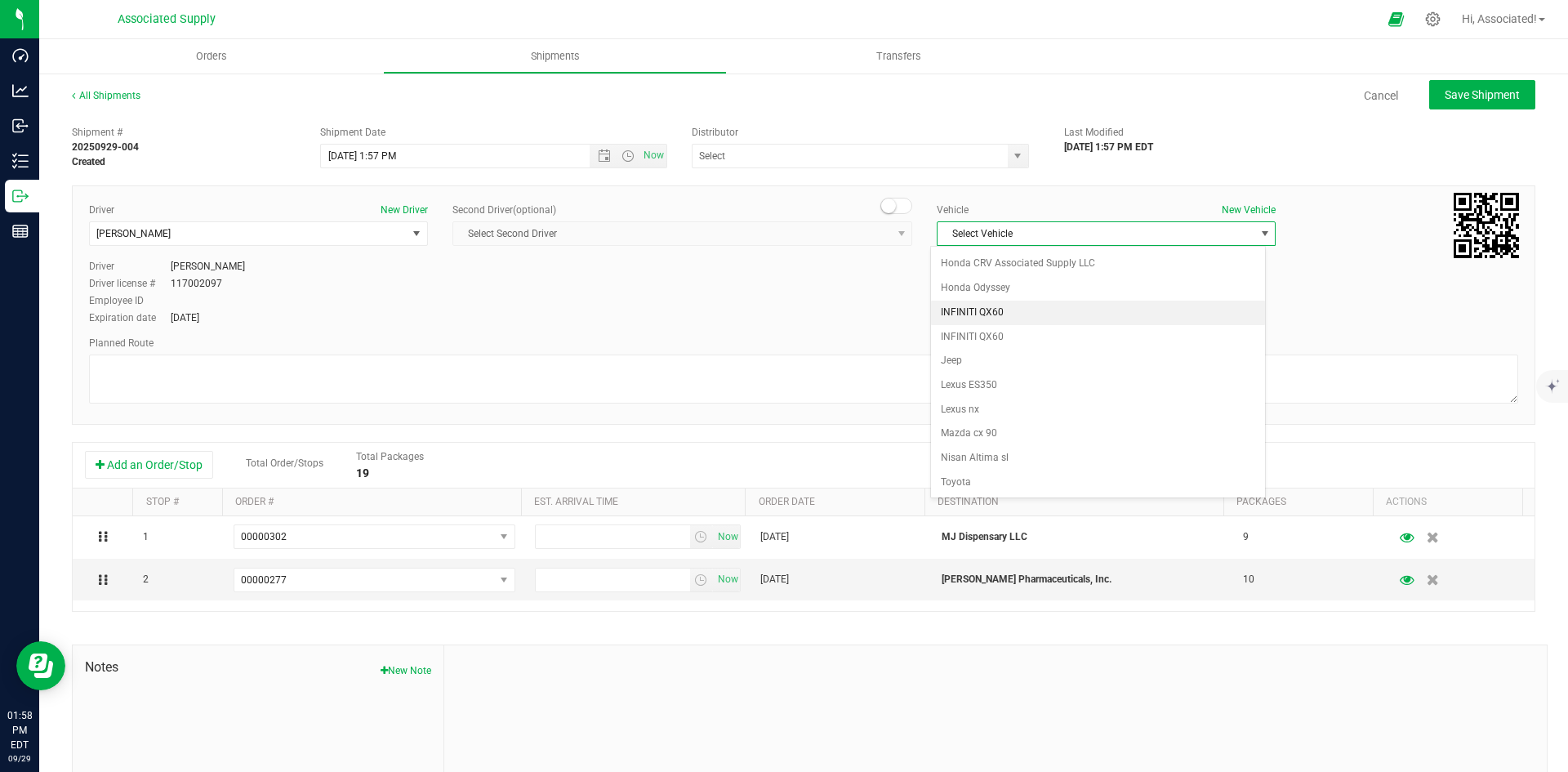
click at [1046, 316] on li "INFINITI QX60" at bounding box center [1099, 313] width 334 height 25
click at [1046, 233] on span "INFINITI QX60" at bounding box center [1096, 233] width 317 height 23
click at [995, 334] on li "INFINITI QX60" at bounding box center [1099, 336] width 334 height 25
click at [656, 304] on div "Driver New Driver [PERSON_NAME] Select Driver [PERSON_NAME] [PERSON_NAME] [PERS…" at bounding box center [804, 265] width 1454 height 125
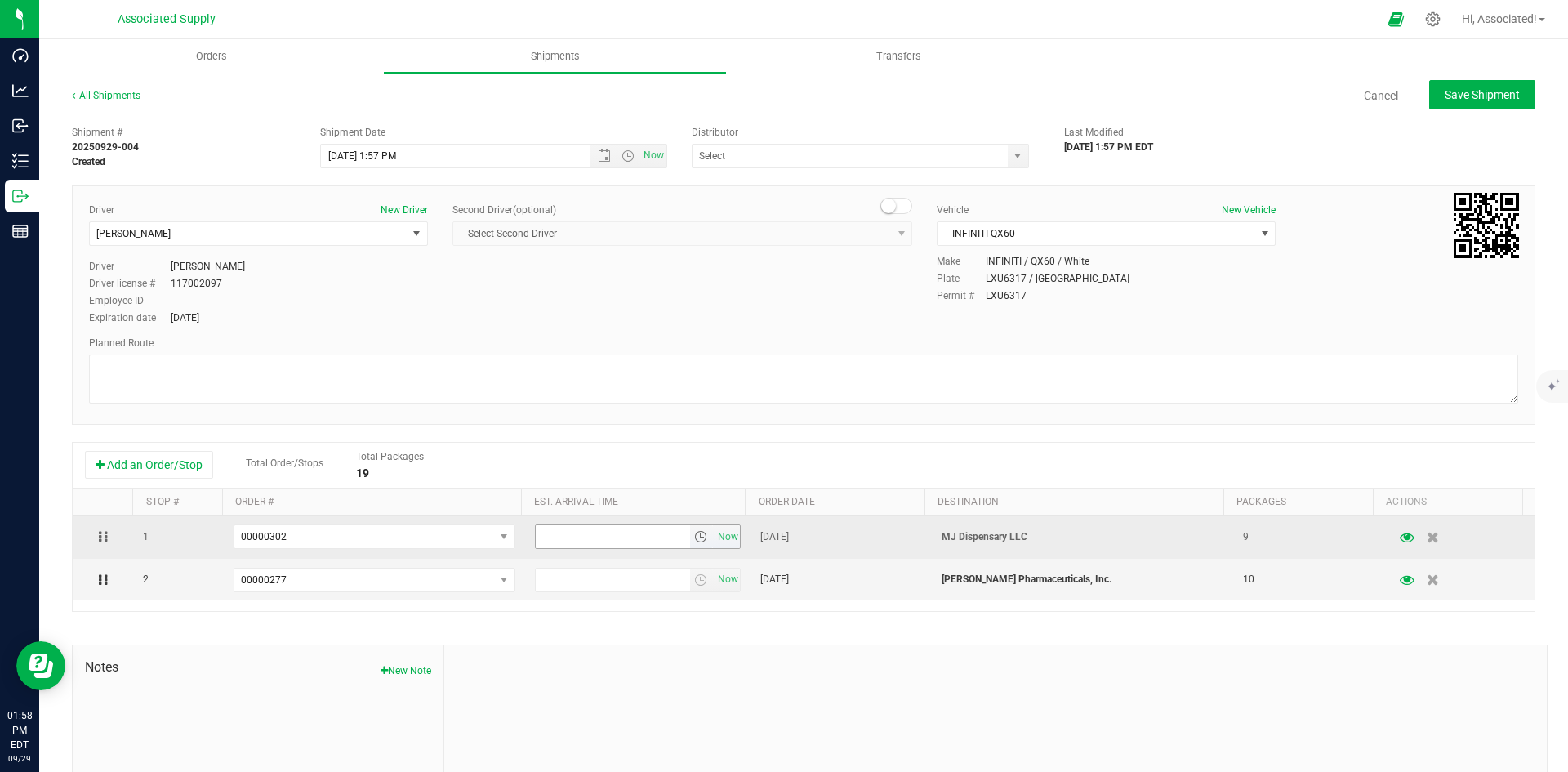
click at [625, 547] on input "text" at bounding box center [613, 536] width 154 height 23
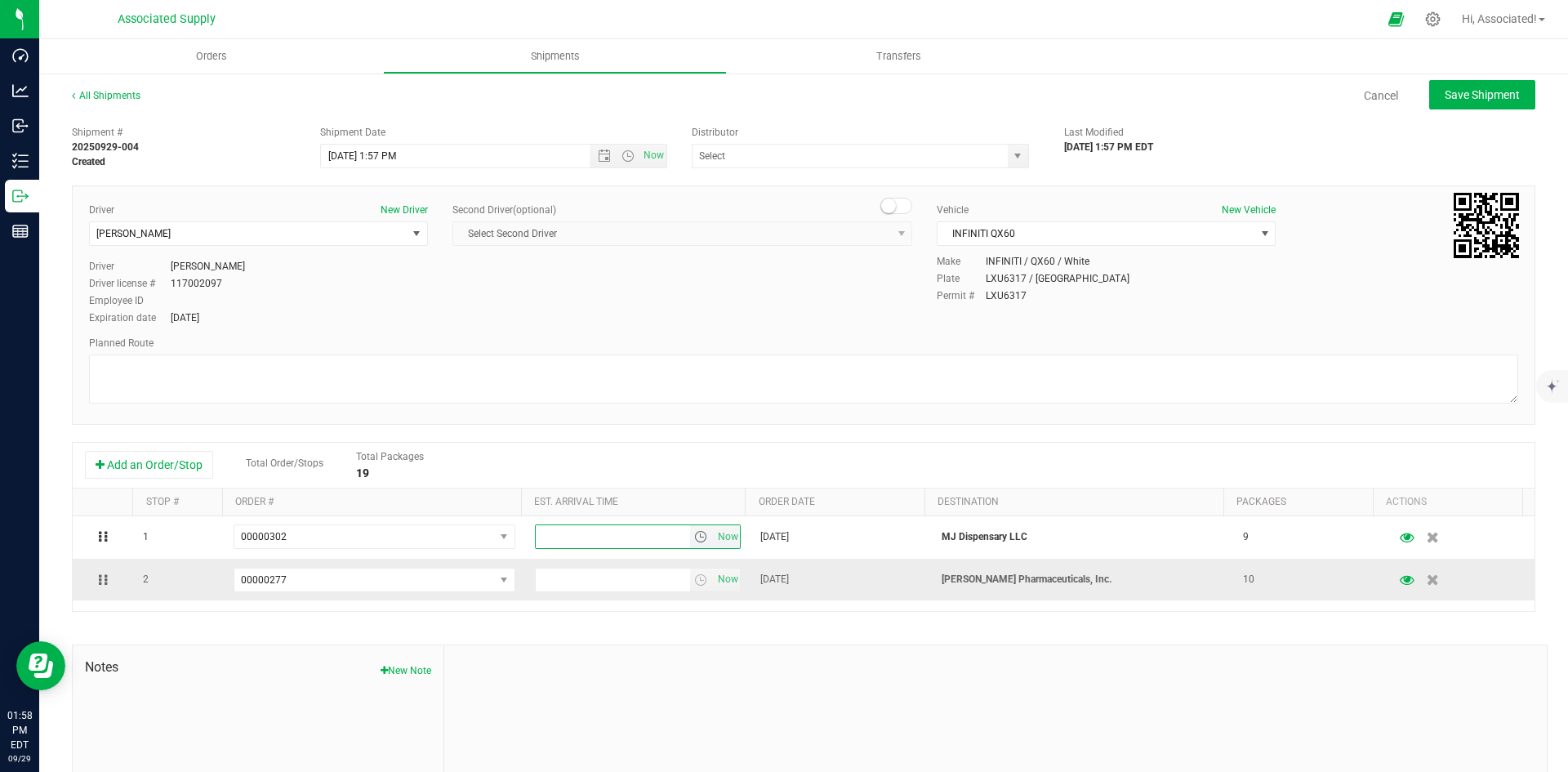
paste input "7:00 PM"
type input "7:00 PM"
click at [607, 587] on input "text" at bounding box center [613, 579] width 154 height 23
paste input "7:00 PM"
type input "7:00 PM"
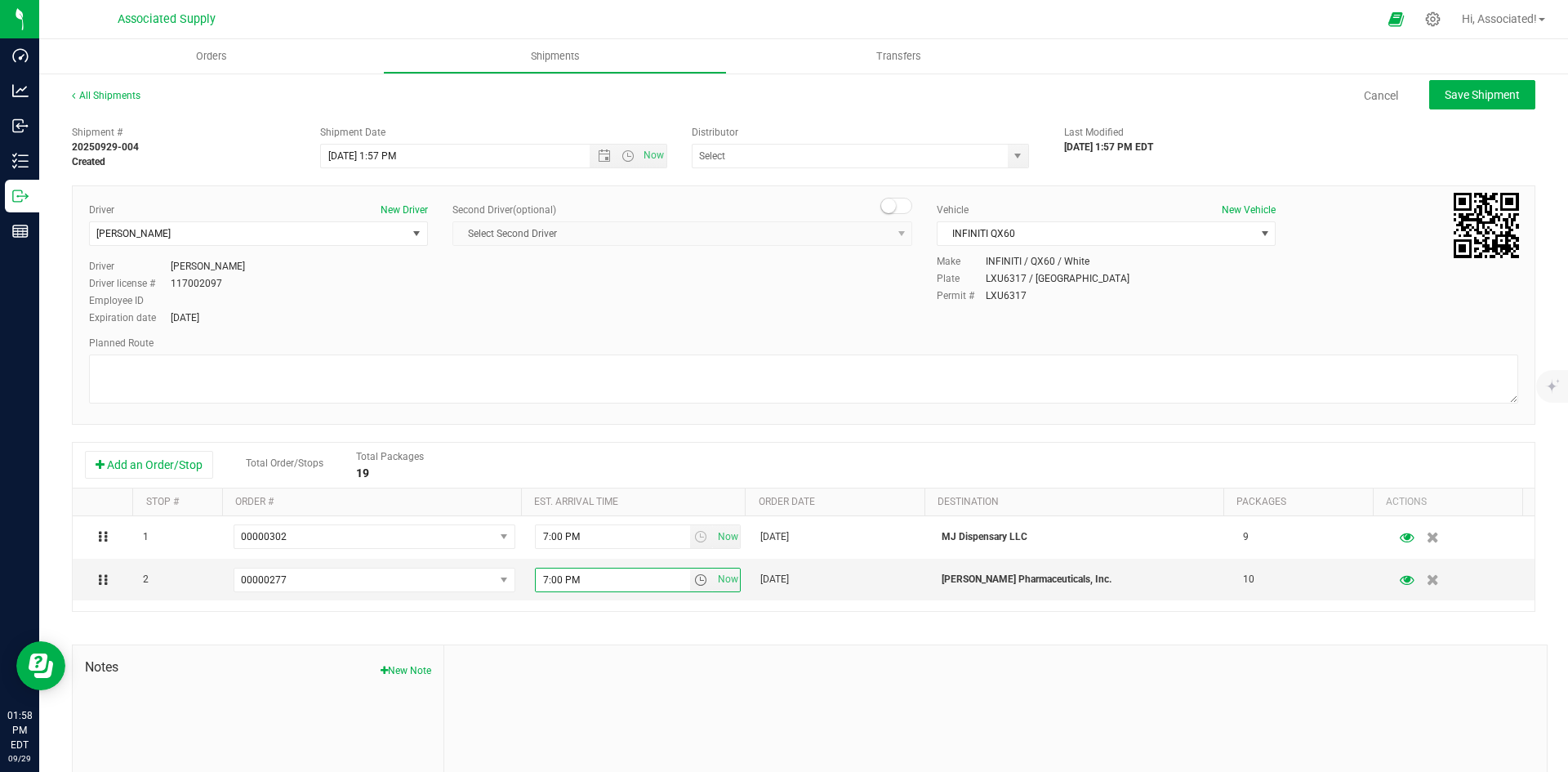
click at [590, 666] on div at bounding box center [995, 754] width 1103 height 219
click at [601, 151] on span "Open the date view" at bounding box center [604, 155] width 13 height 13
click at [601, 157] on span "Open the date view" at bounding box center [604, 155] width 13 height 13
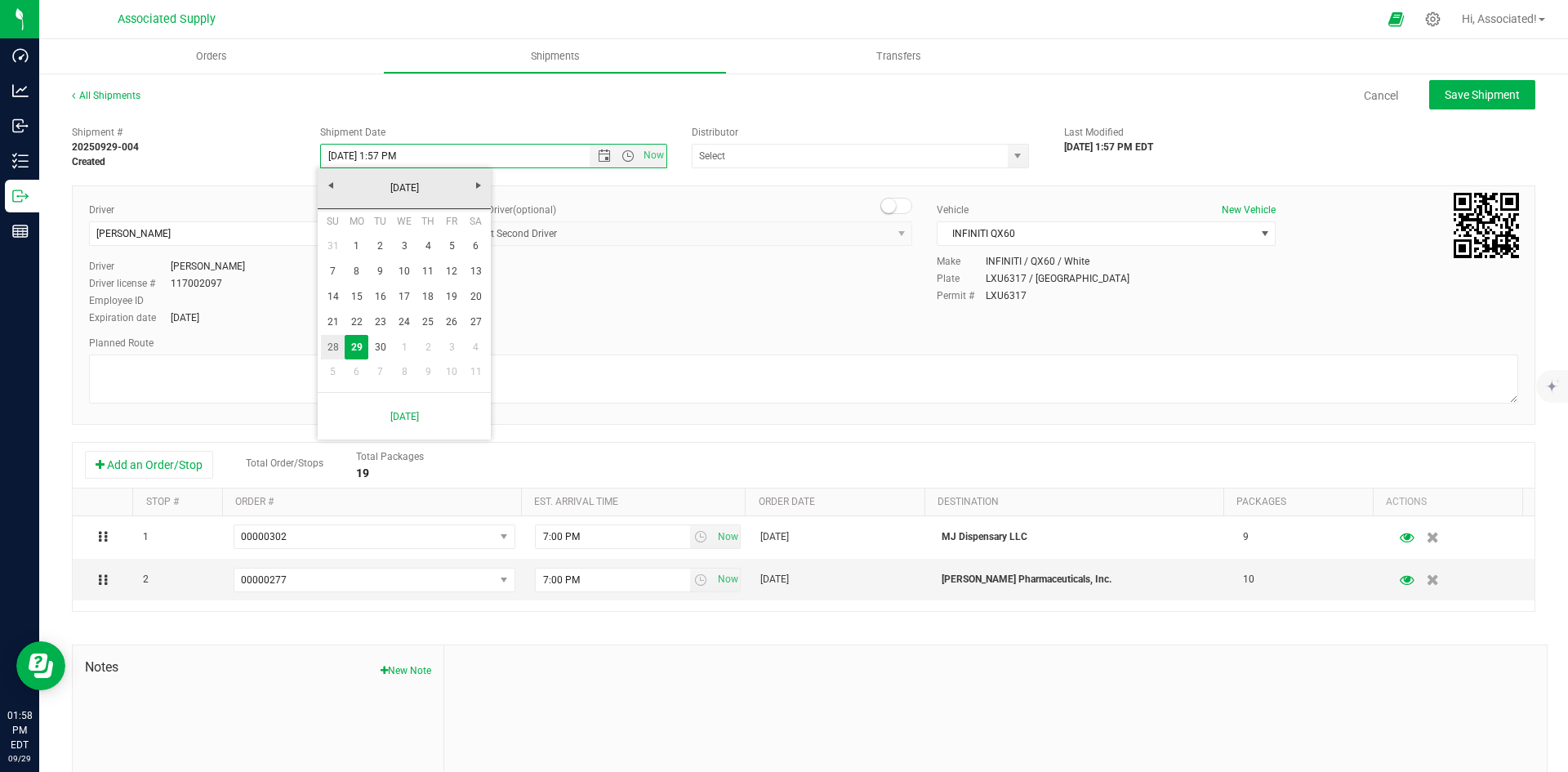
click at [331, 344] on link "28" at bounding box center [332, 347] width 24 height 26
drag, startPoint x: 465, startPoint y: 157, endPoint x: 207, endPoint y: 142, distance: 258.4
click at [207, 142] on div "Shipment # 20250929-004 Created Shipment Date [DATE] 1:57 PM Now Distributor As…" at bounding box center [804, 144] width 1488 height 51
paste input "[DATE] 3:52 PM EDT"
type input "[DATE] 3:52 PM"
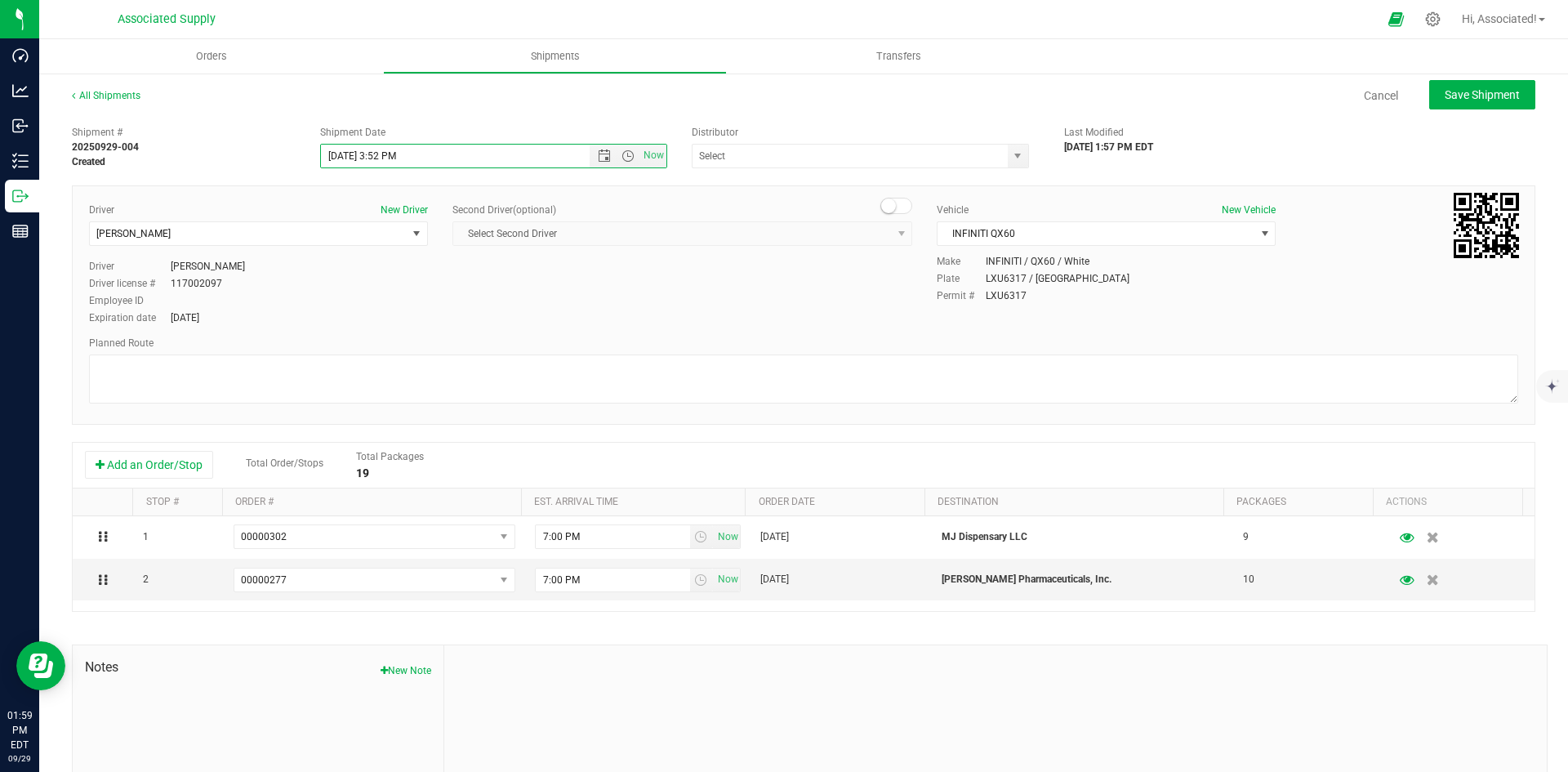
click at [279, 162] on div "Created" at bounding box center [184, 161] width 224 height 15
click at [1016, 154] on span "select" at bounding box center [1017, 155] width 13 height 13
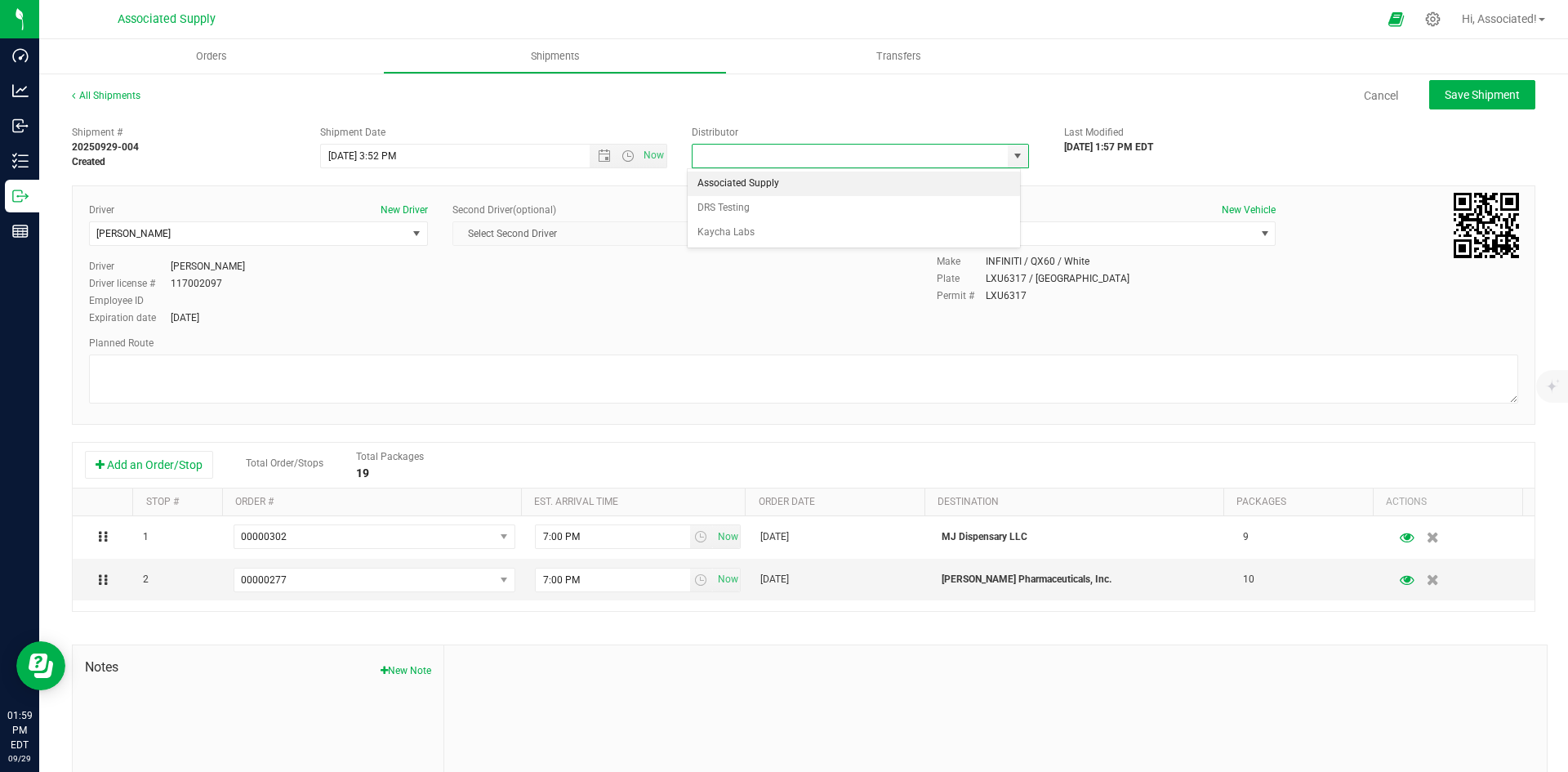
click at [754, 187] on li "Associated Supply" at bounding box center [854, 183] width 332 height 25
type input "Associated Supply"
click at [541, 293] on div "Driver New Driver [PERSON_NAME] Select Driver [PERSON_NAME] [PERSON_NAME] [PERS…" at bounding box center [804, 265] width 1454 height 125
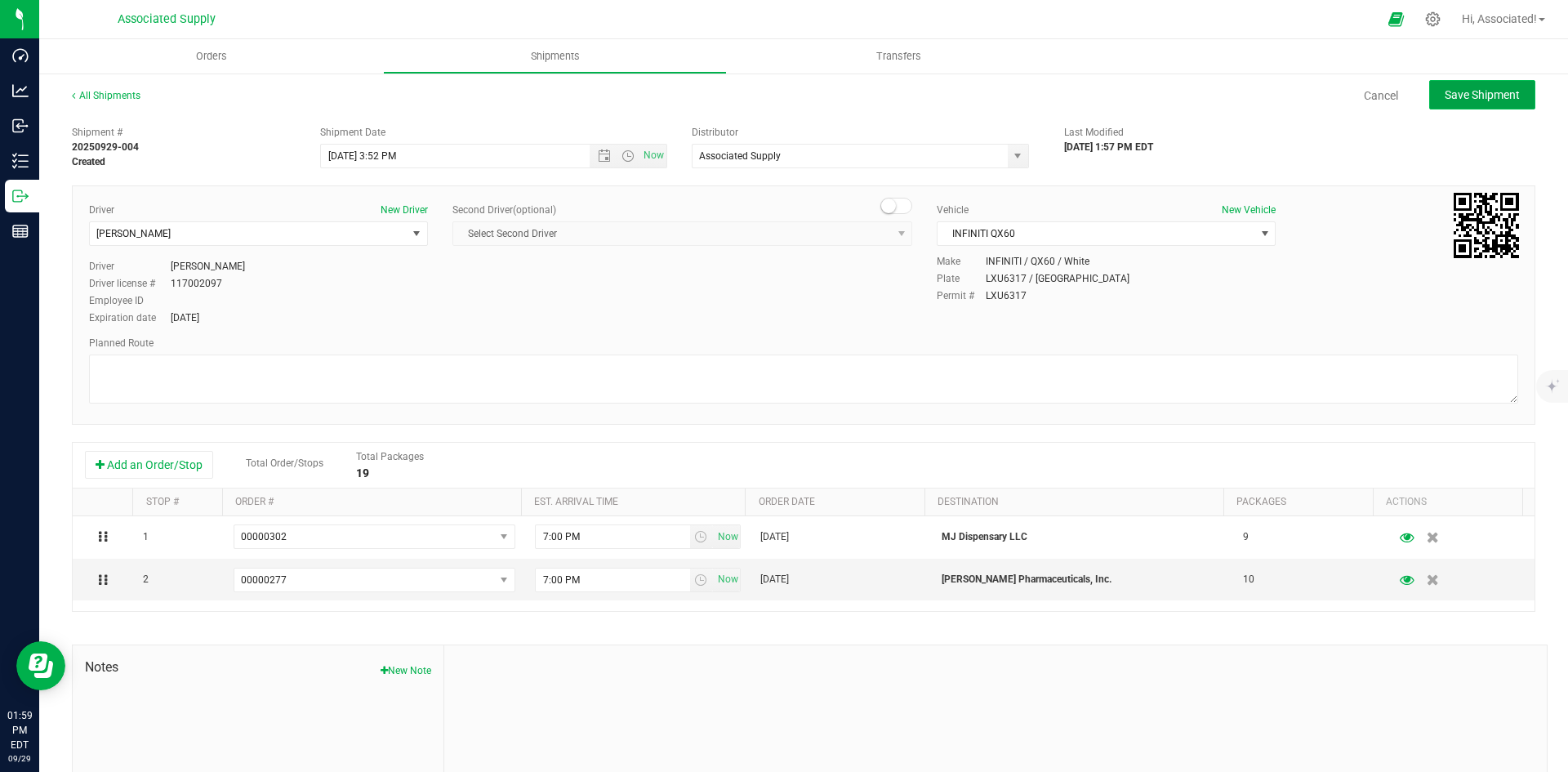
click at [1478, 98] on span "Save Shipment" at bounding box center [1482, 94] width 75 height 13
type input "[DATE] 7:52 PM"
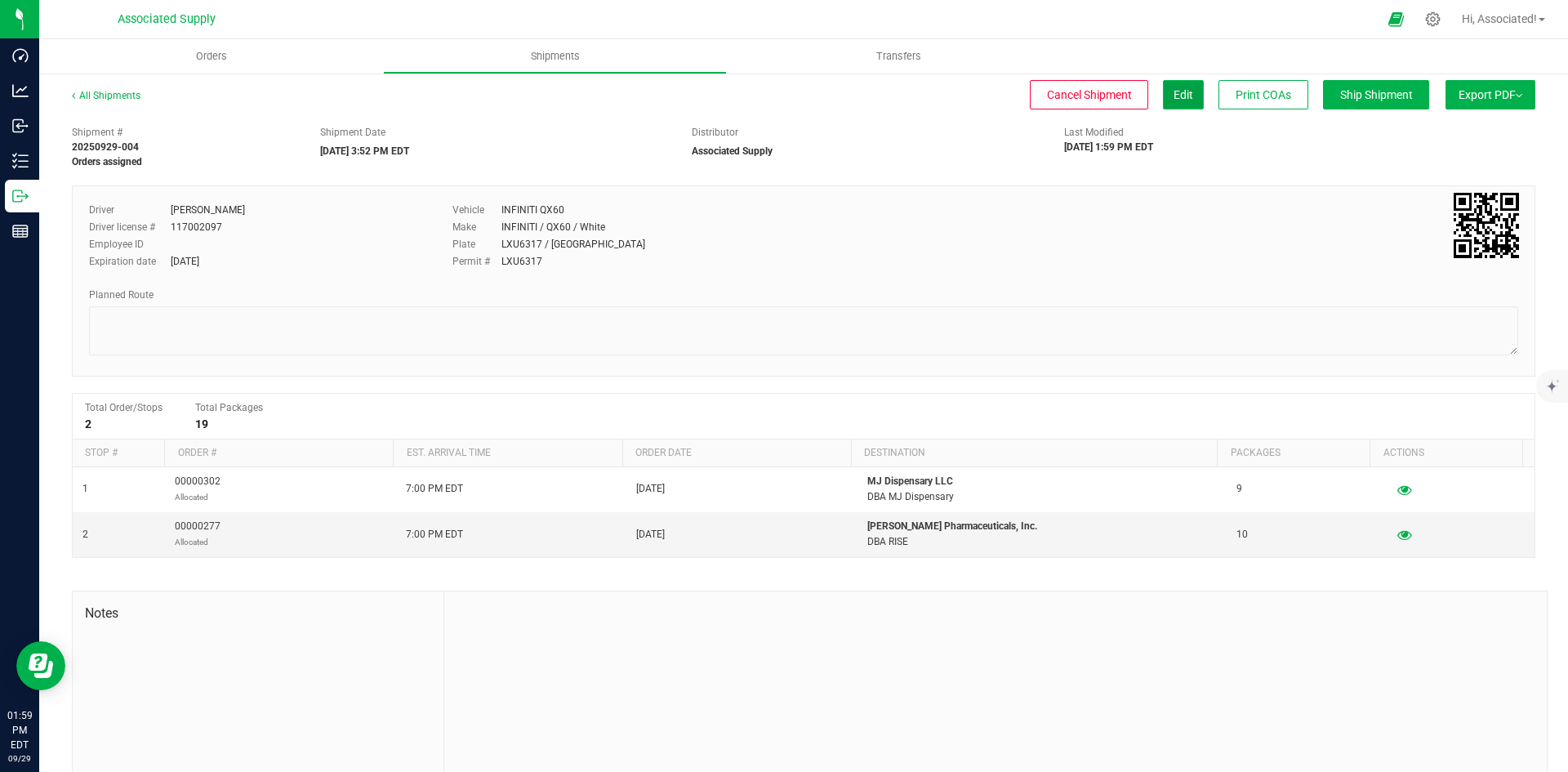
click at [1184, 90] on button "Edit" at bounding box center [1183, 94] width 41 height 30
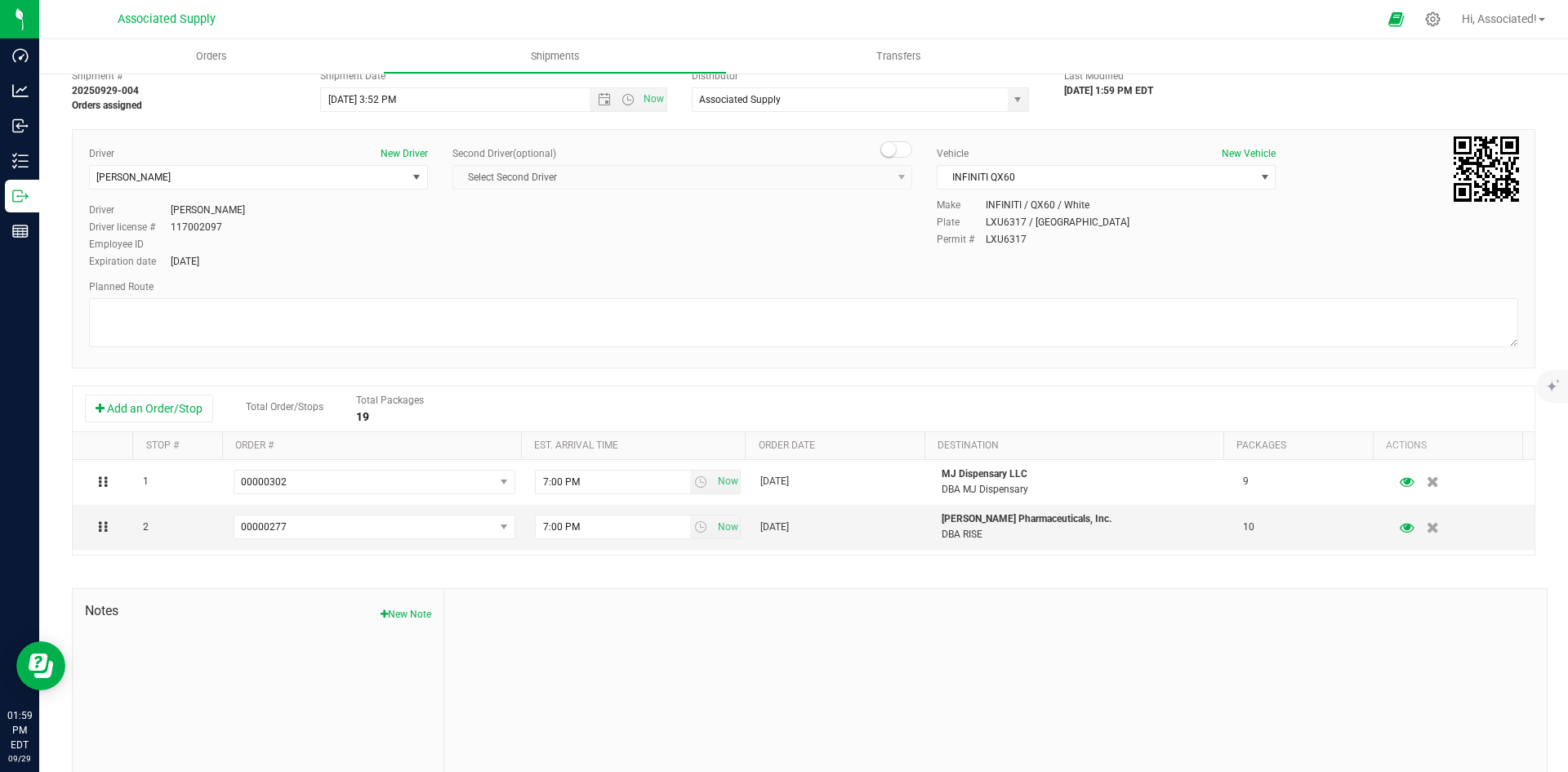
scroll to position [110, 0]
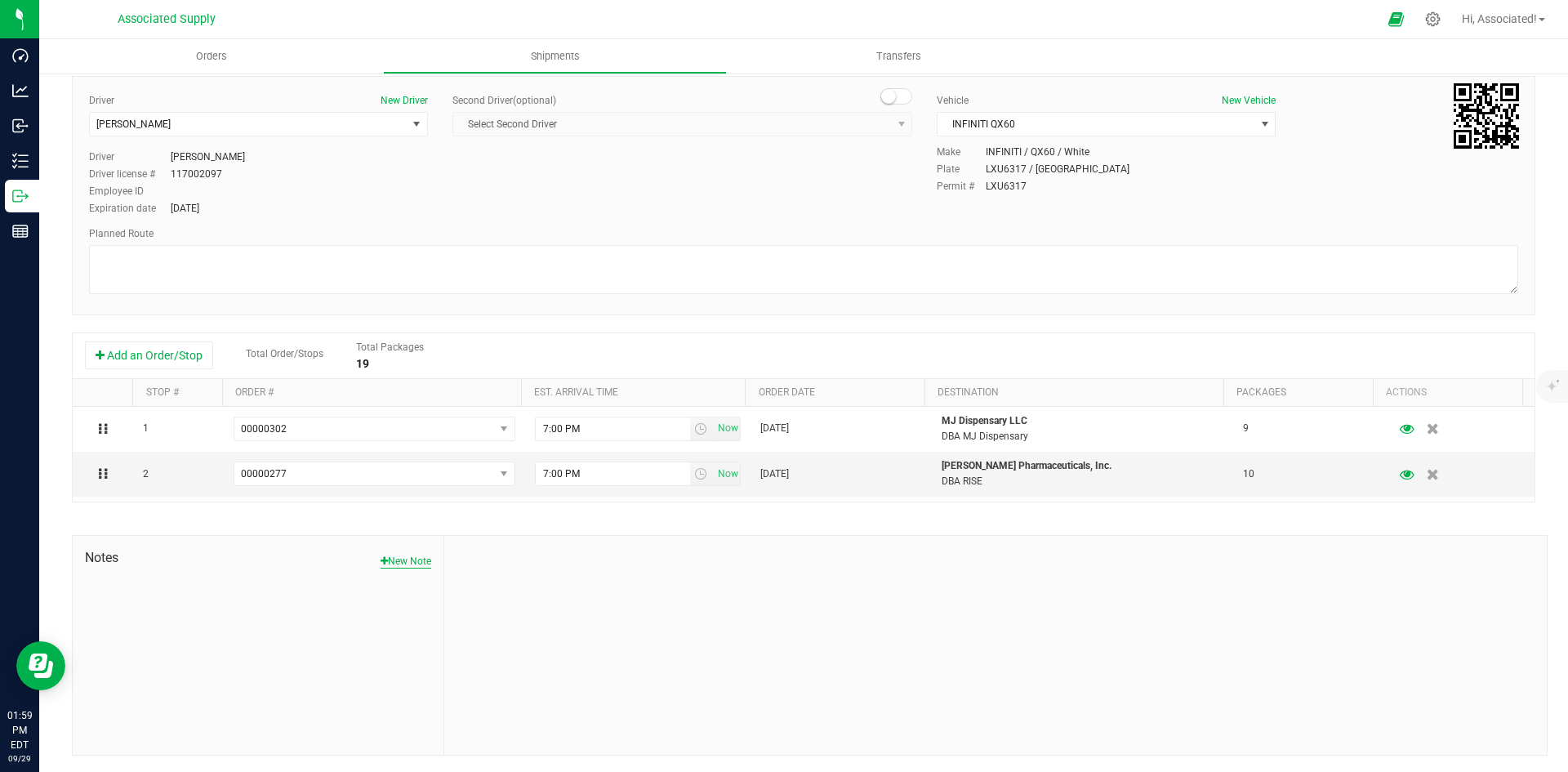
click at [406, 558] on button "New Note" at bounding box center [405, 561] width 50 height 15
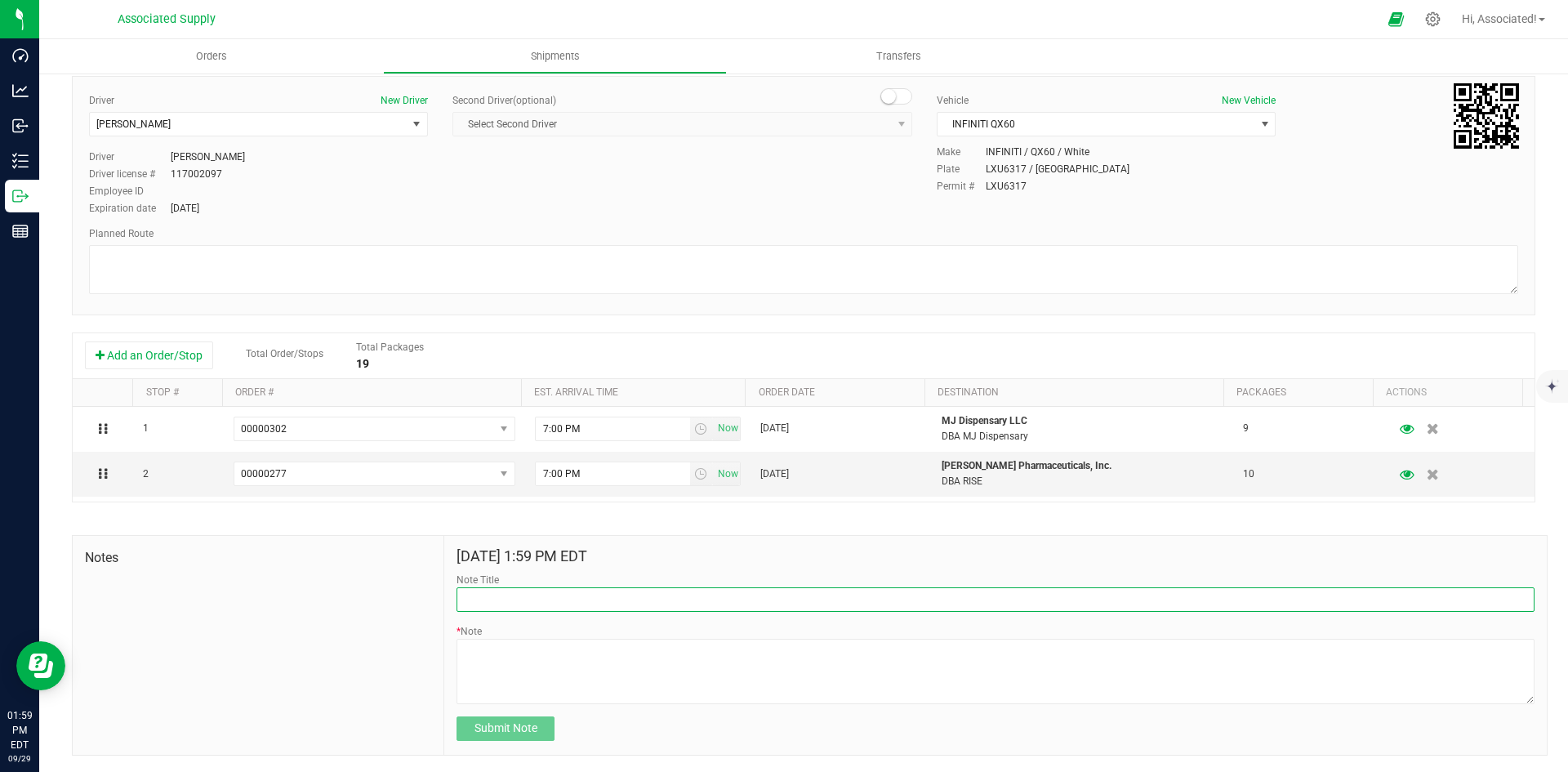
click at [586, 600] on input "Note Title" at bounding box center [995, 599] width 1078 height 25
type input "b"
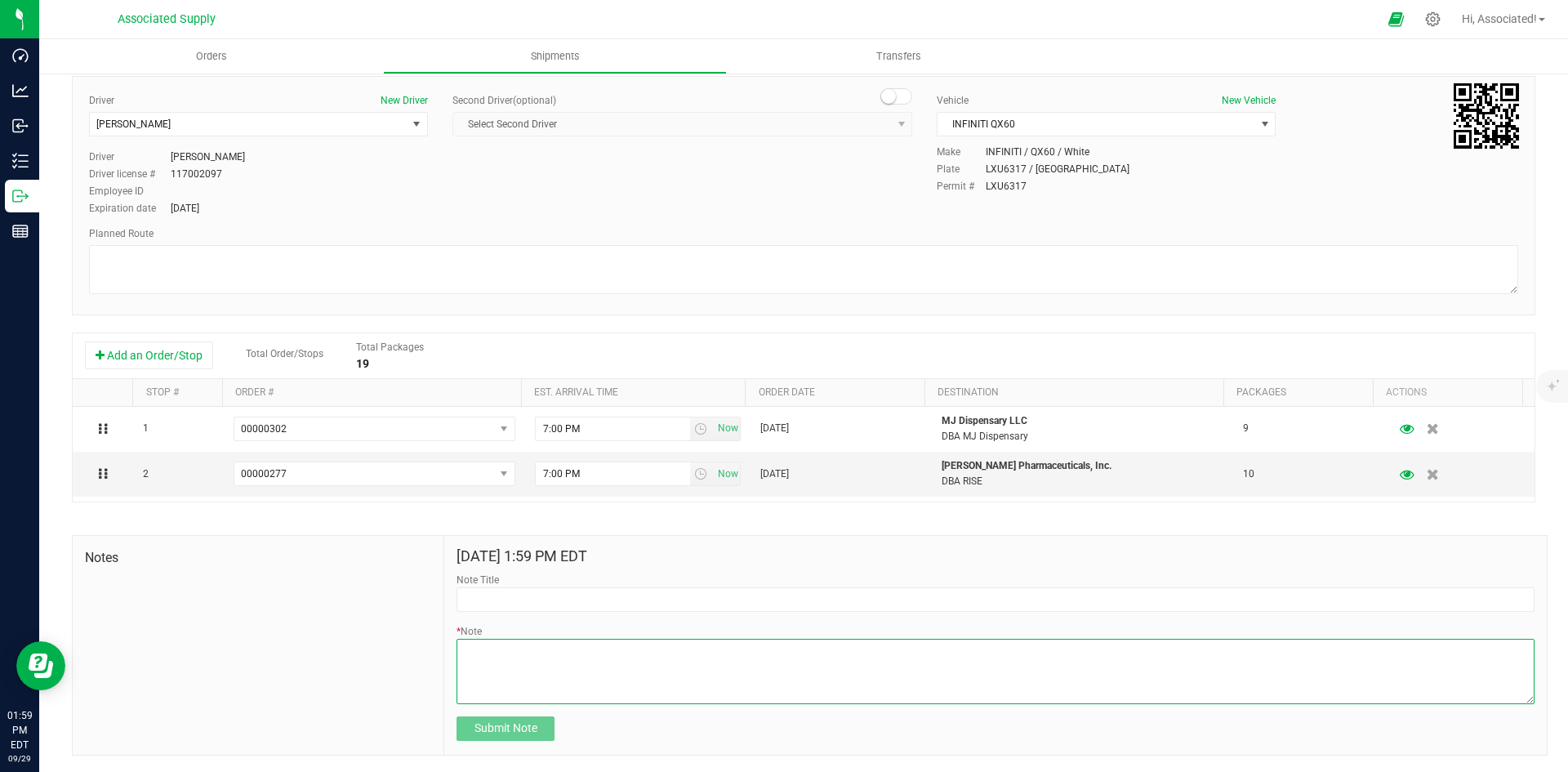
click at [565, 672] on textarea "* Note" at bounding box center [995, 671] width 1078 height 65
type textarea "Both of these orders handed over to [PERSON_NAME] at [PERSON_NAME]"
click at [511, 728] on span "Submit Note" at bounding box center [506, 727] width 63 height 13
type input "[DATE] 14:00 PM EDT"
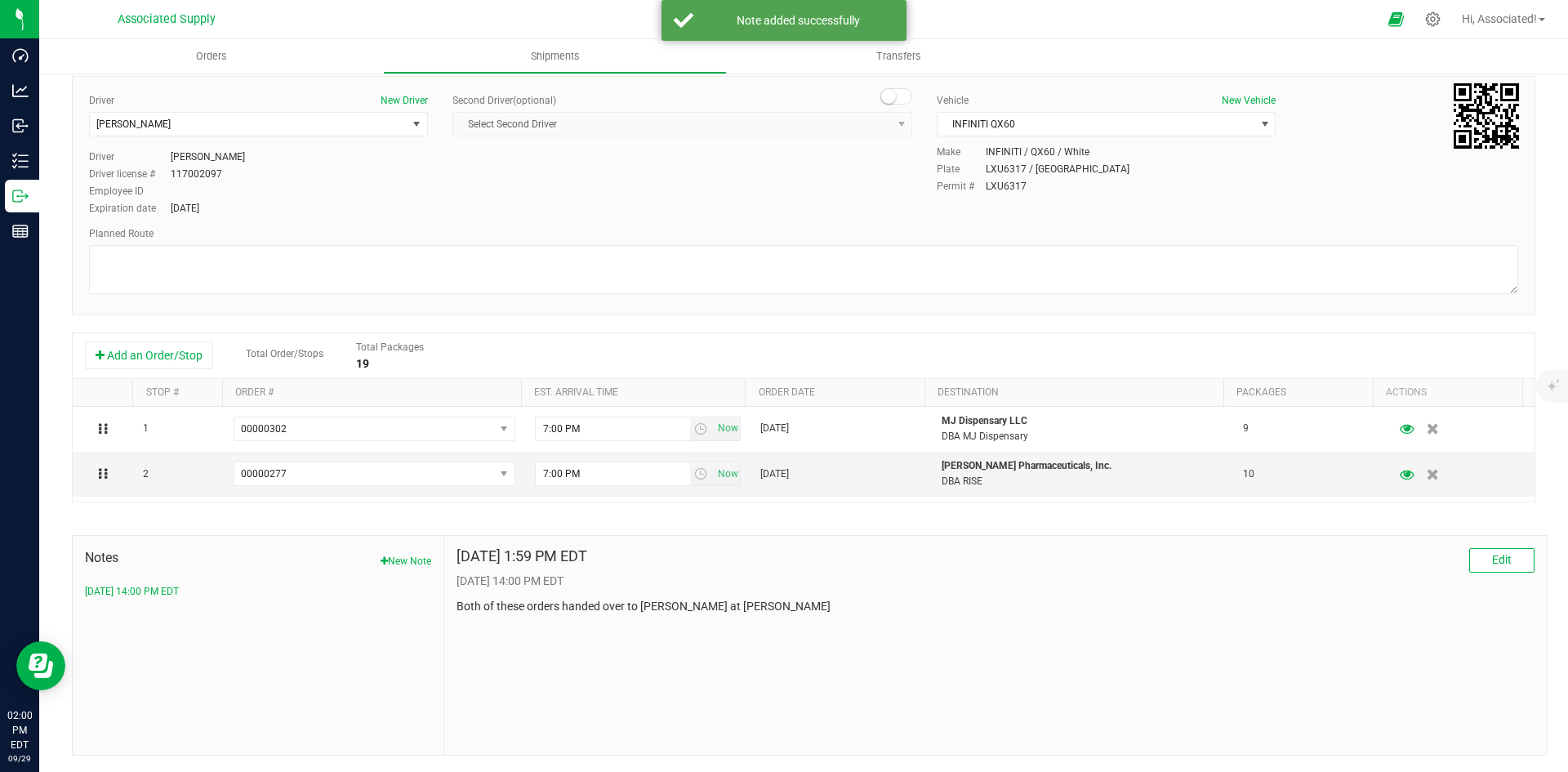
click at [268, 602] on div "Notes New Note [DATE] 14:00 PM EDT" at bounding box center [259, 645] width 372 height 219
click at [1492, 561] on span "Edit" at bounding box center [1502, 559] width 20 height 13
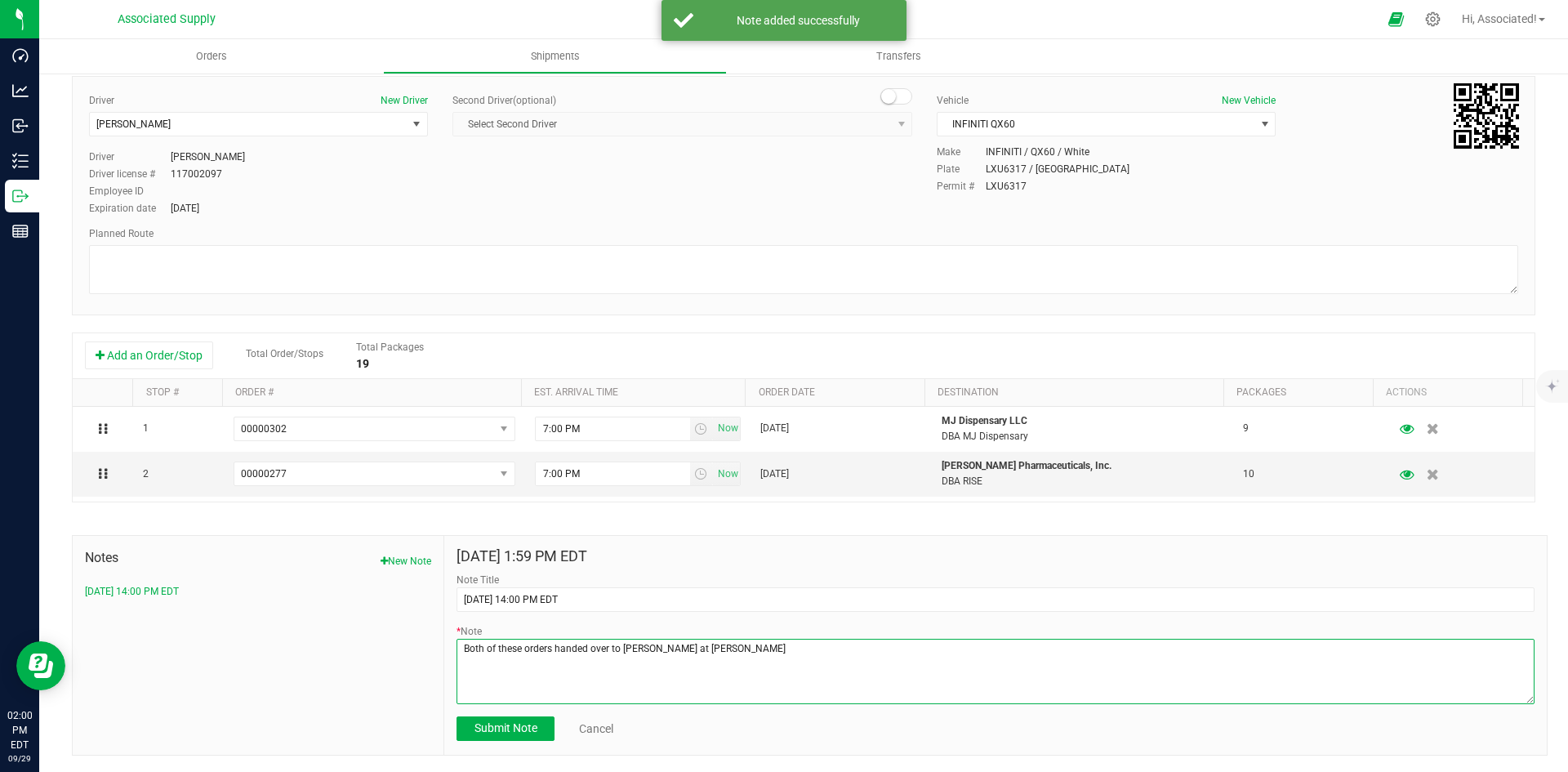
click at [751, 650] on textarea "* Note" at bounding box center [995, 671] width 1078 height 65
click at [900, 647] on textarea "* Note" at bounding box center [995, 671] width 1078 height 65
type textarea "Both of these orders handed over to [PERSON_NAME] at [PERSON_NAME] order receiv…"
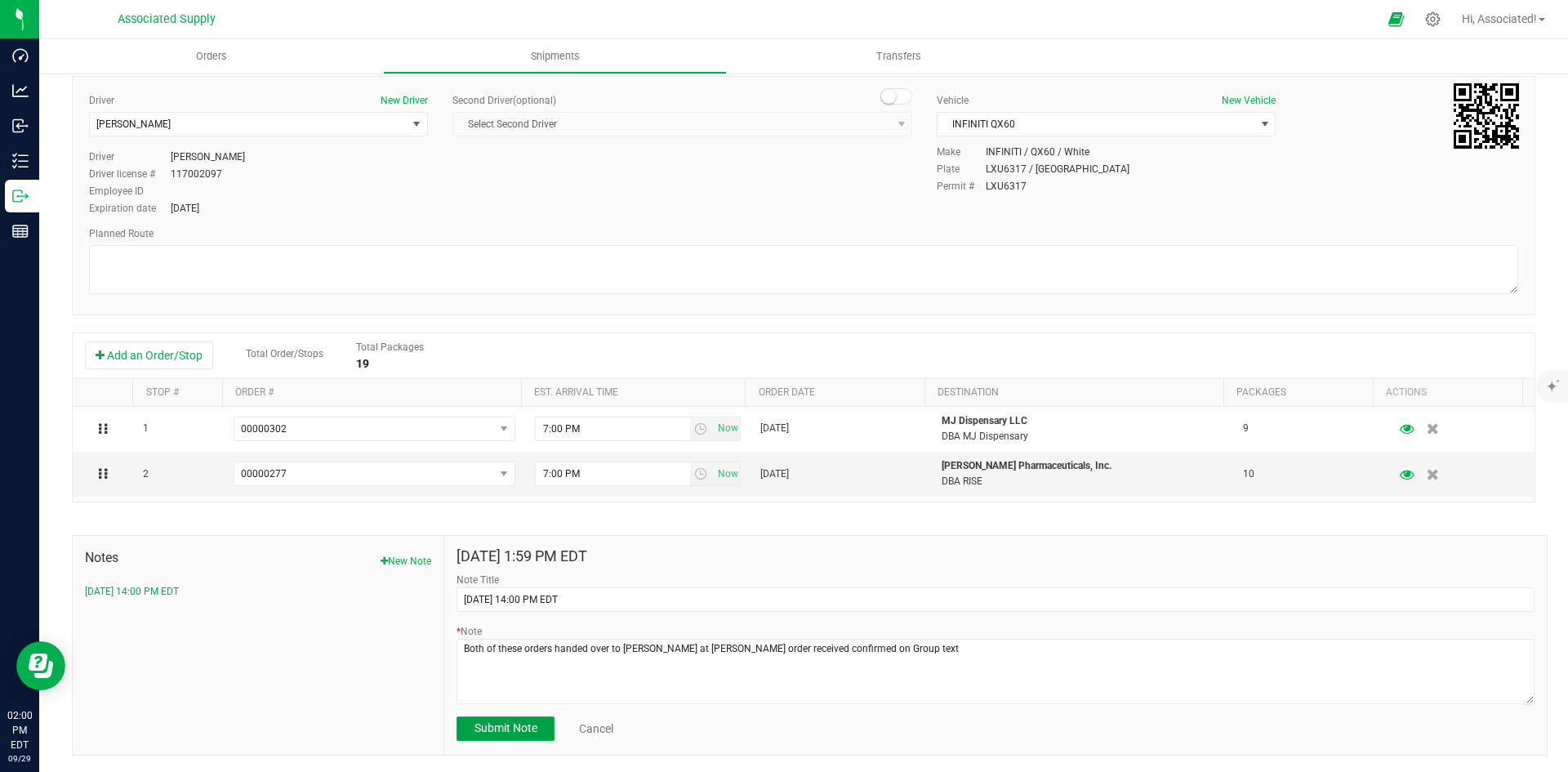
click at [506, 729] on span "Submit Note" at bounding box center [506, 727] width 63 height 13
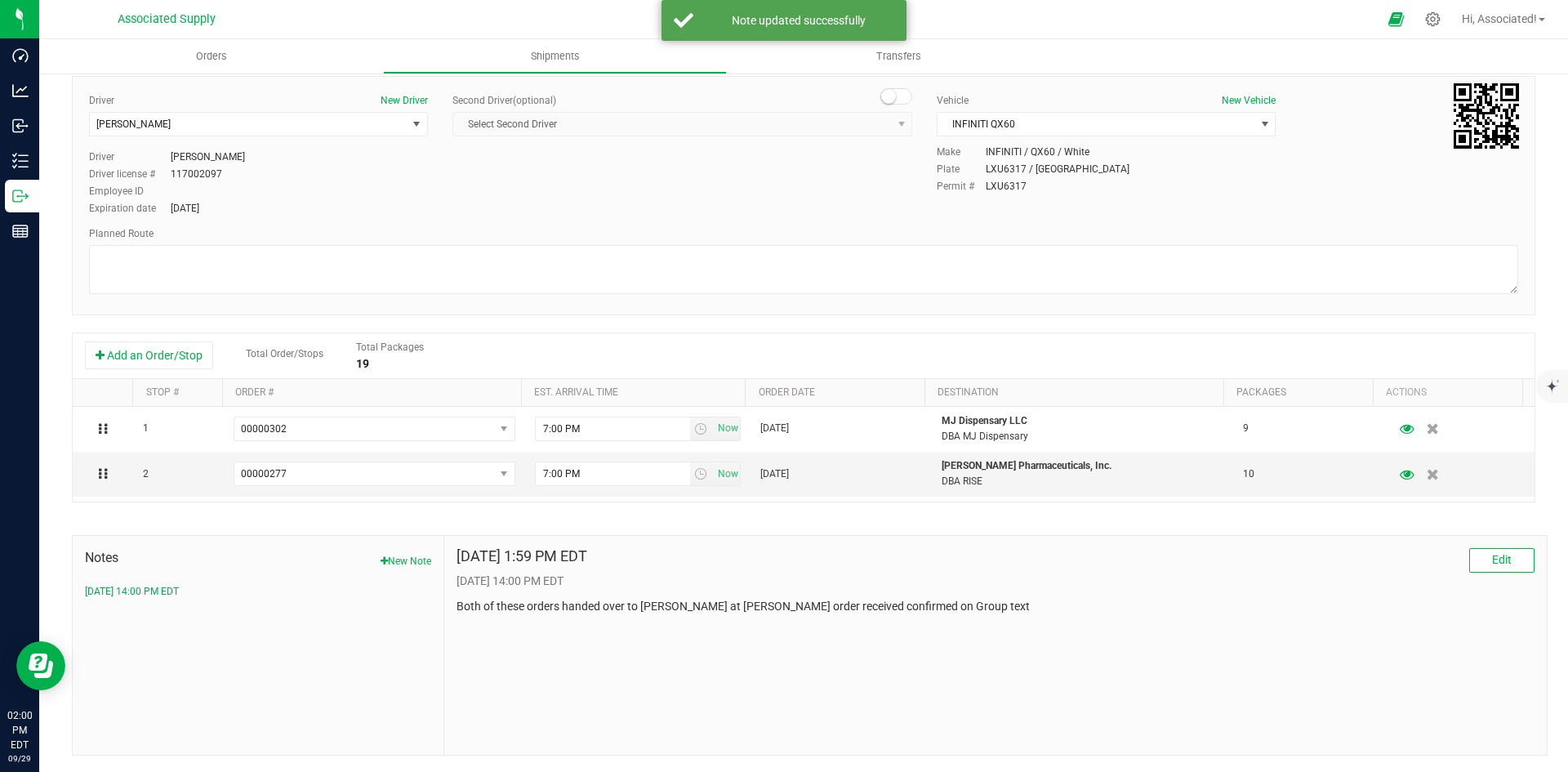
click at [307, 662] on div "Notes New Note [DATE] 14:00 PM EDT" at bounding box center [259, 645] width 372 height 219
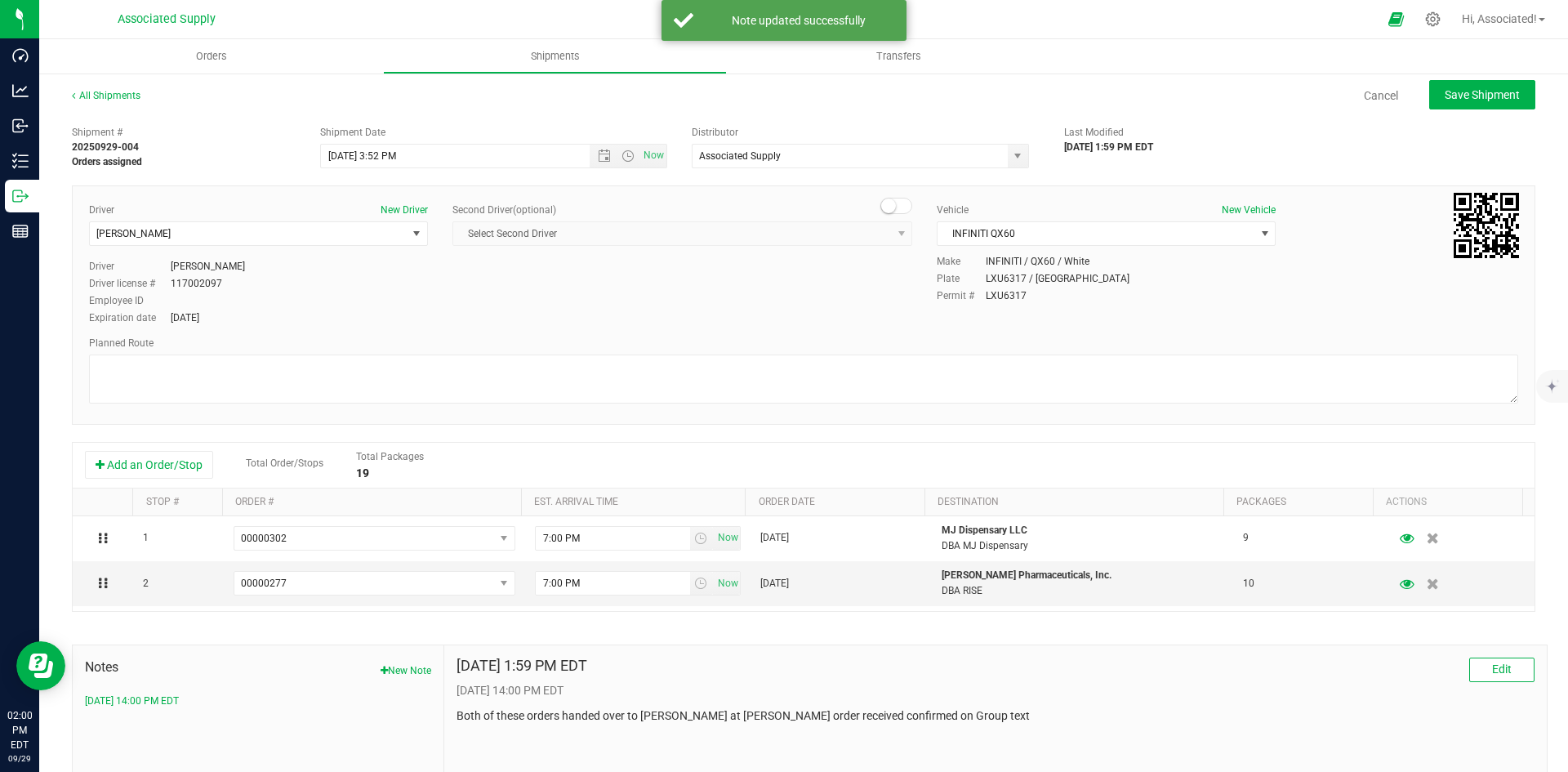
click at [966, 108] on div "Cancel Save Shipment" at bounding box center [853, 94] width 1365 height 30
click at [418, 106] on div "Cancel Save Shipment" at bounding box center [853, 94] width 1365 height 30
click at [108, 89] on link "All Shipments" at bounding box center [106, 95] width 69 height 12
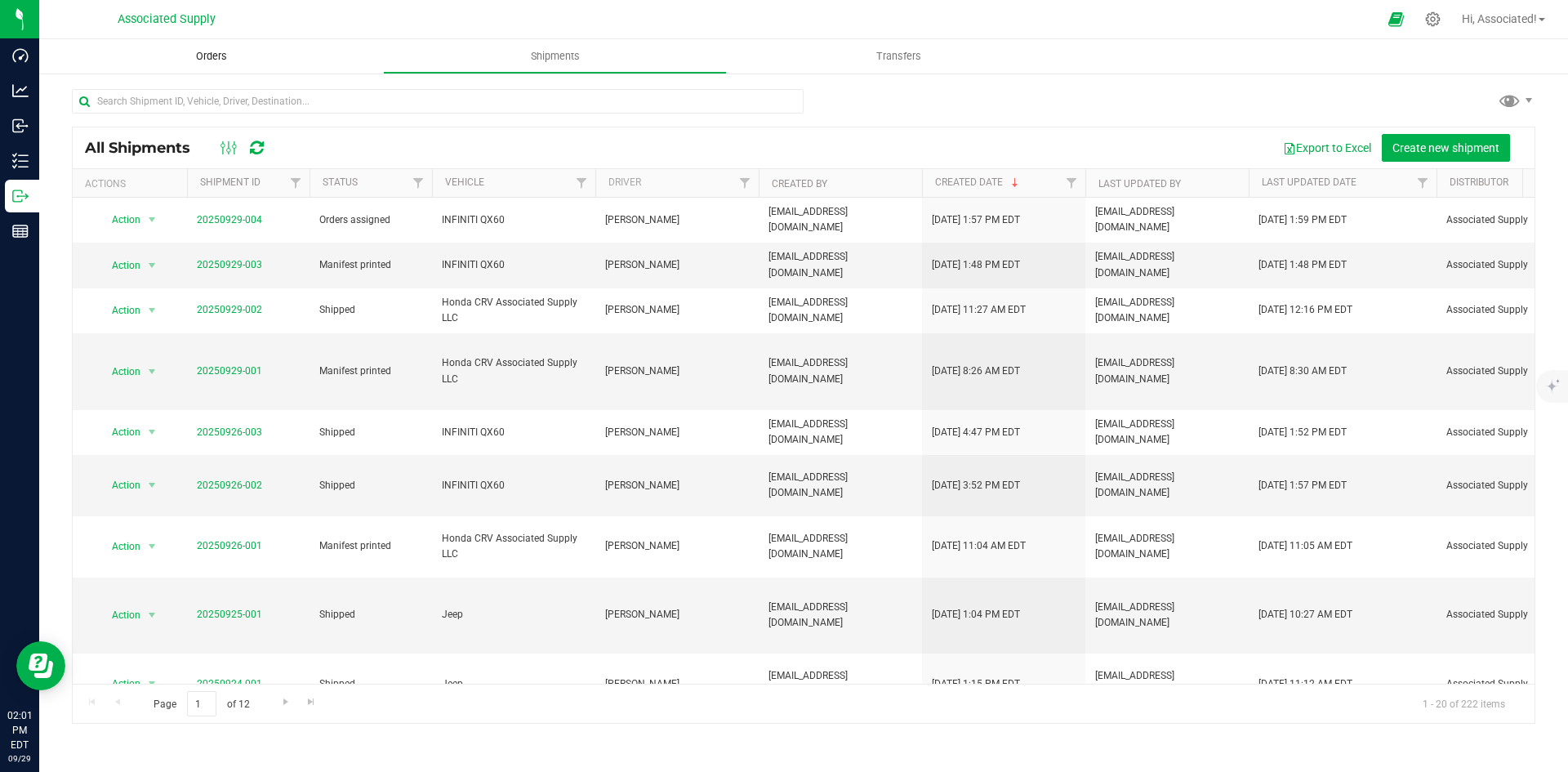
click at [213, 54] on span "Orders" at bounding box center [211, 56] width 75 height 15
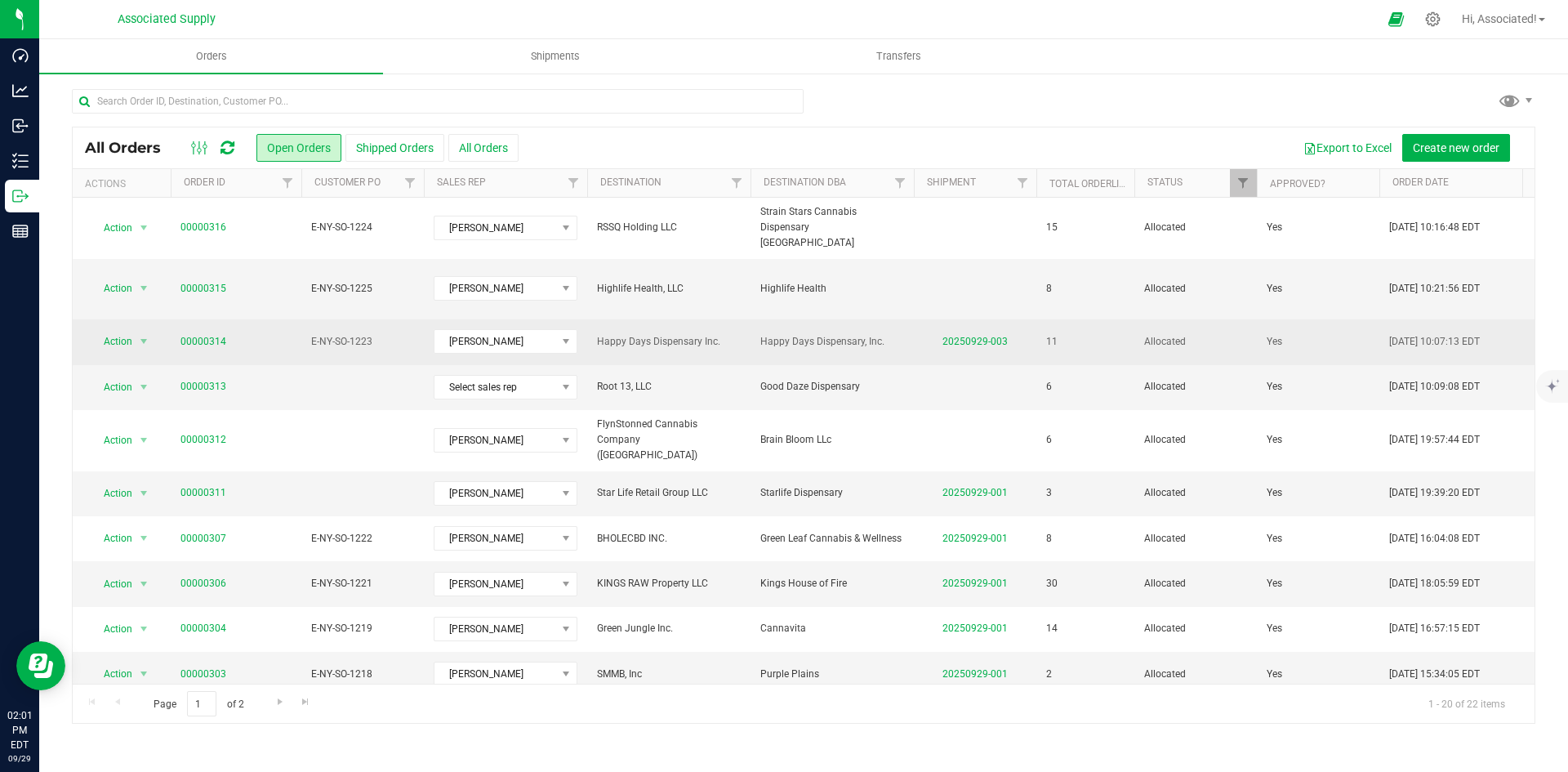
click at [672, 320] on td "Happy Days Dispensary Inc." at bounding box center [669, 342] width 163 height 45
click at [670, 320] on td "Happy Days Dispensary Inc." at bounding box center [669, 342] width 163 height 45
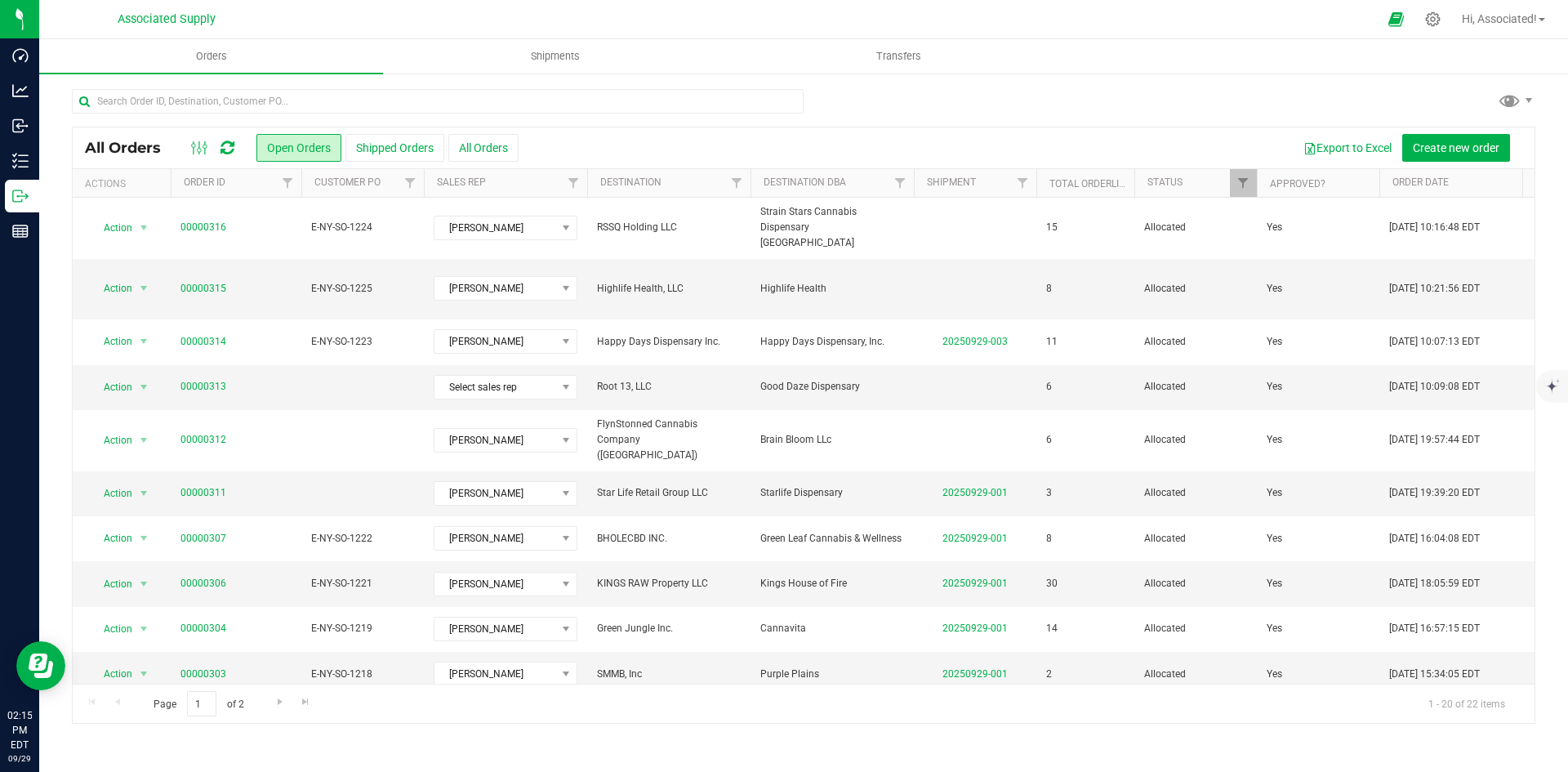
click at [1021, 98] on div at bounding box center [804, 108] width 1464 height 37
